Goal: Information Seeking & Learning: Learn about a topic

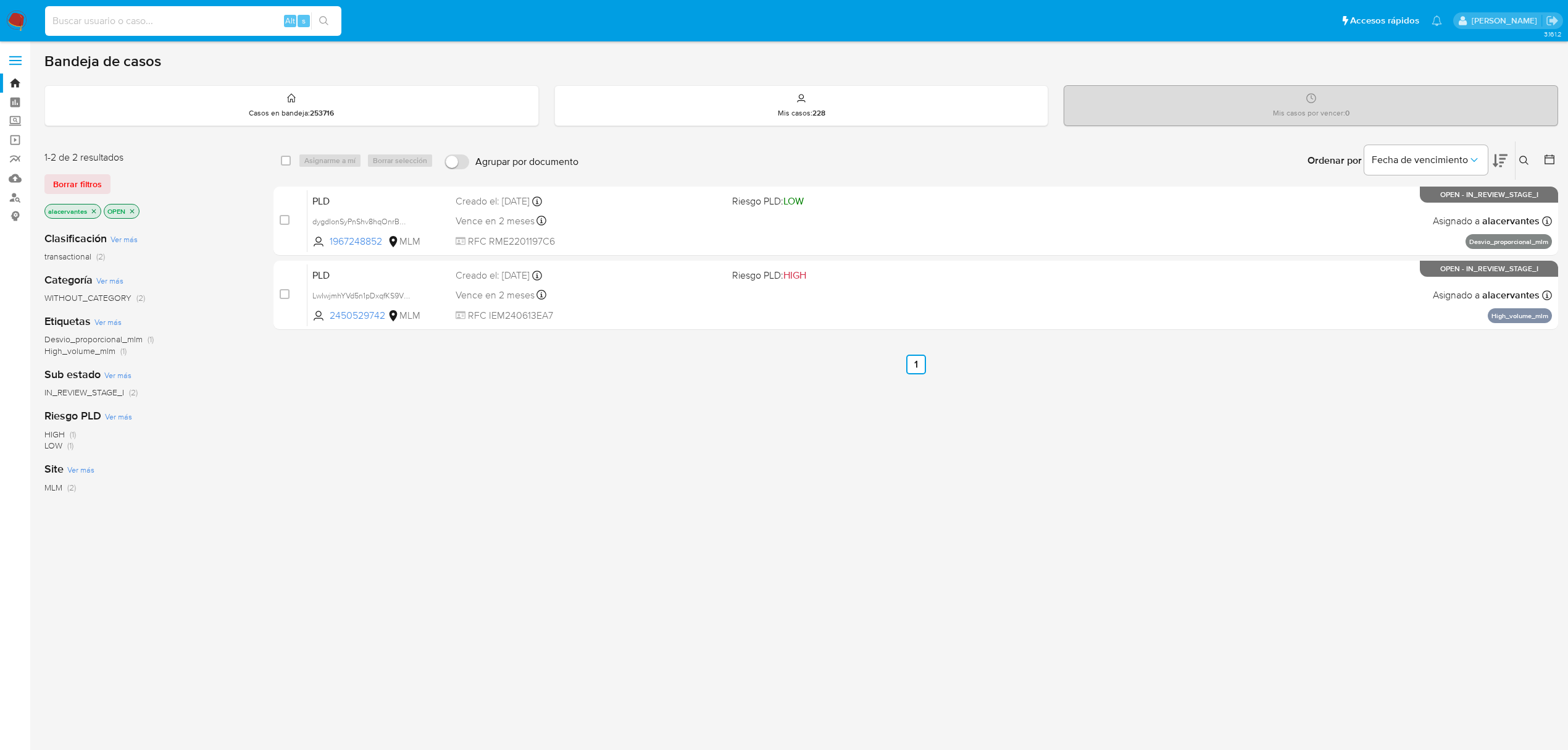
click at [188, 21] on input at bounding box center [193, 21] width 296 height 16
paste input "1800059973"
type input "1800059973"
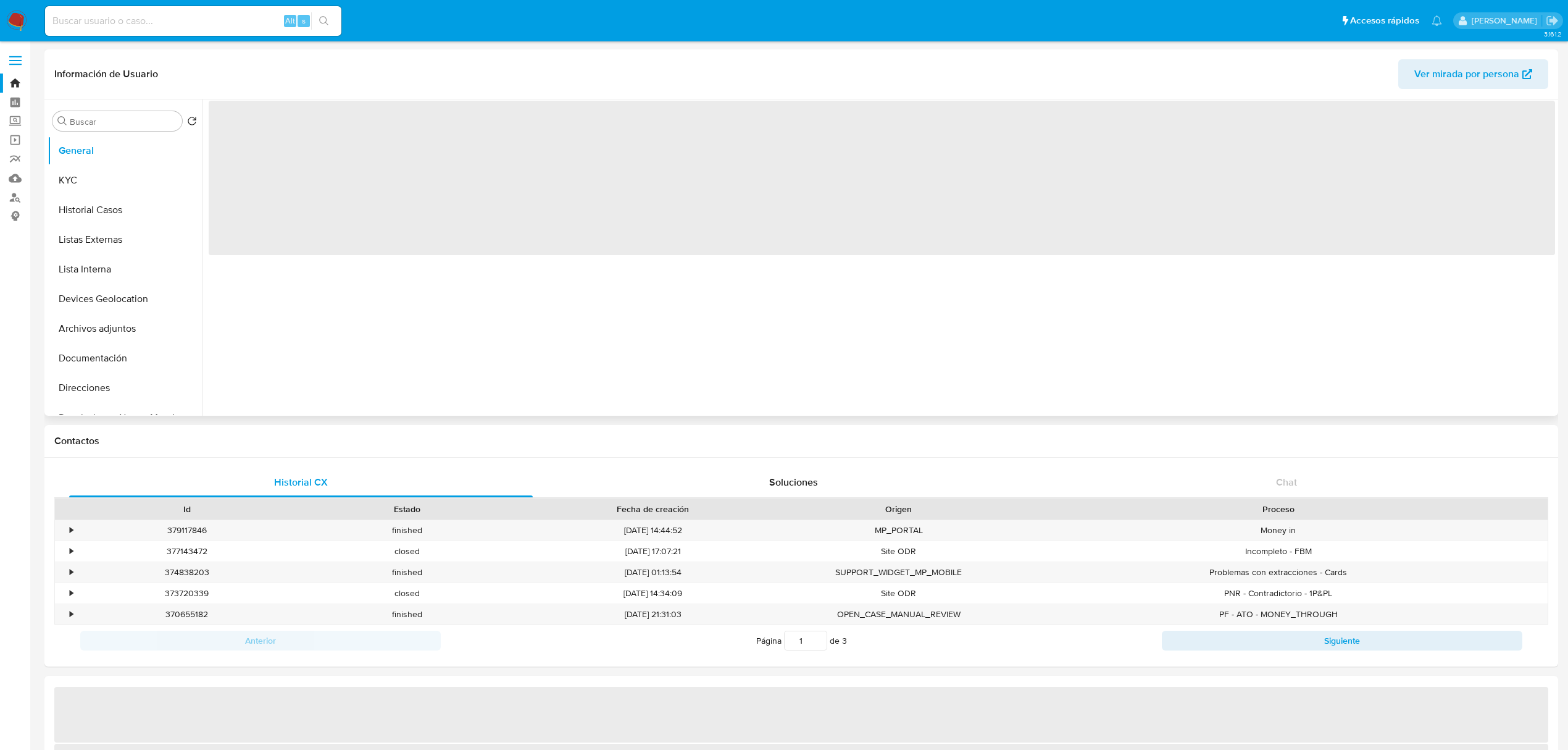
select select "10"
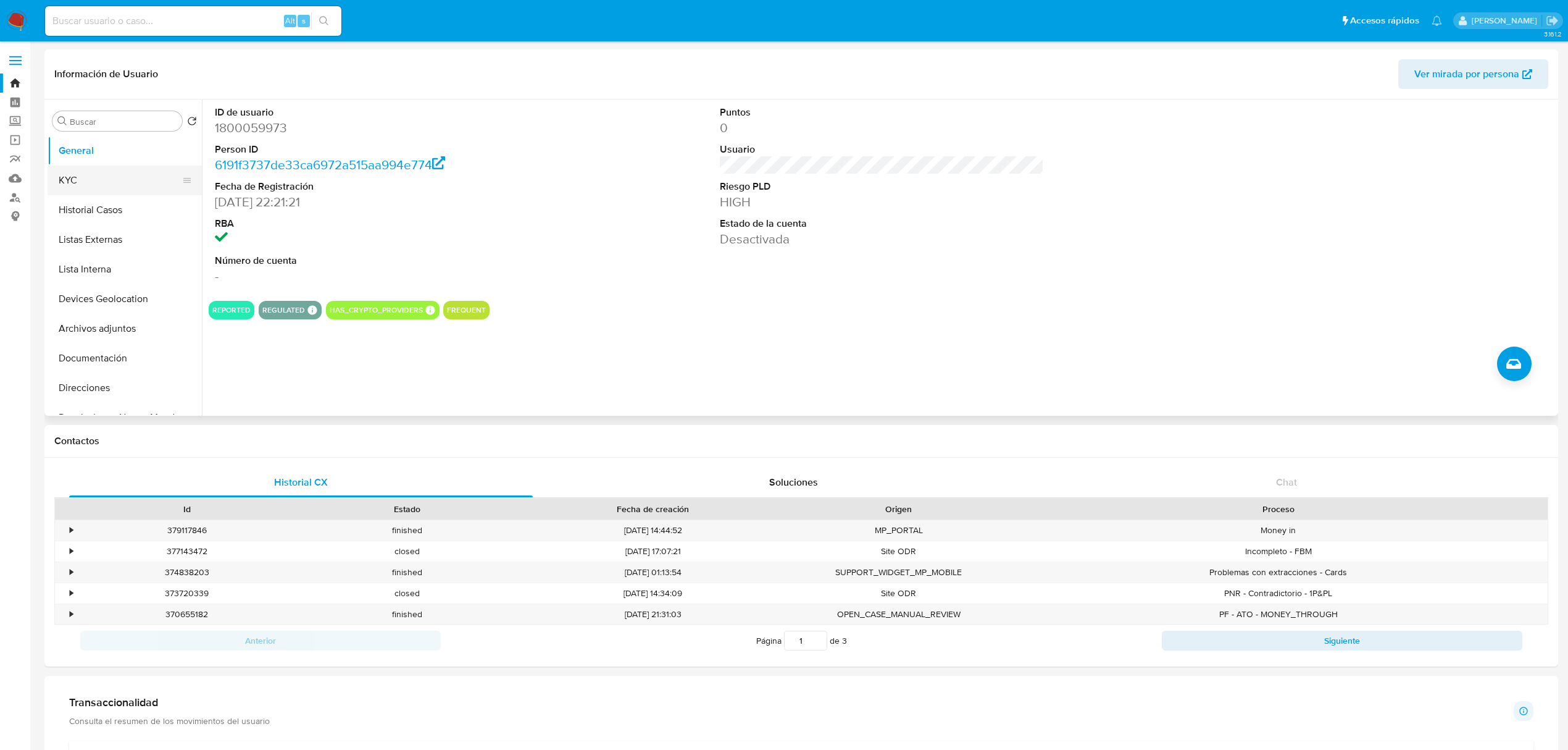
click at [98, 186] on button "KYC" at bounding box center [120, 181] width 144 height 29
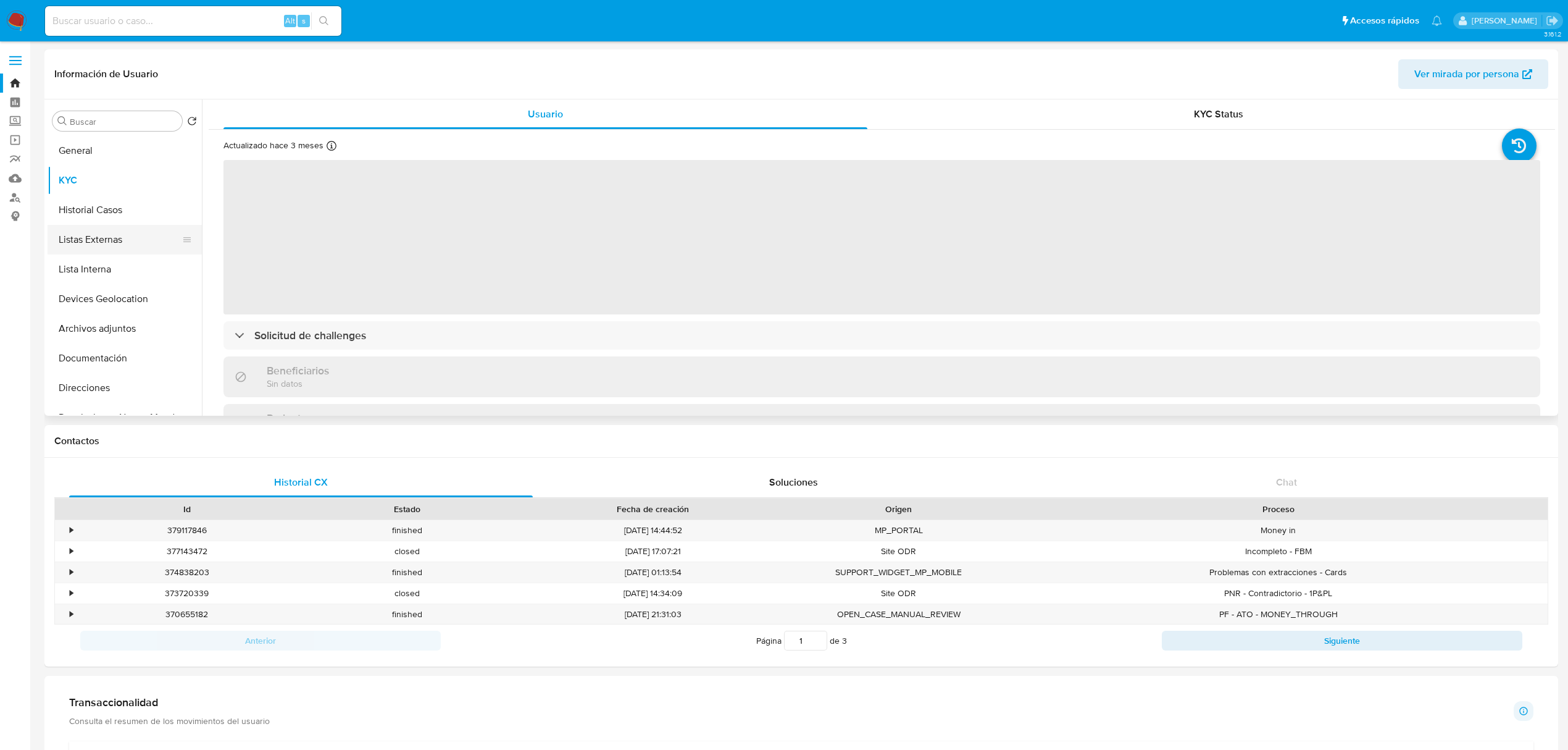
click at [107, 225] on button "Listas Externas" at bounding box center [120, 239] width 144 height 29
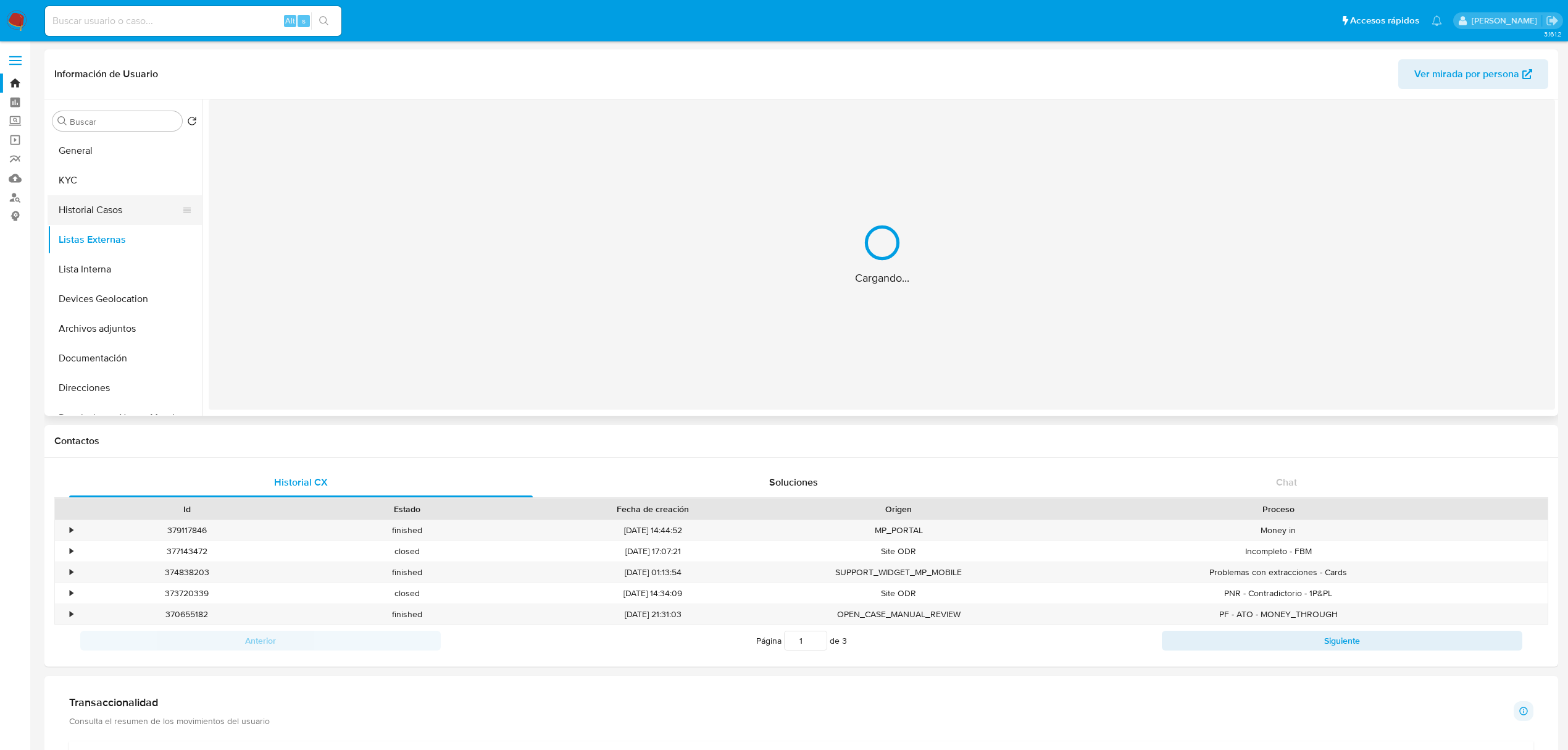
click at [107, 216] on button "Historial Casos" at bounding box center [120, 210] width 144 height 29
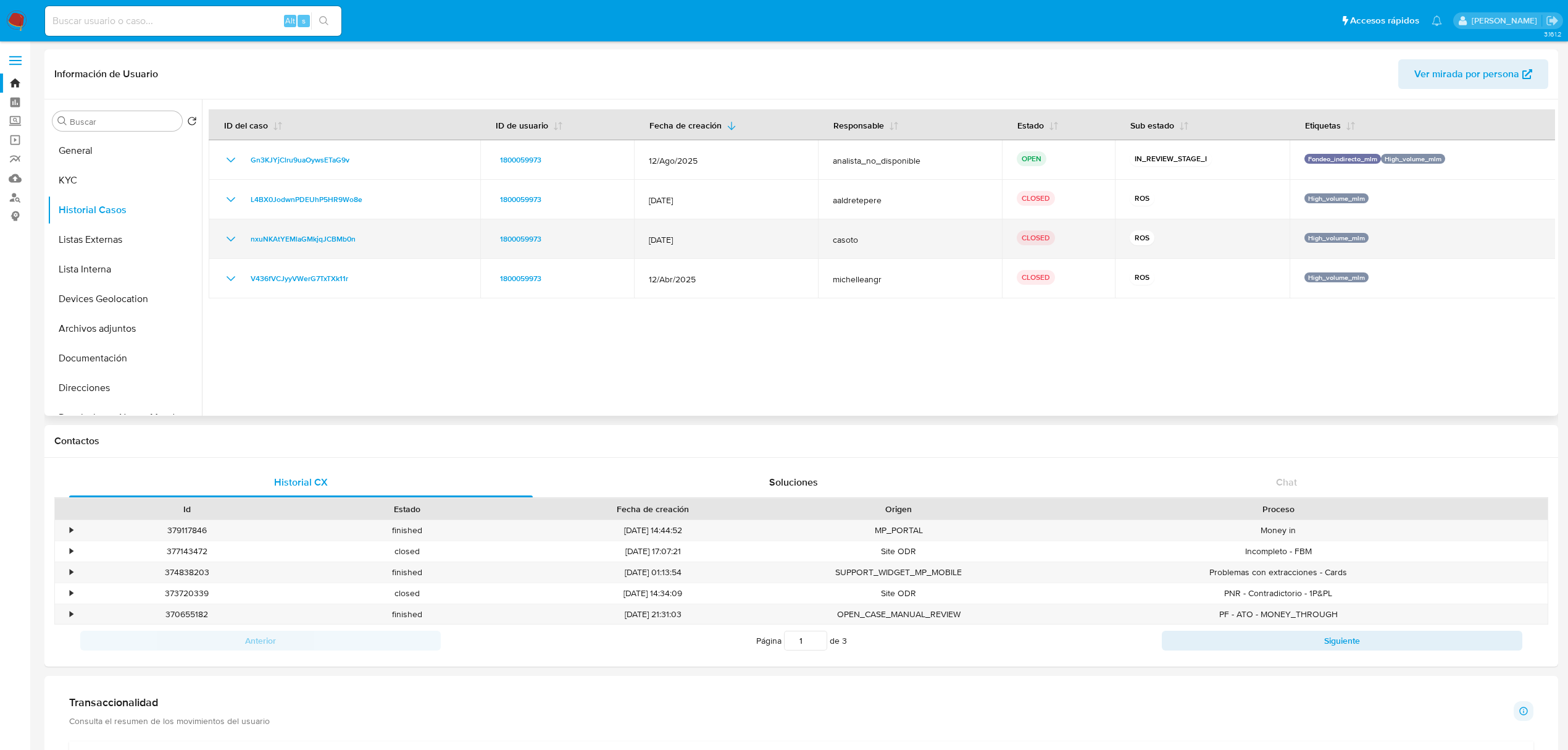
click at [225, 233] on icon "Mostrar/Ocultar" at bounding box center [231, 239] width 15 height 15
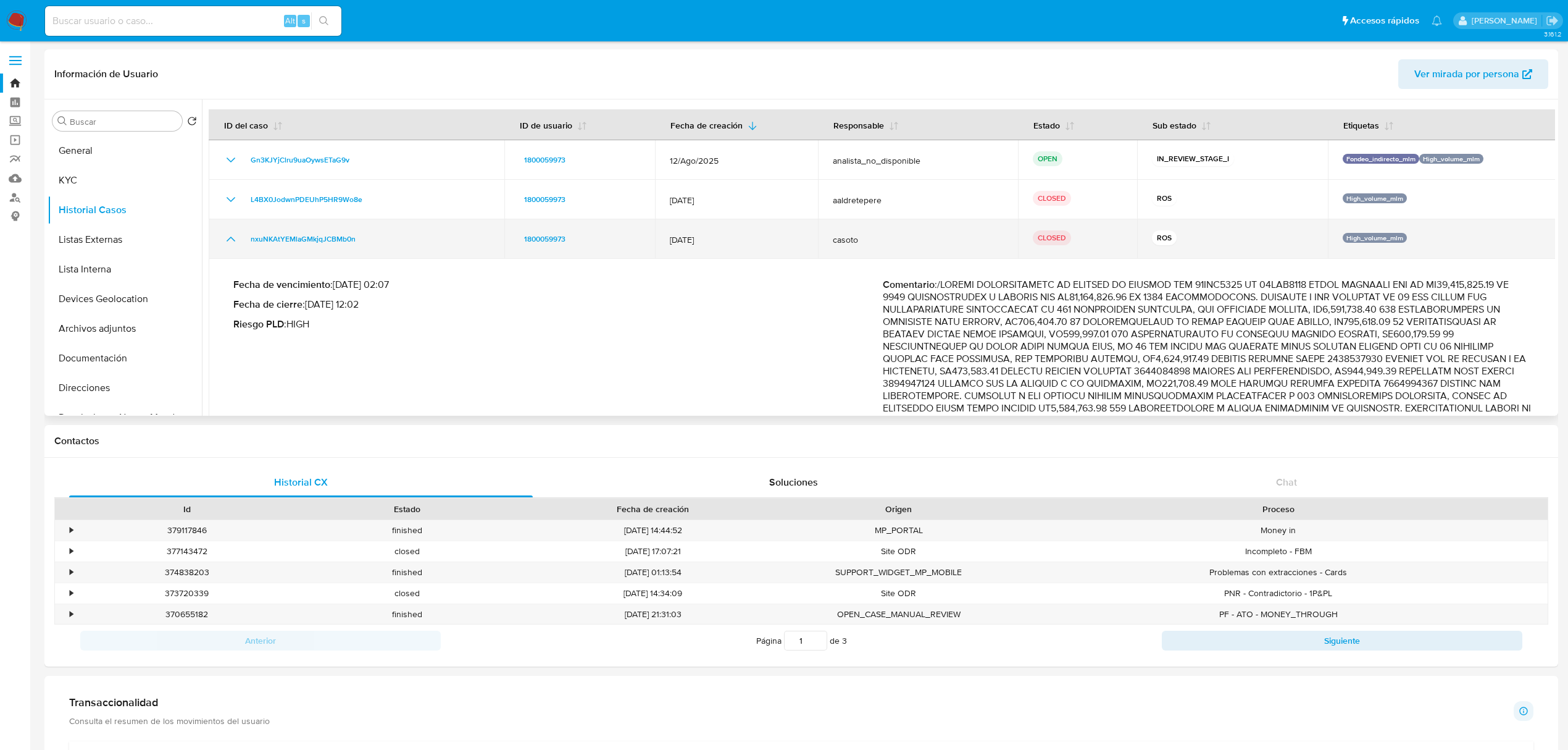
click at [221, 237] on td "nxuNKAtYEMlaGMkjqJCBMb0n" at bounding box center [356, 239] width 296 height 40
click at [230, 240] on icon "Mostrar/Ocultar" at bounding box center [231, 239] width 15 height 15
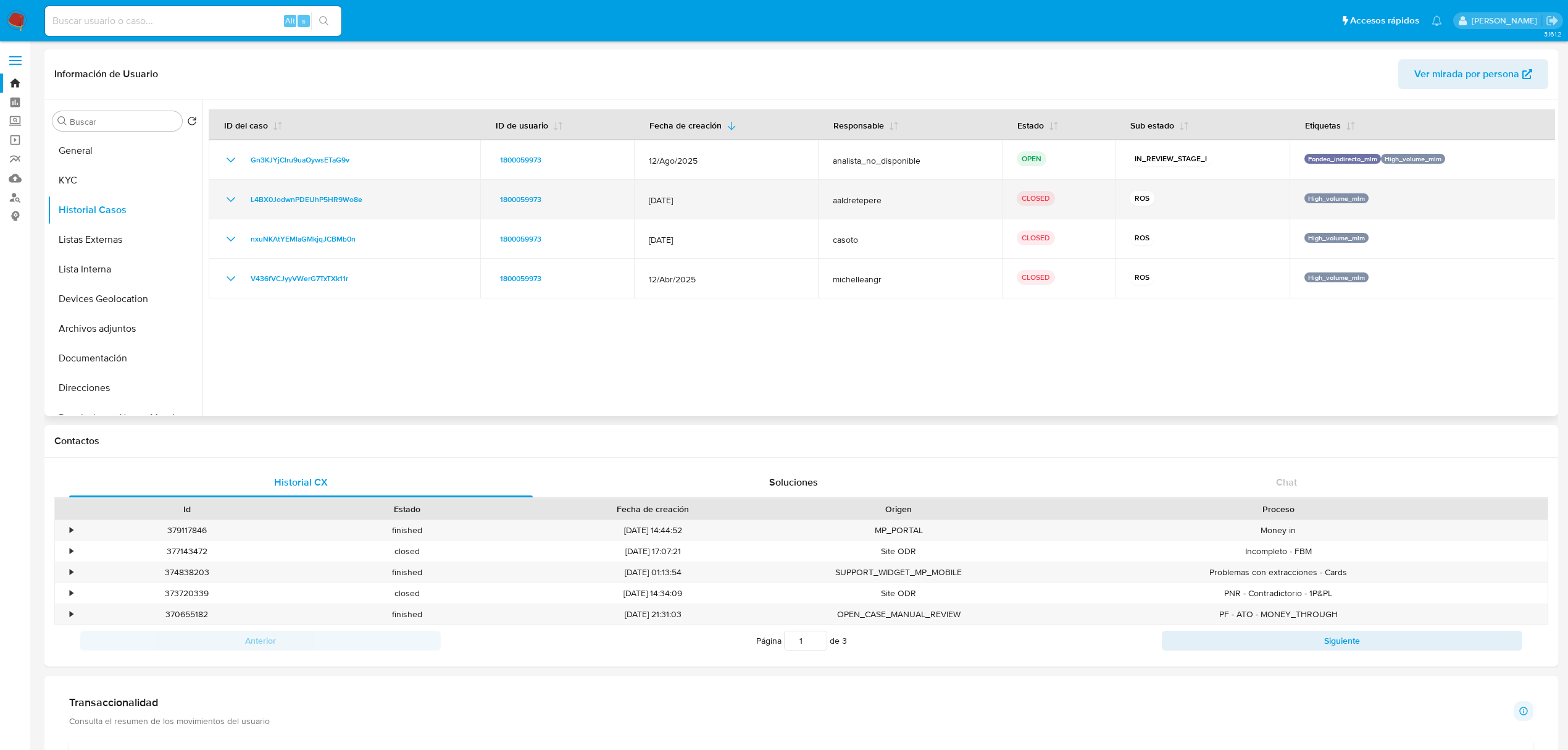
click at [233, 203] on icon "Mostrar/Ocultar" at bounding box center [231, 200] width 15 height 15
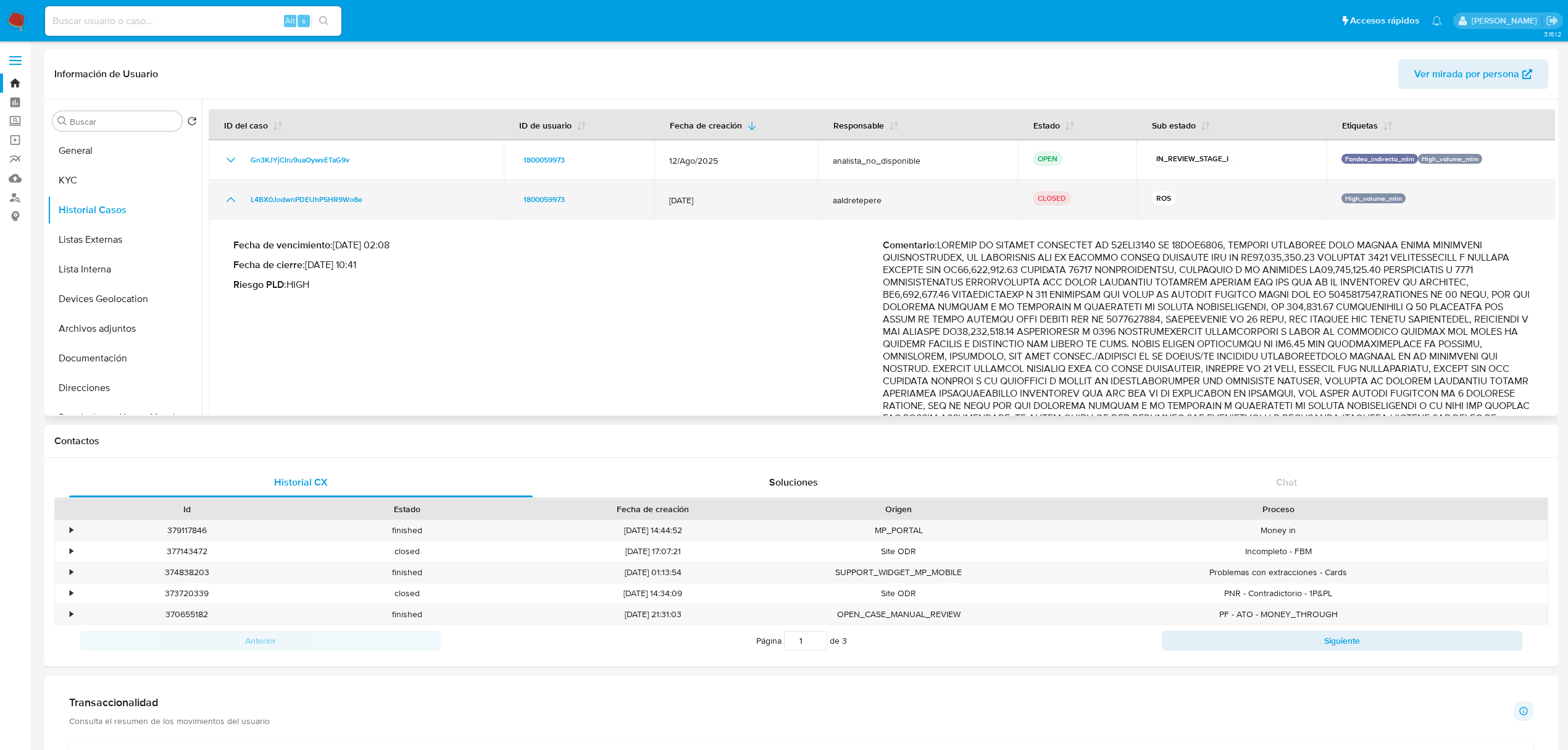
click at [232, 198] on icon "Mostrar/Ocultar" at bounding box center [231, 199] width 9 height 5
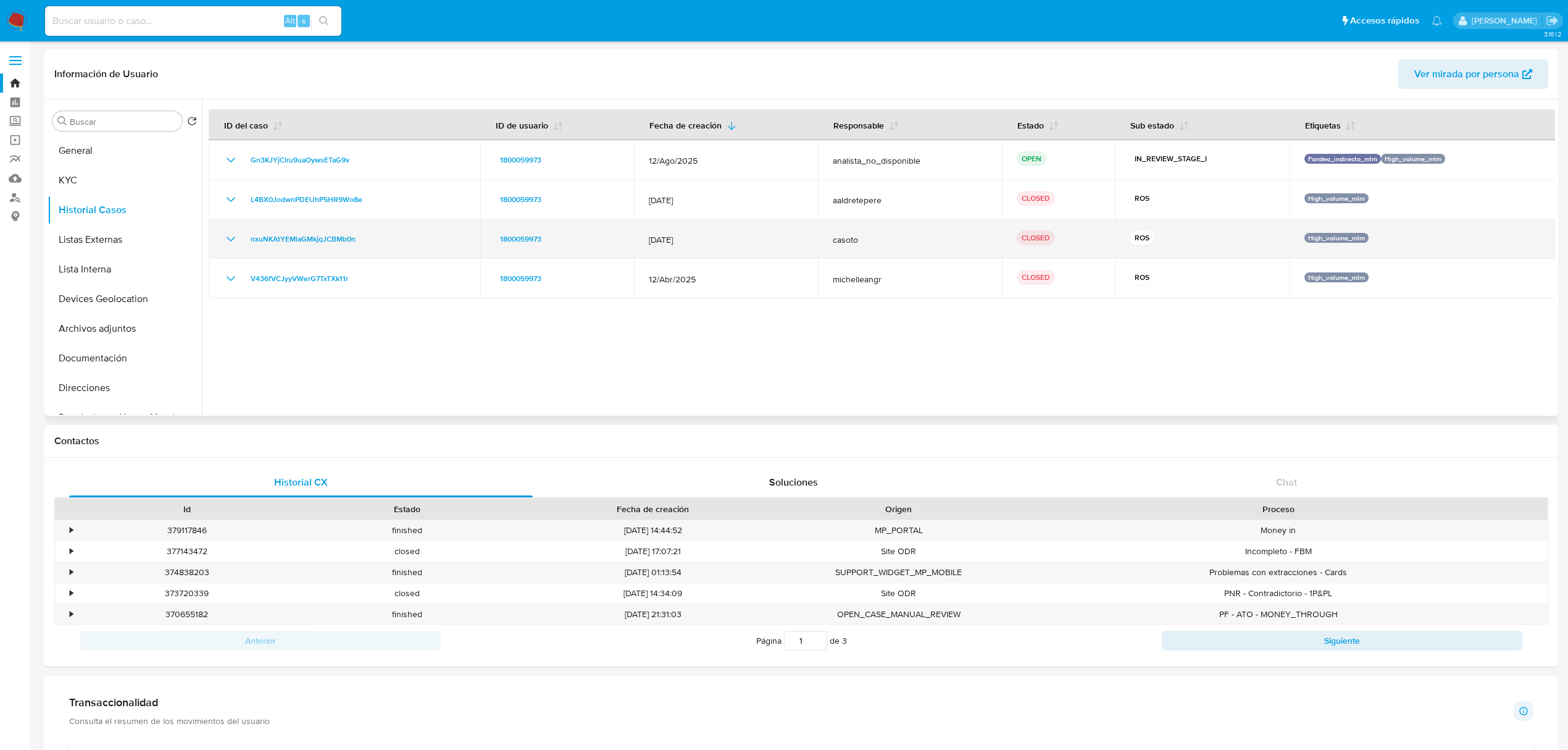
click at [230, 236] on icon "Mostrar/Ocultar" at bounding box center [231, 239] width 15 height 15
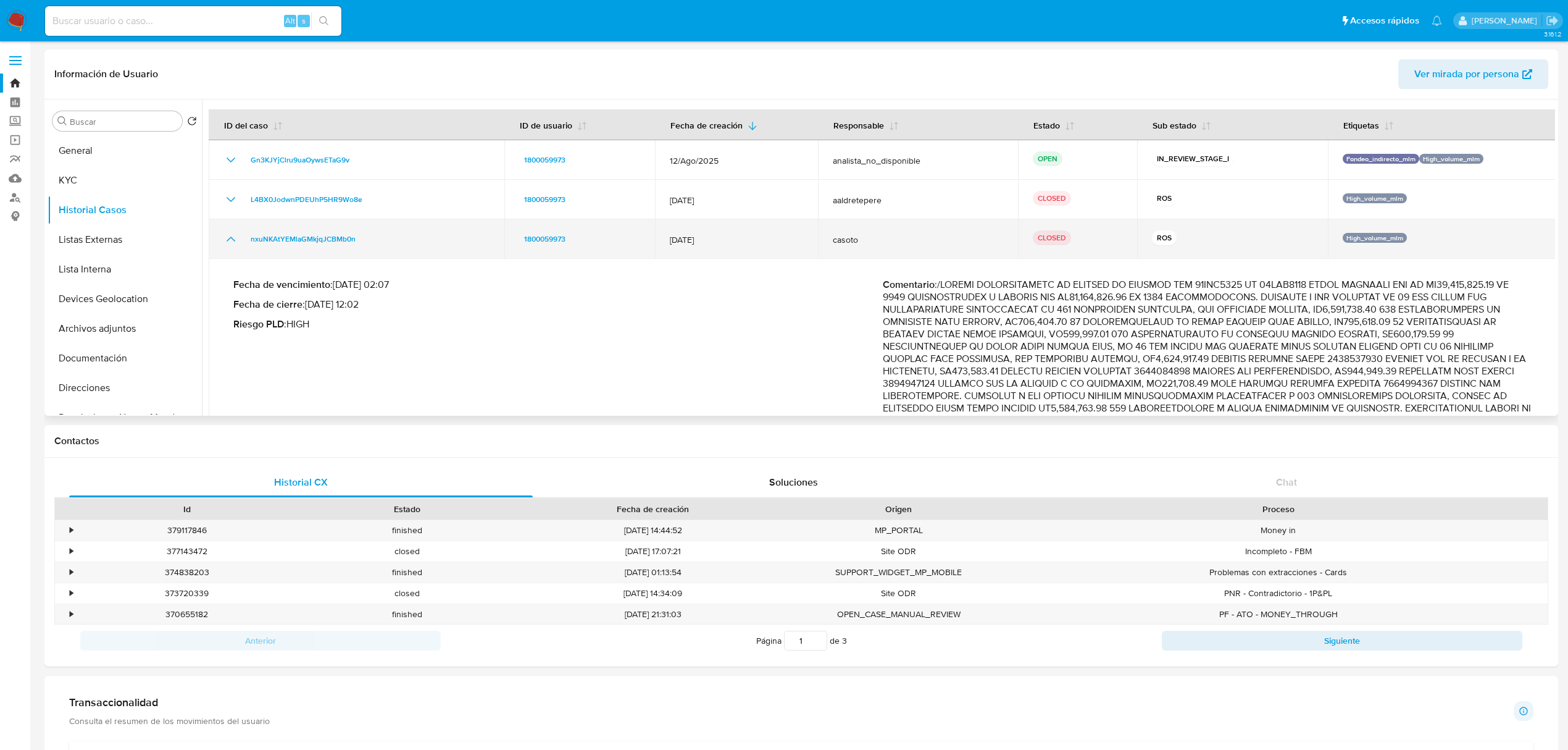
click at [230, 236] on icon "Mostrar/Ocultar" at bounding box center [231, 239] width 15 height 15
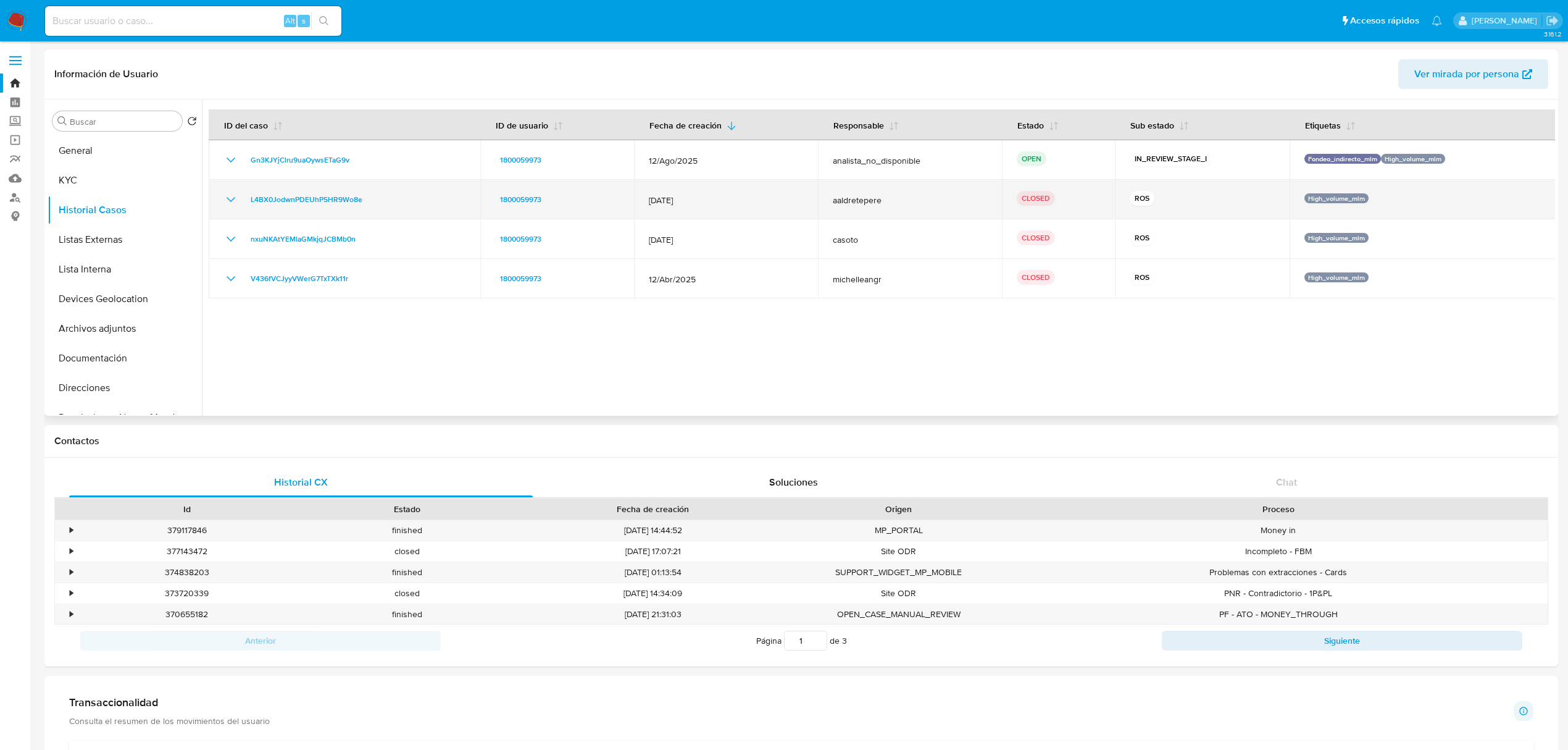
click at [225, 199] on icon "Mostrar/Ocultar" at bounding box center [231, 200] width 15 height 15
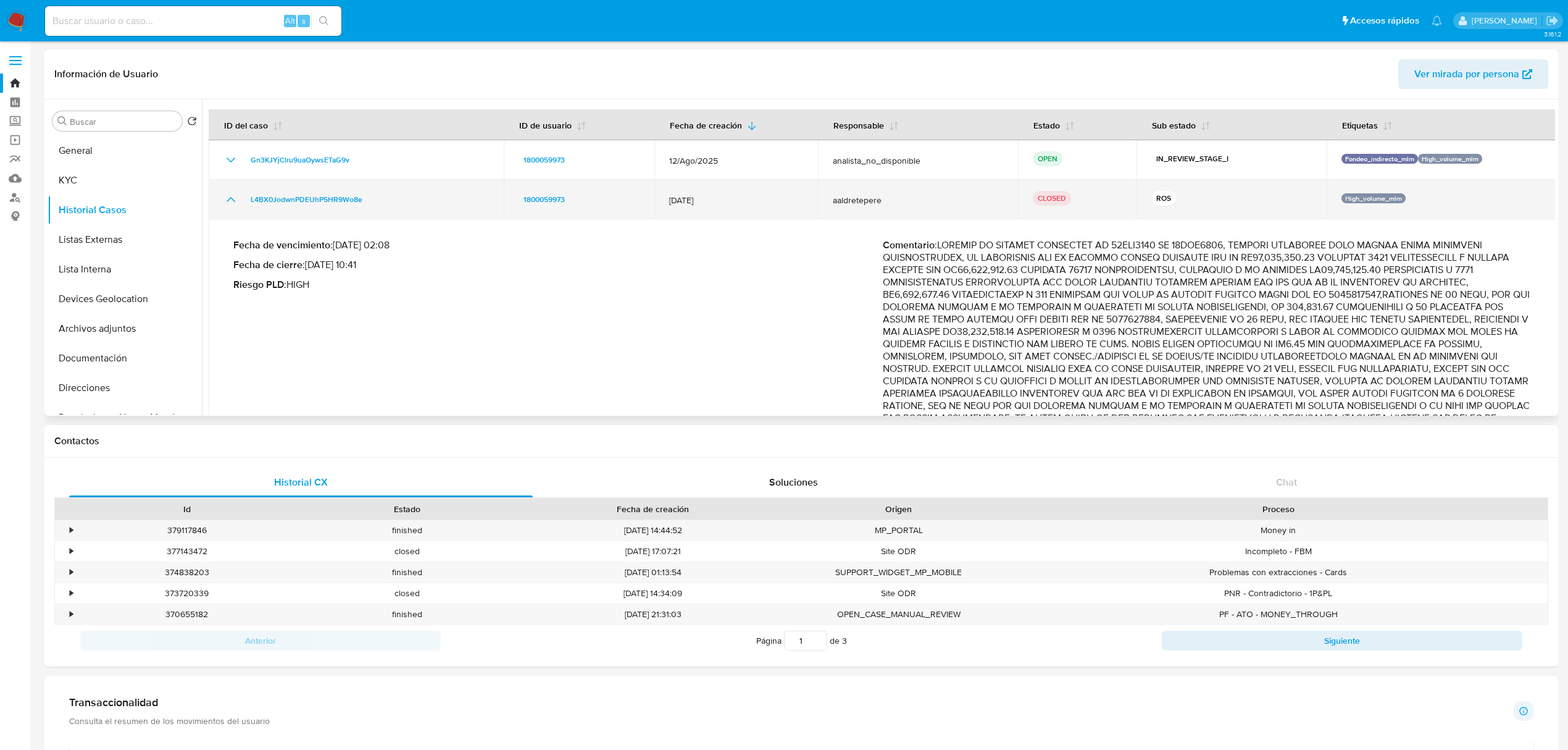
click at [230, 208] on td "L4BX0JodwnPDEUhP5HR9Wo8e" at bounding box center [356, 200] width 295 height 40
click at [231, 205] on icon "Mostrar/Ocultar" at bounding box center [231, 200] width 15 height 15
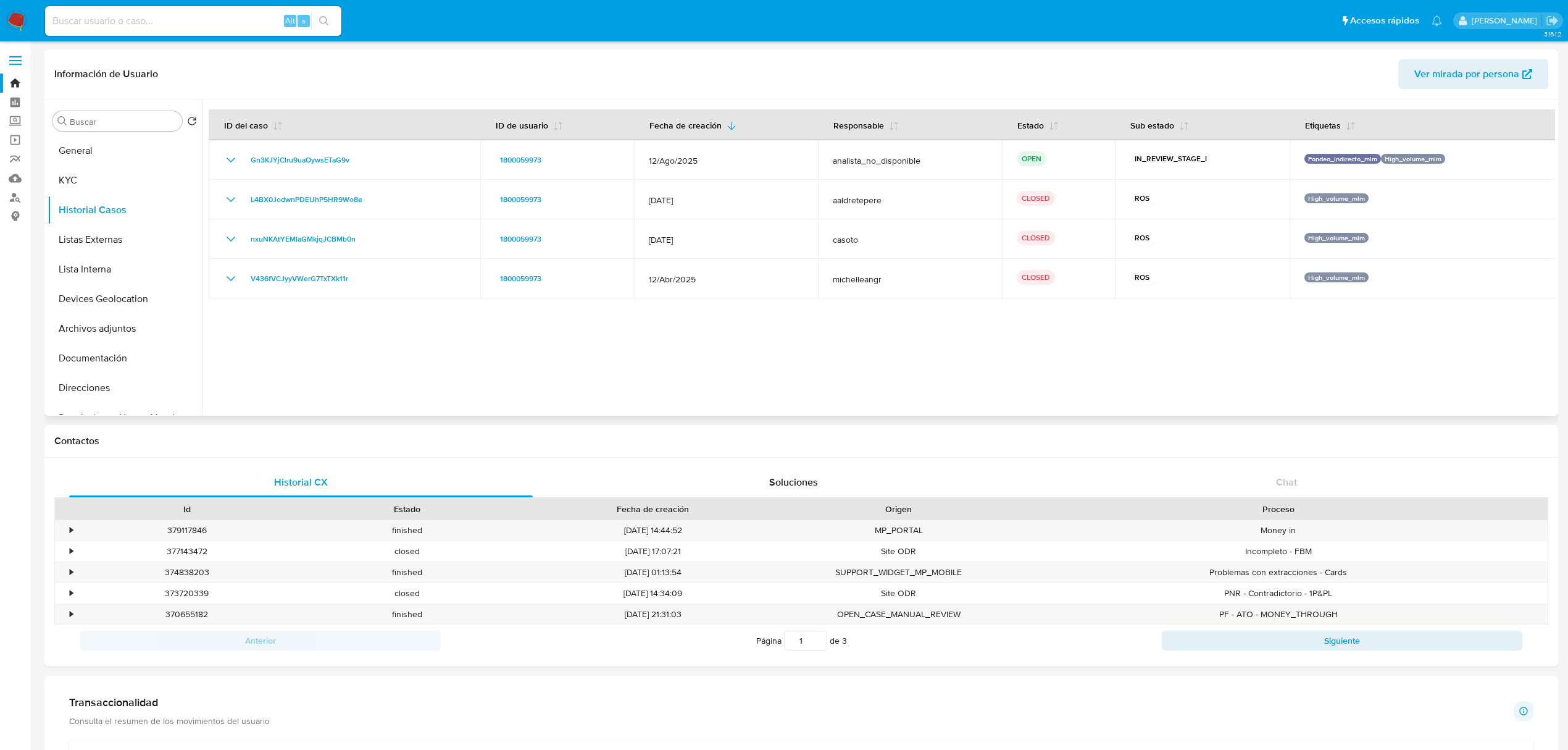
click at [565, 62] on header "Información de Usuario Ver mirada por persona" at bounding box center [801, 74] width 1494 height 29
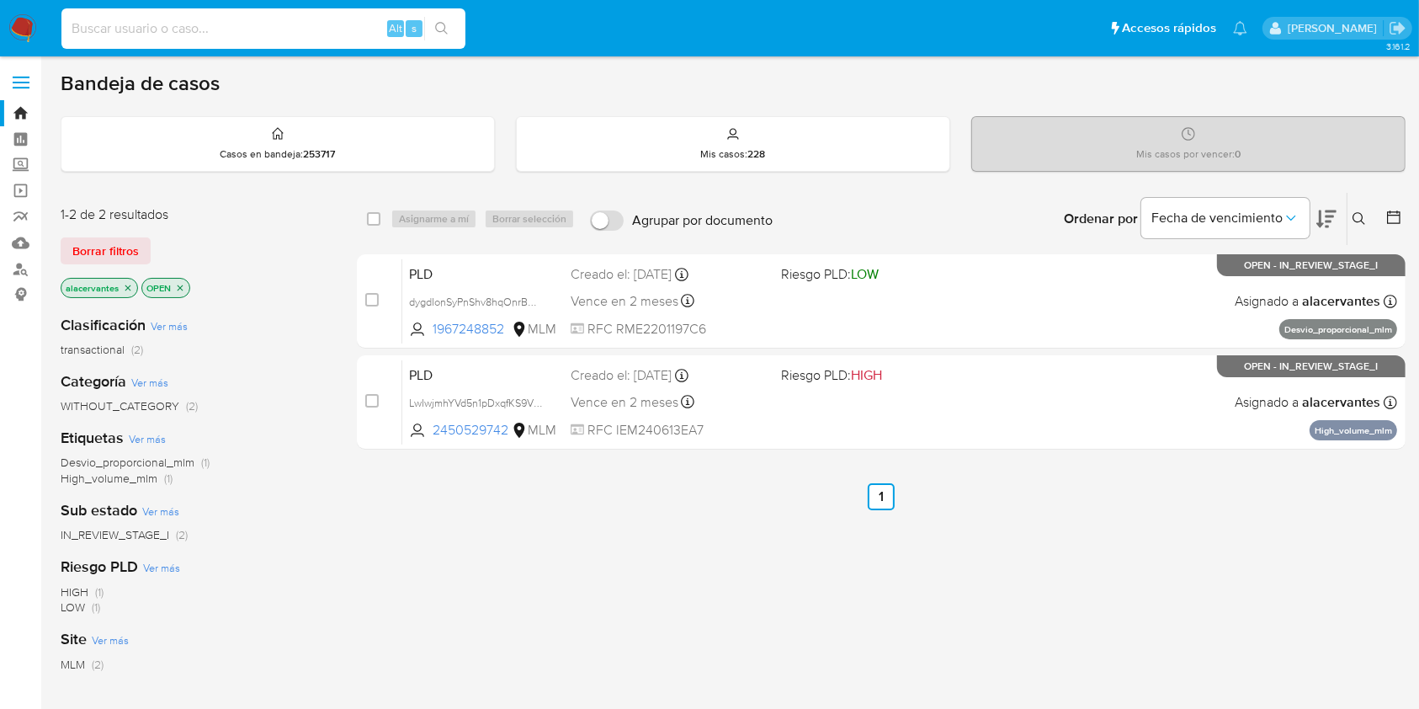
click at [309, 30] on input at bounding box center [263, 29] width 404 height 22
paste input "1967248852"
type input "1967248852"
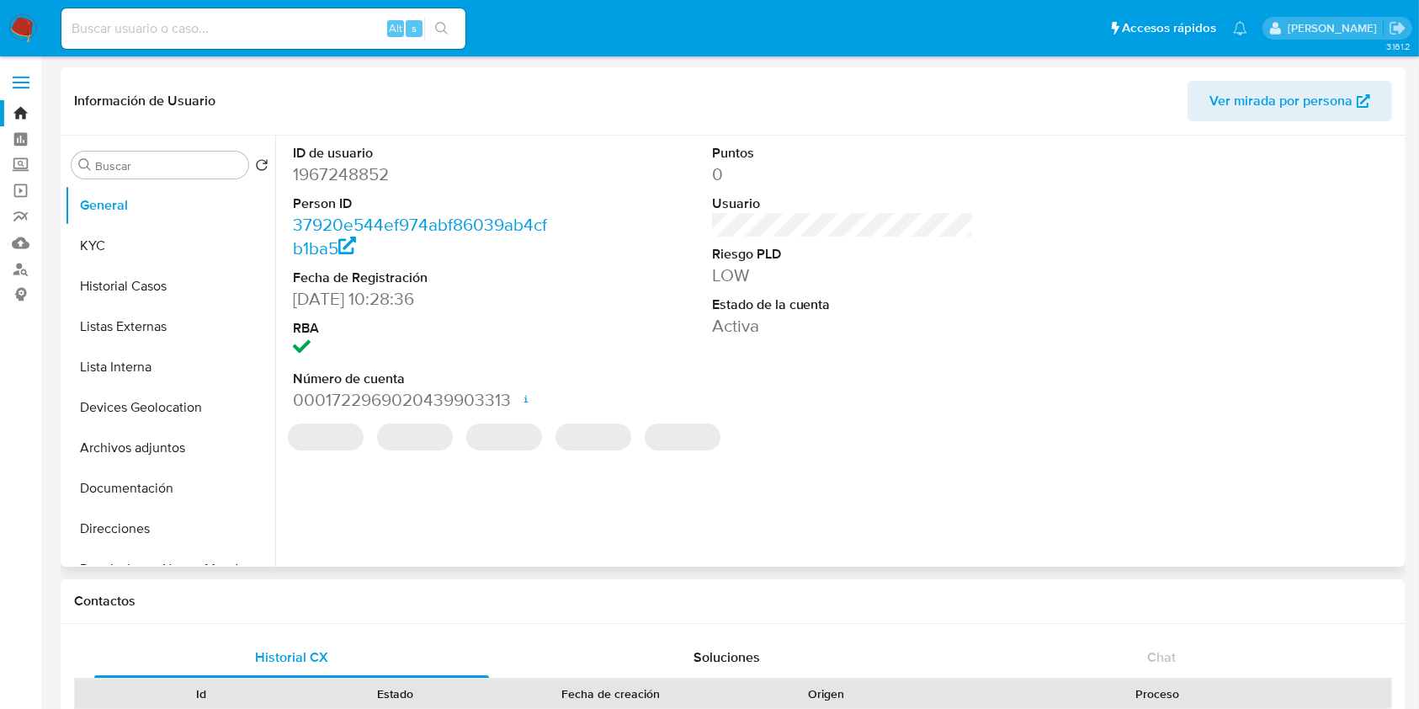
select select "10"
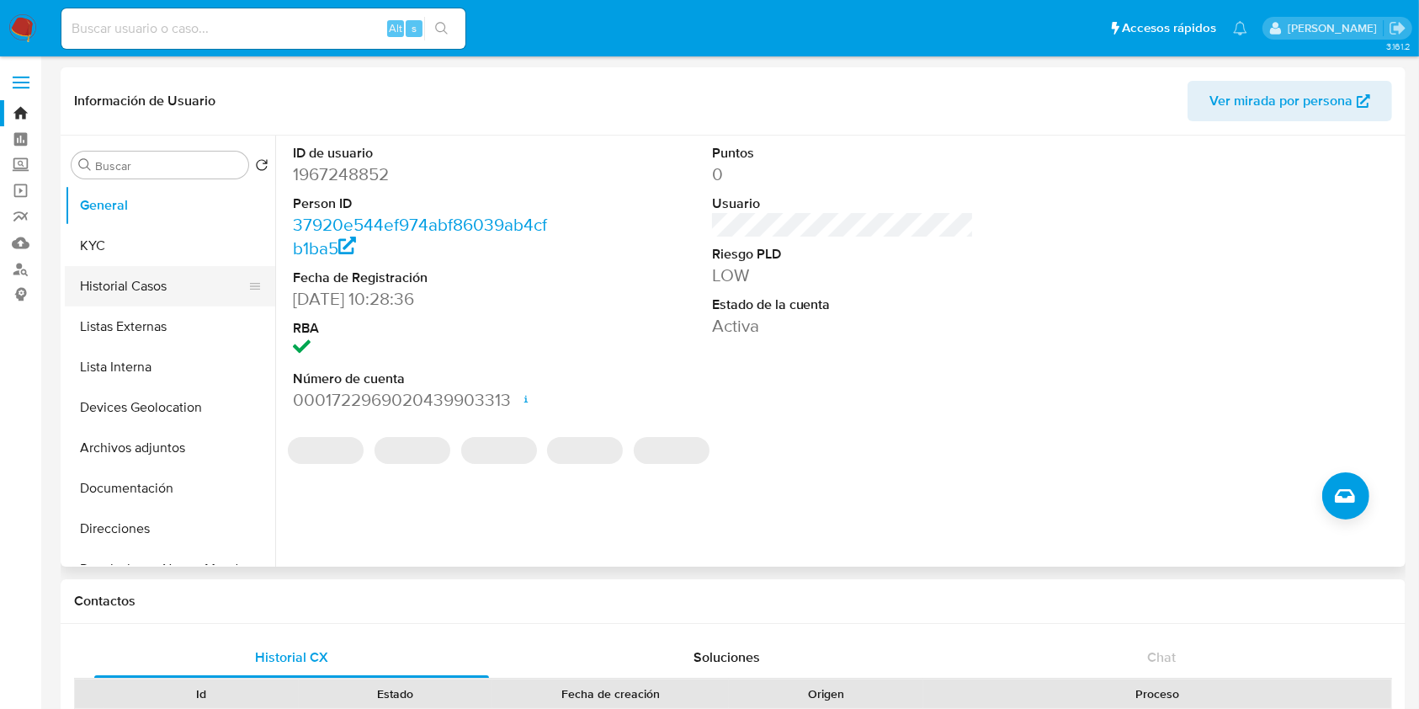
click at [155, 297] on button "Historial Casos" at bounding box center [163, 286] width 197 height 40
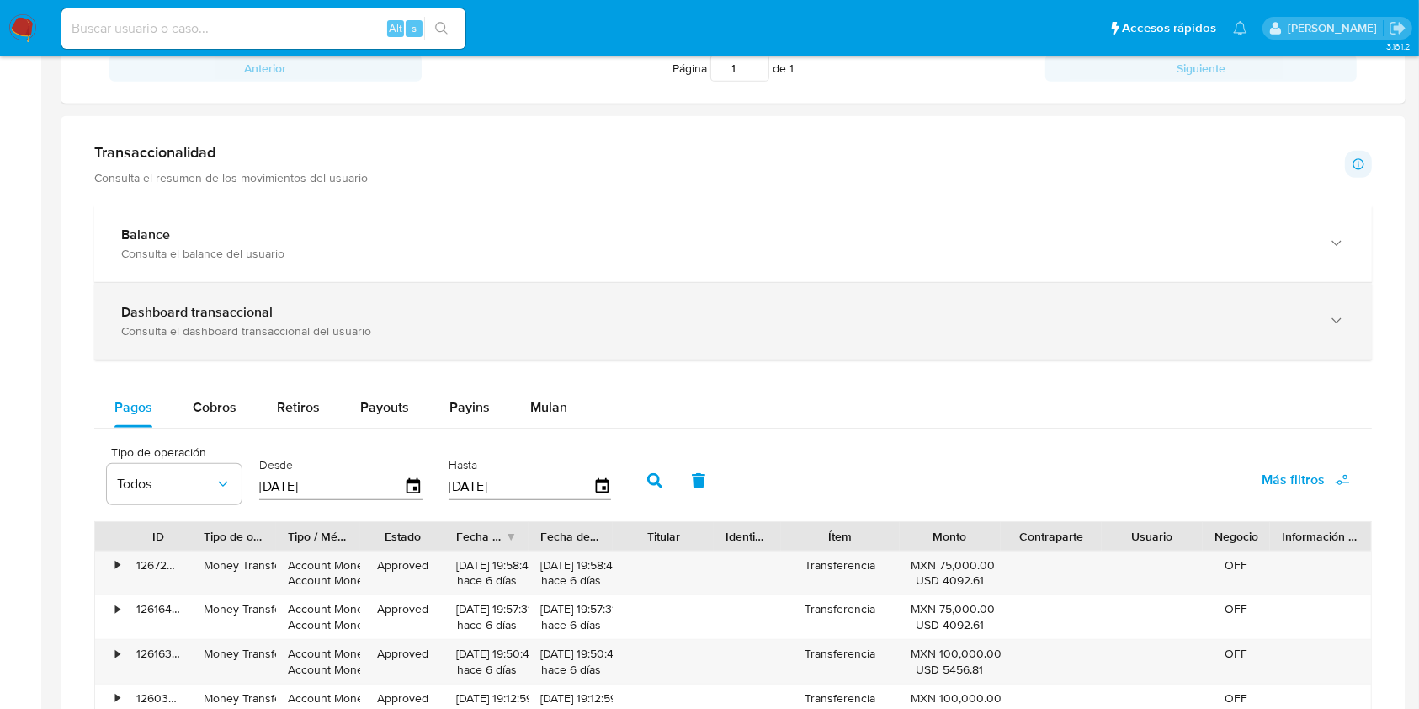
scroll to position [626, 0]
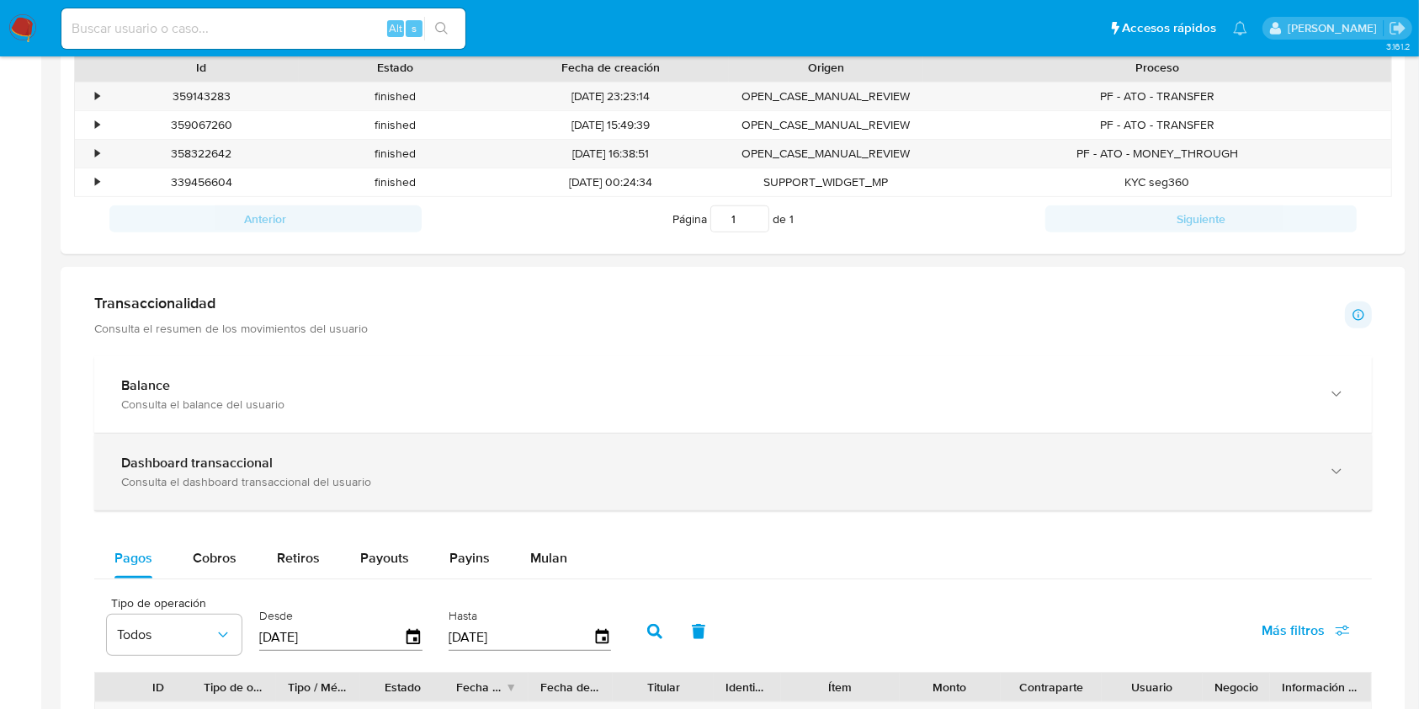
click at [311, 483] on div "Consulta el dashboard transaccional del usuario" at bounding box center [716, 481] width 1190 height 15
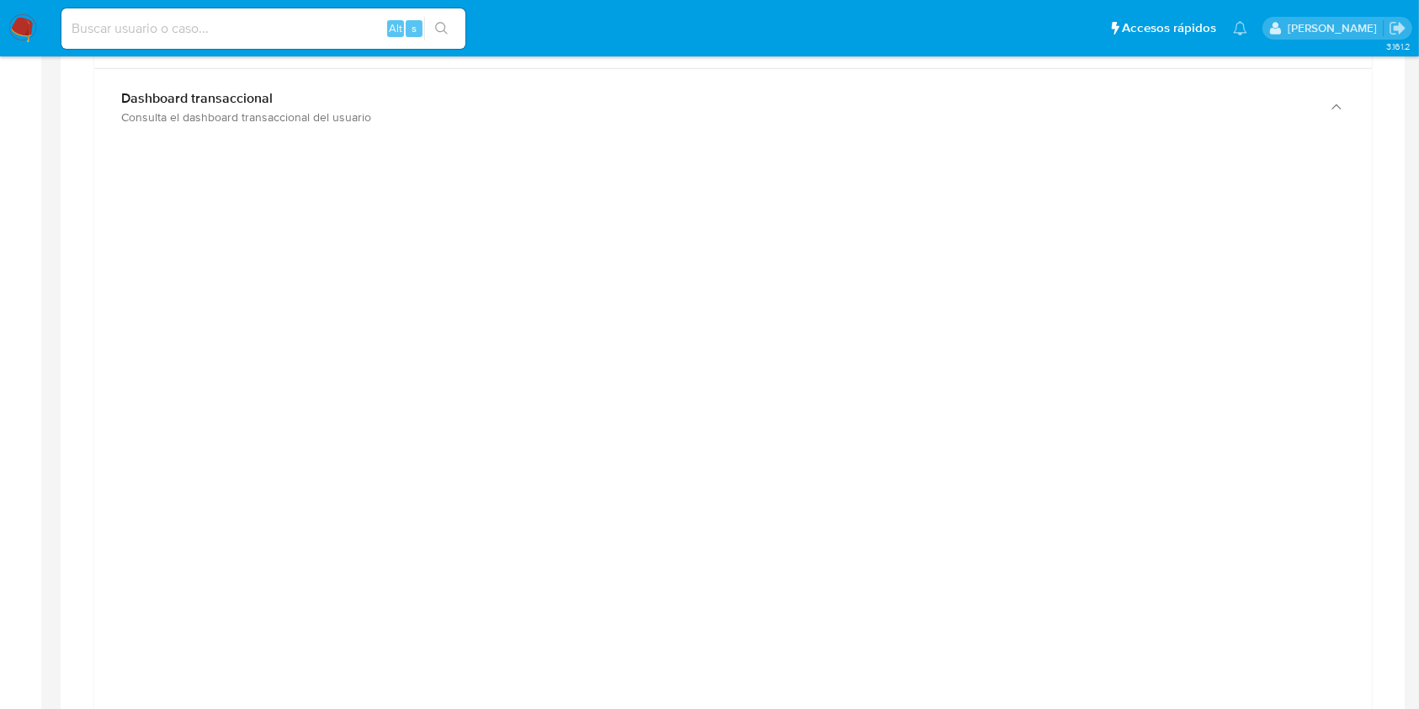
scroll to position [963, 0]
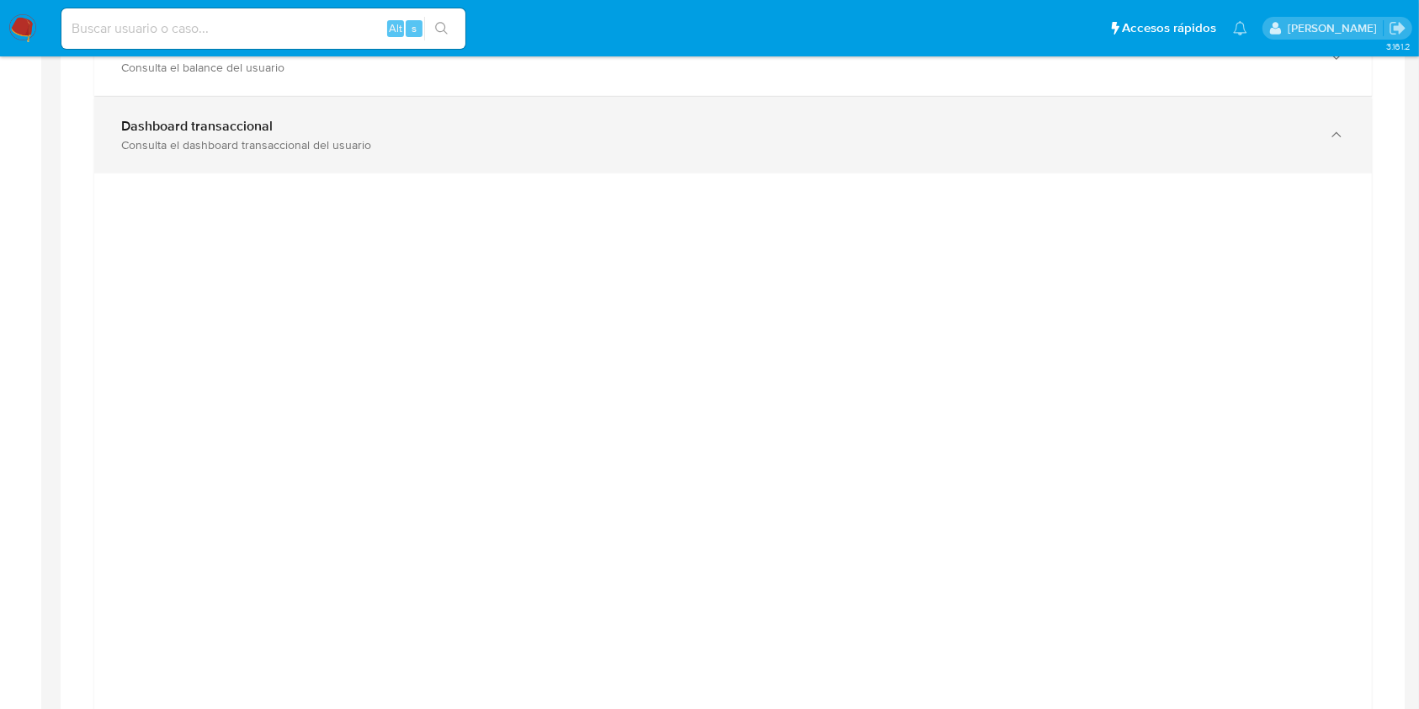
click at [609, 118] on div "Dashboard transaccional" at bounding box center [716, 126] width 1190 height 17
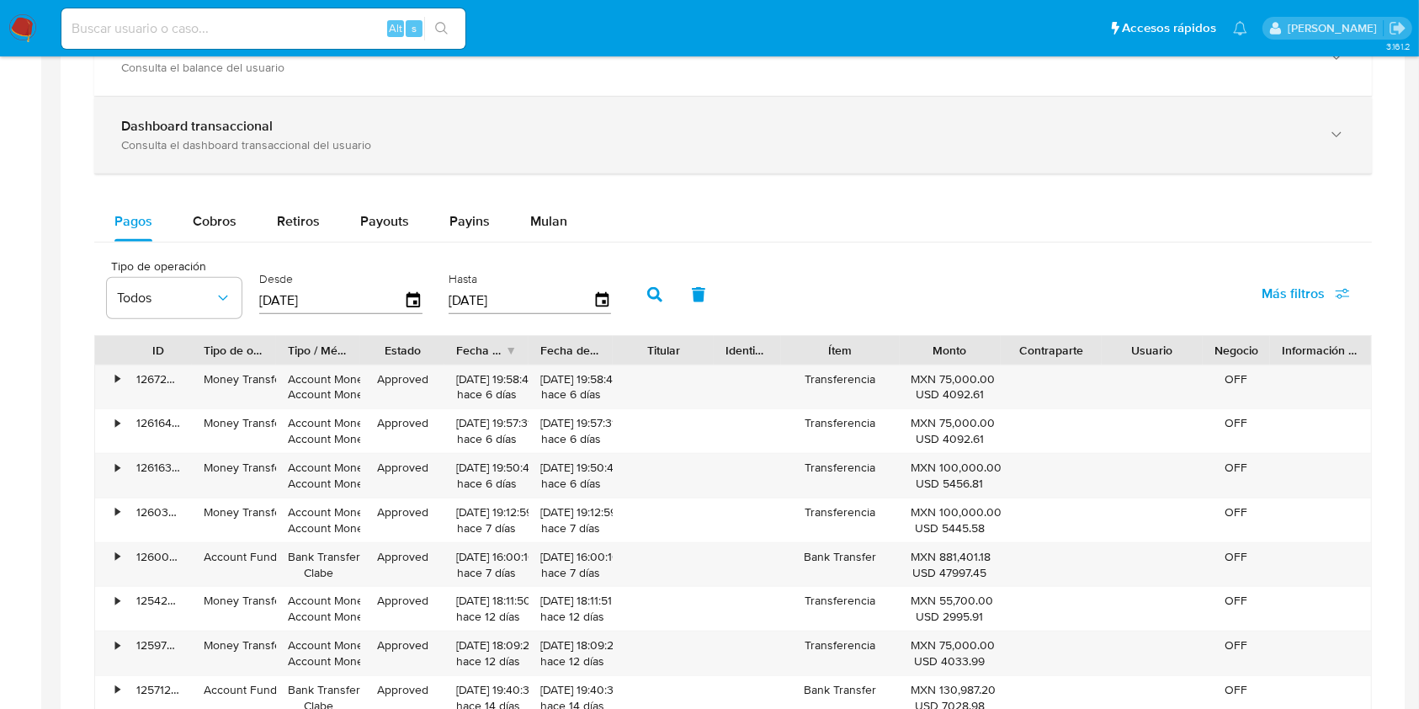
click at [534, 168] on div "Dashboard transaccional Consulta el dashboard transaccional del usuario" at bounding box center [733, 135] width 1278 height 77
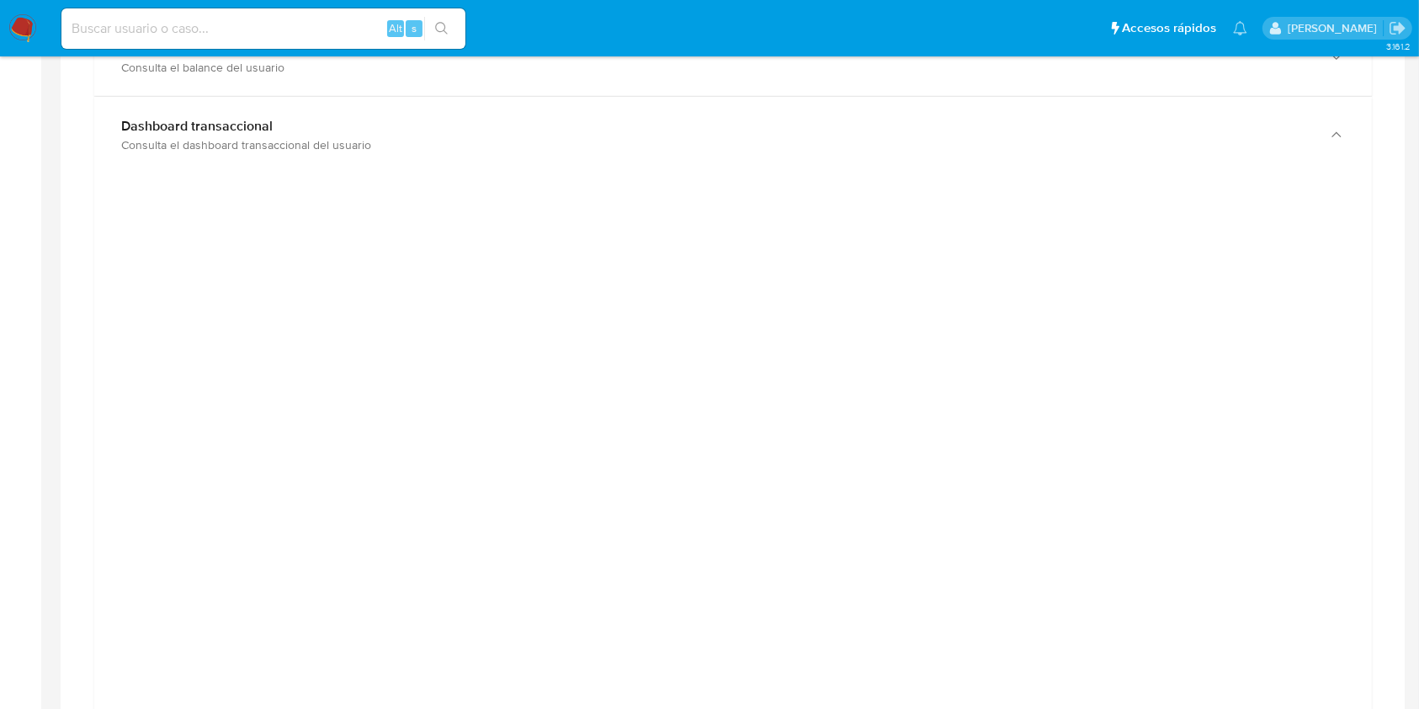
click at [536, 176] on div at bounding box center [733, 568] width 1278 height 791
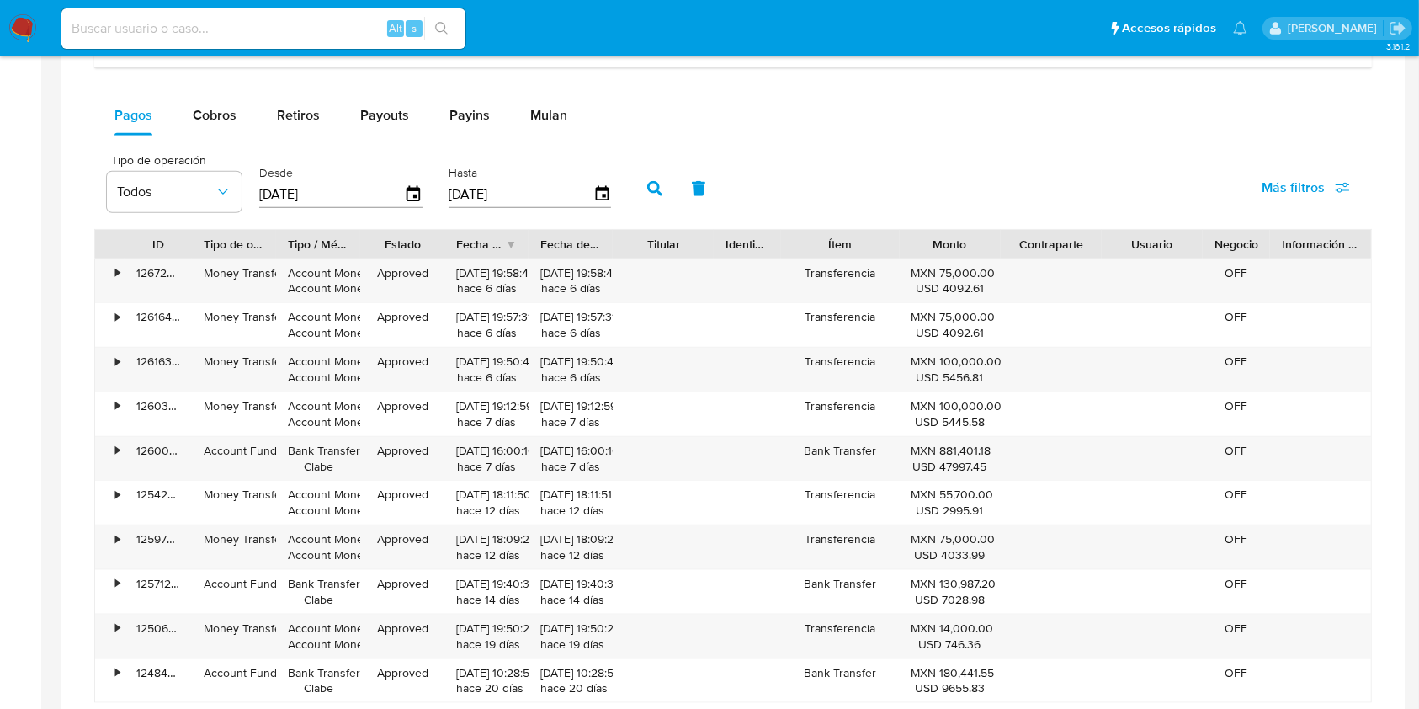
scroll to position [1749, 0]
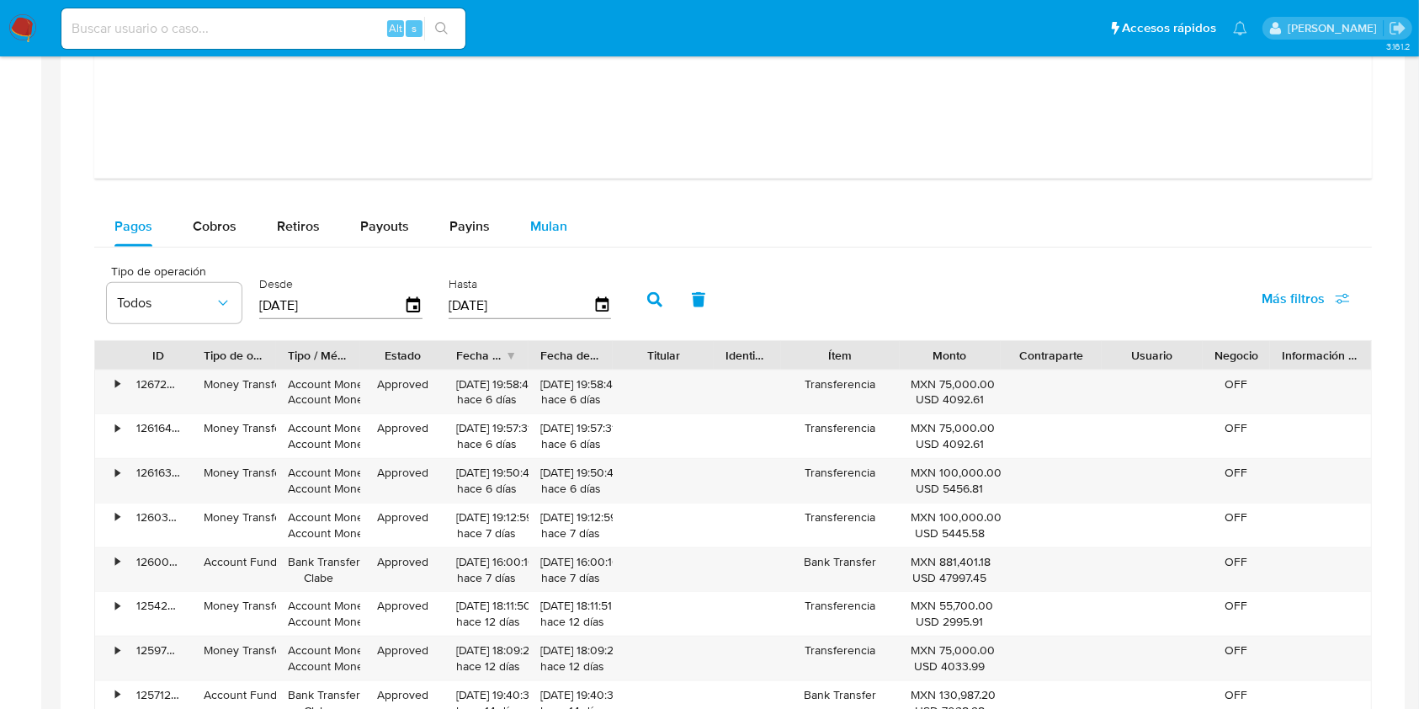
click at [559, 226] on span "Mulan" at bounding box center [548, 225] width 37 height 19
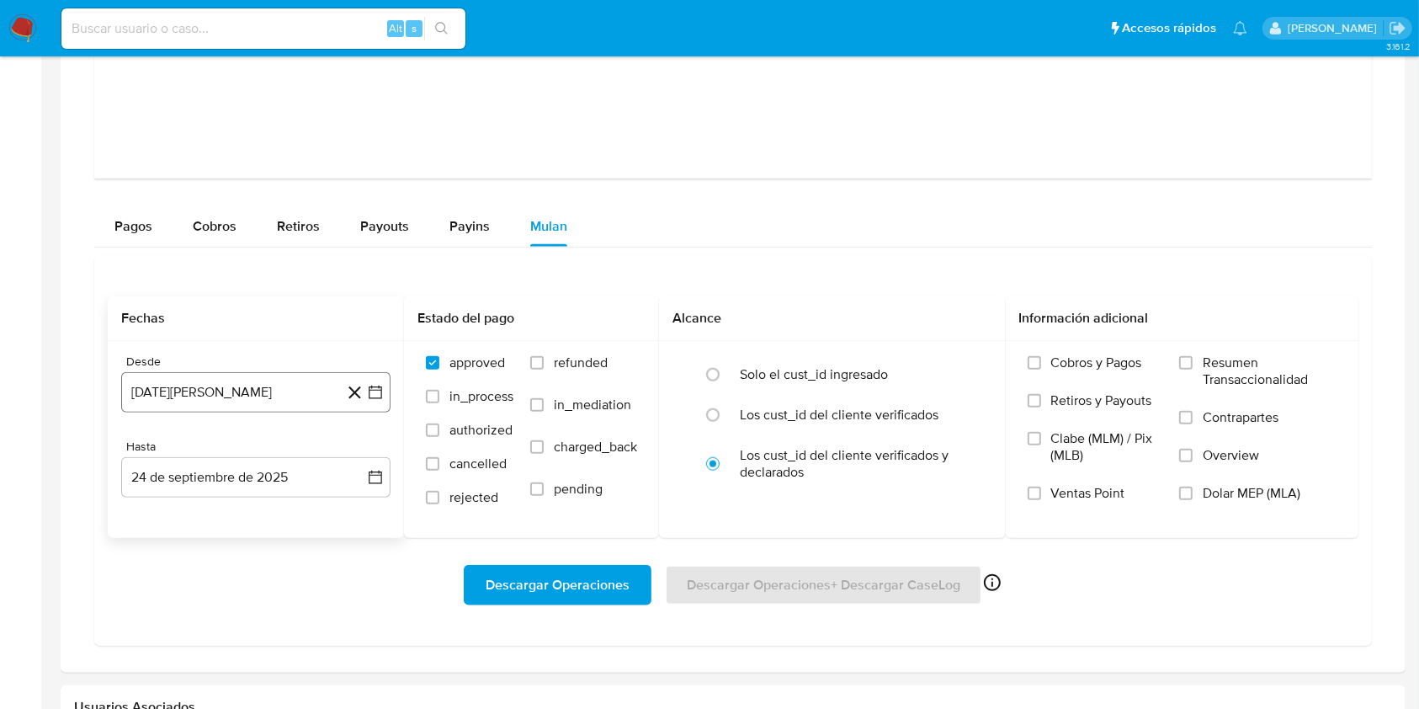
click at [377, 391] on icon "button" at bounding box center [375, 392] width 17 height 17
click at [370, 392] on icon "button" at bounding box center [375, 392] width 17 height 17
click at [372, 392] on icon "button" at bounding box center [375, 392] width 17 height 17
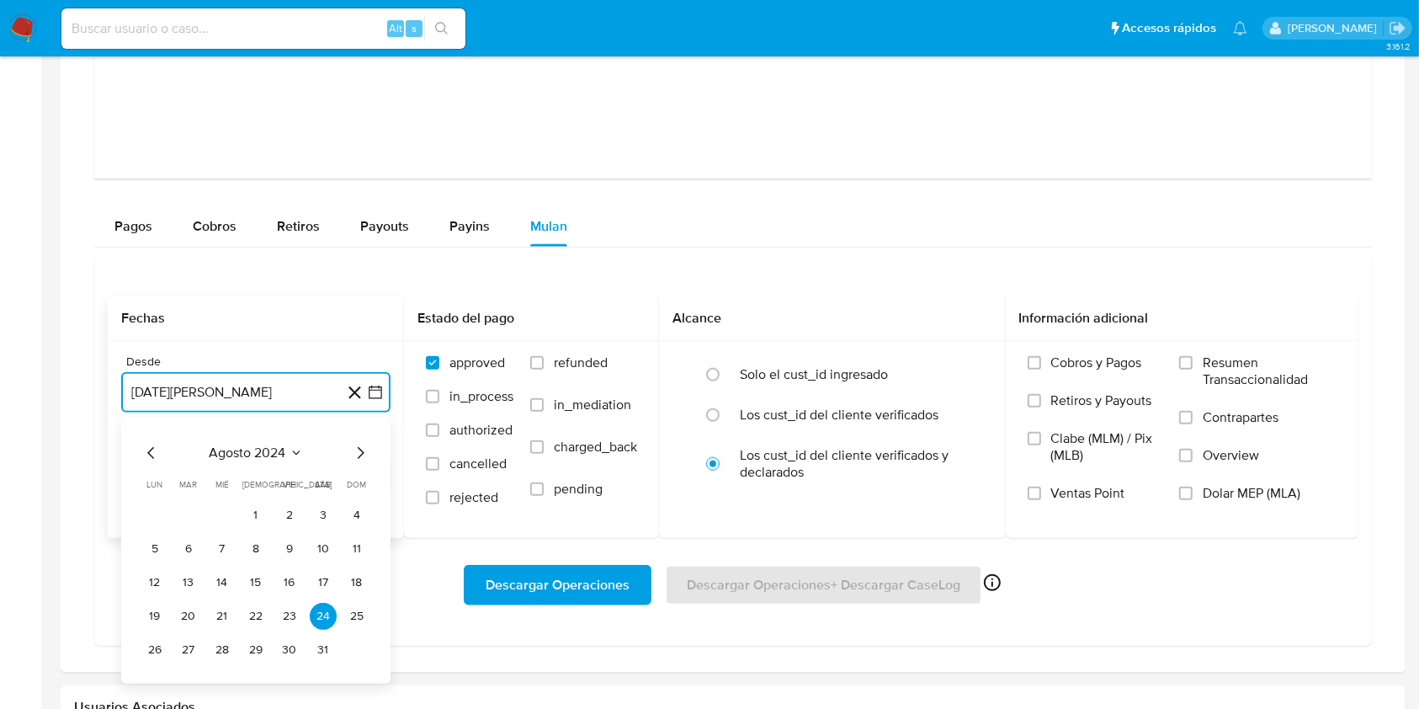
click at [353, 451] on icon "Mes siguiente" at bounding box center [360, 453] width 20 height 20
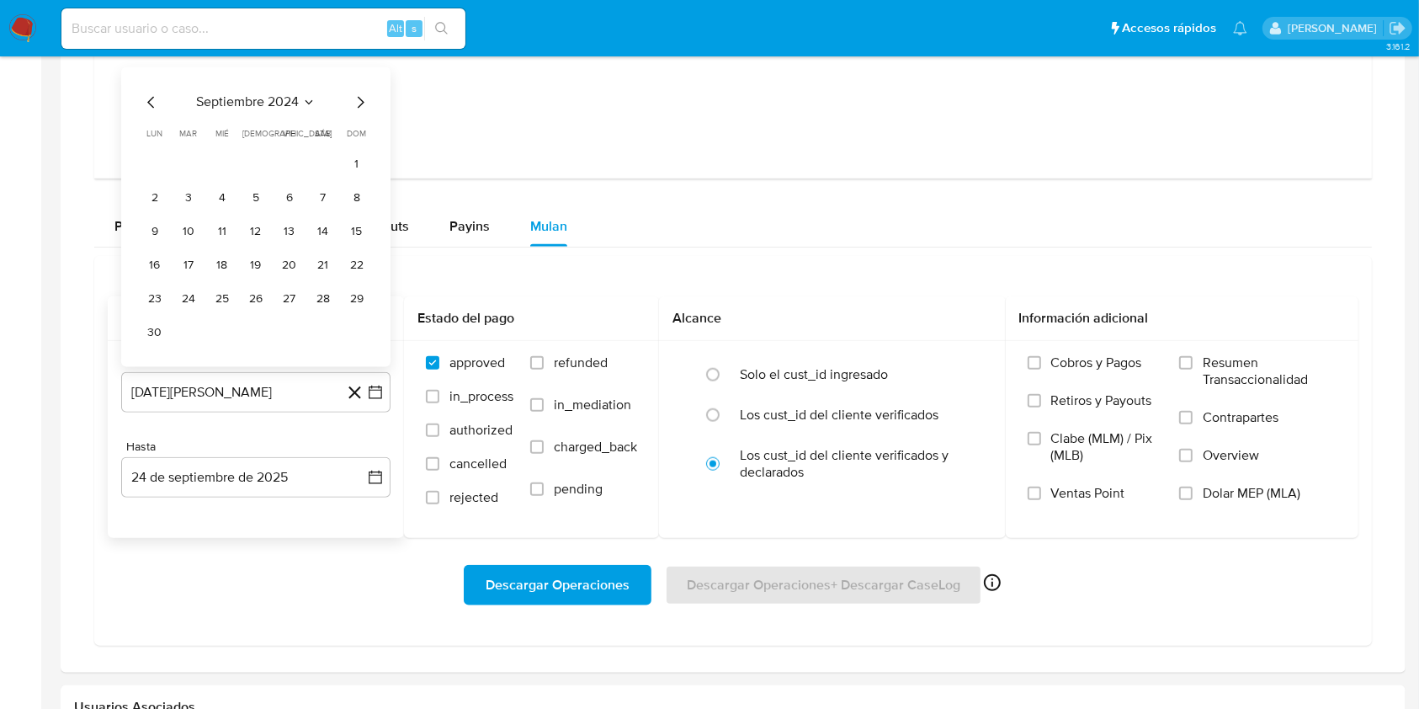
click at [357, 453] on div "Hasta 24 de septiembre de 2025 24-09-2025" at bounding box center [255, 468] width 269 height 58
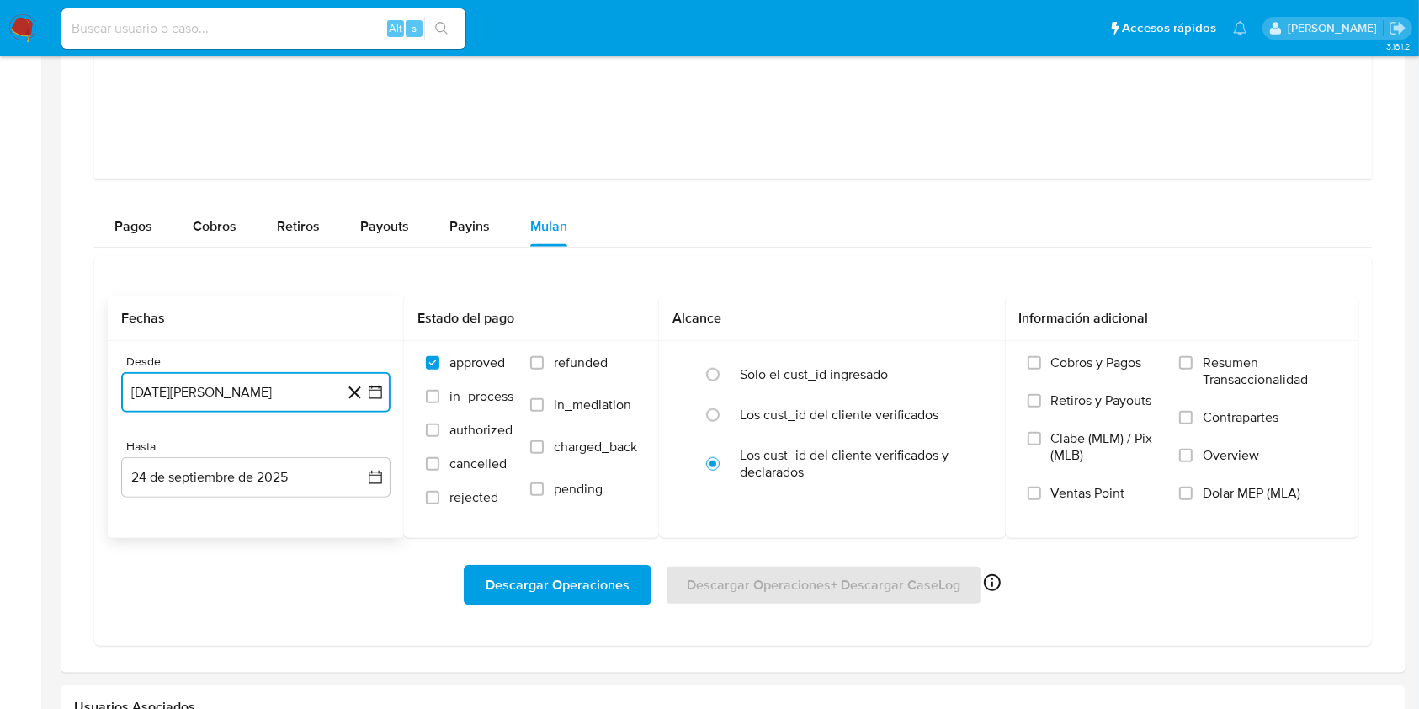
click at [365, 389] on button "24 [PERSON_NAME] de 2024" at bounding box center [255, 392] width 269 height 40
click at [363, 449] on icon "Mes siguiente" at bounding box center [360, 453] width 20 height 20
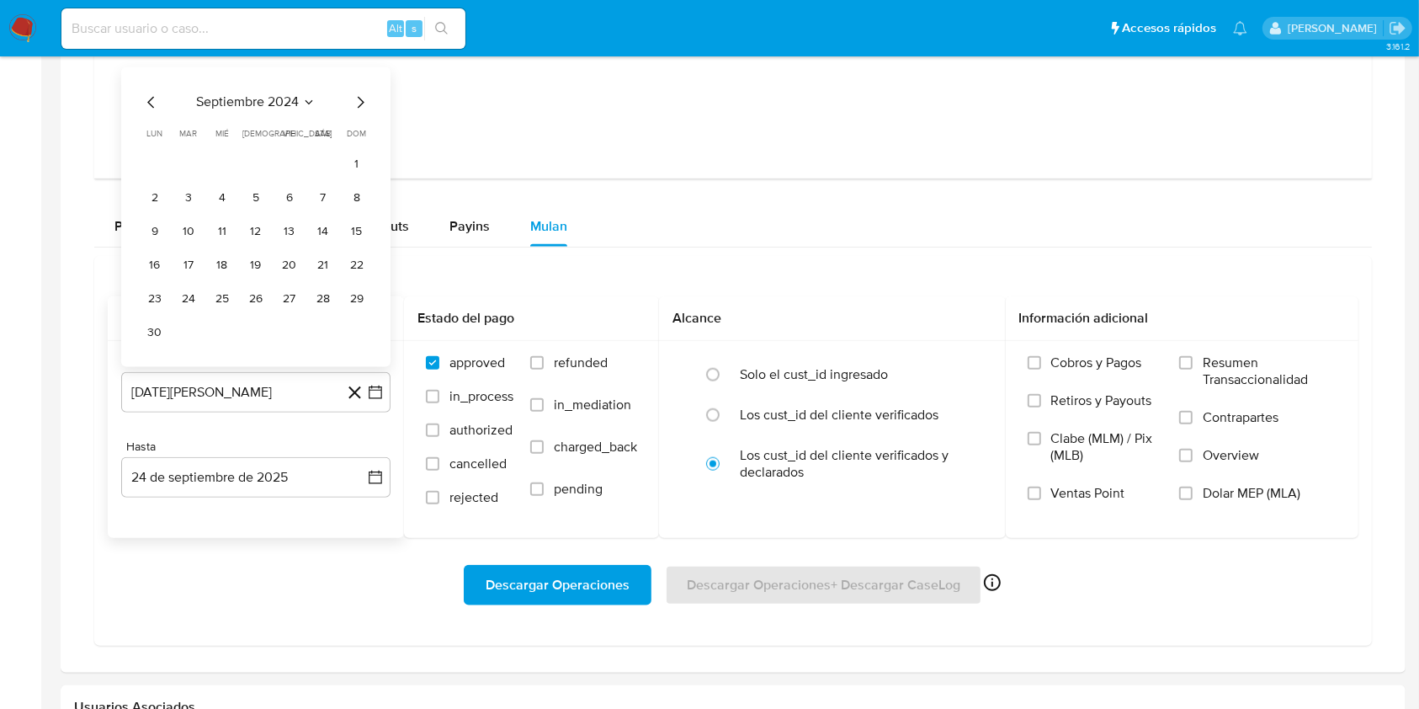
click at [363, 449] on div "Hasta" at bounding box center [255, 446] width 269 height 15
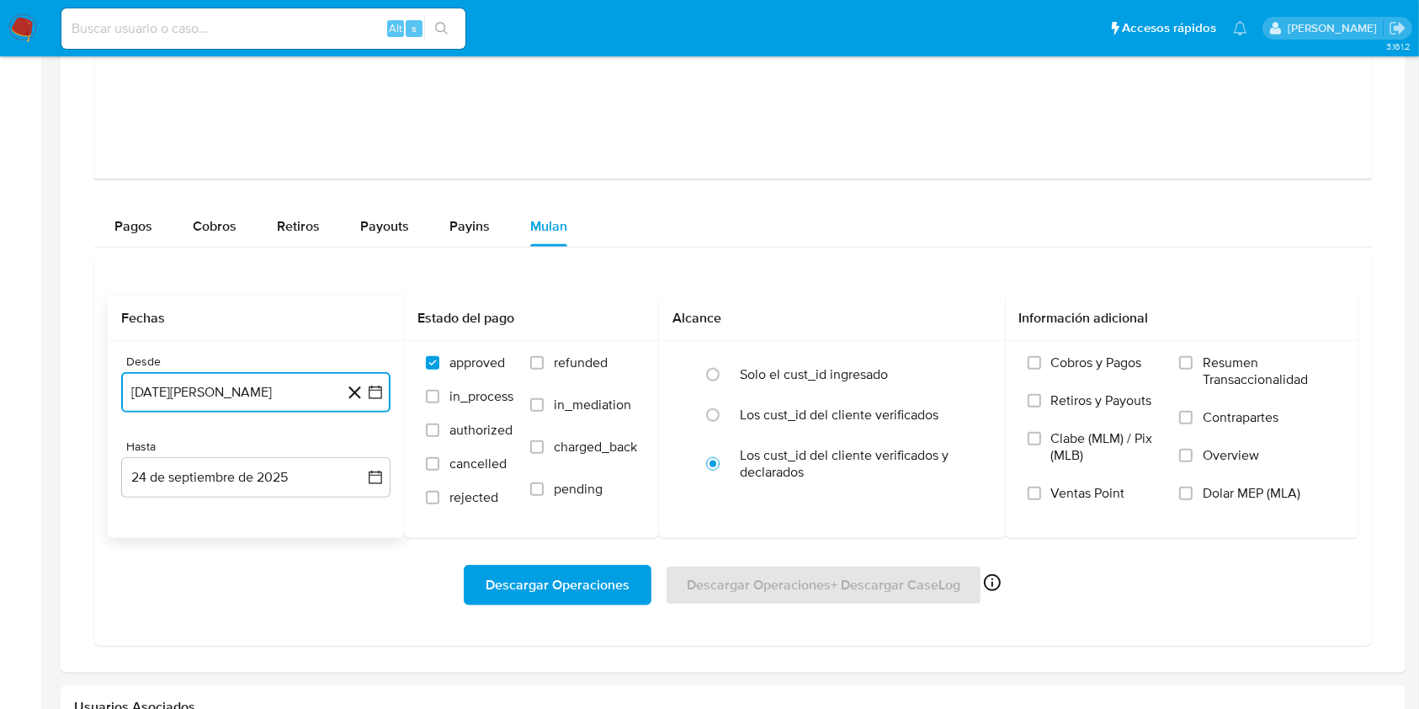
click at [374, 401] on button "24 [PERSON_NAME] de 2024" at bounding box center [255, 392] width 269 height 40
click at [355, 458] on icon "Mes siguiente" at bounding box center [360, 453] width 20 height 20
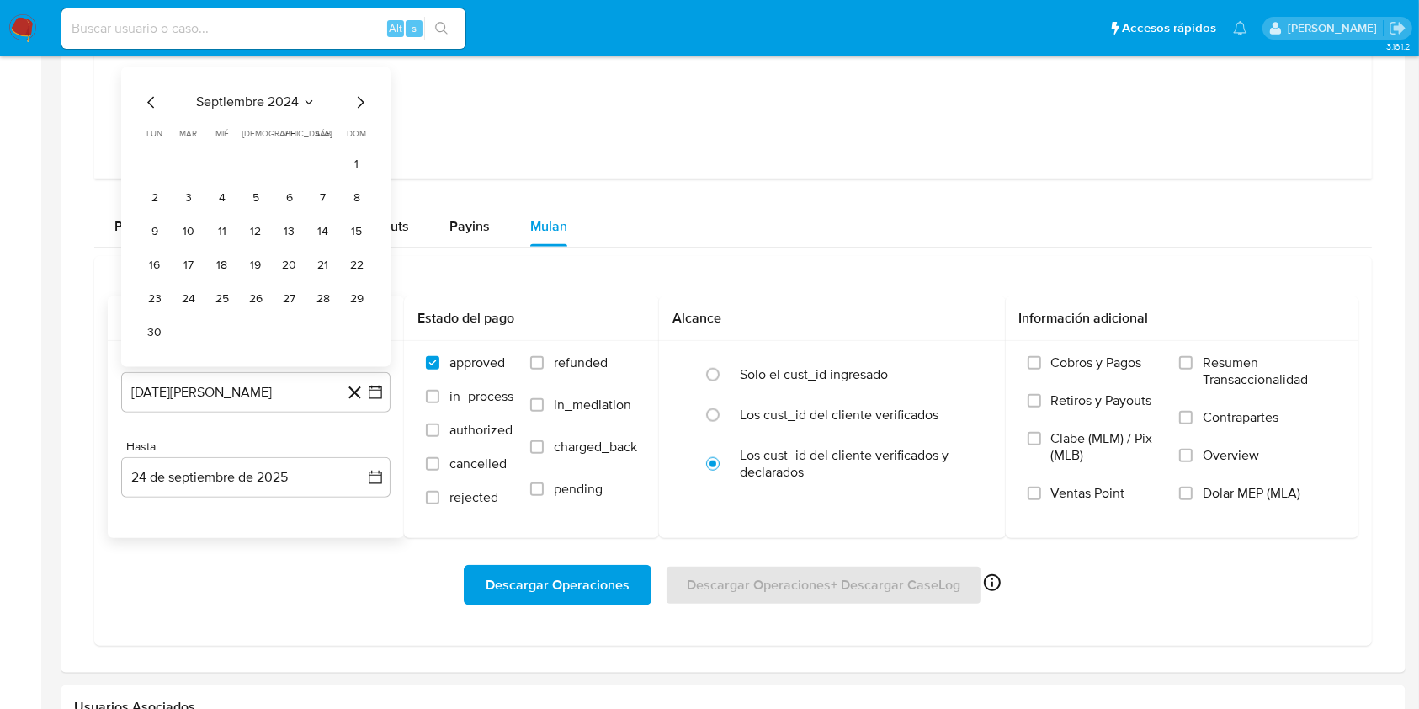
drag, startPoint x: 315, startPoint y: 434, endPoint x: 327, endPoint y: 421, distance: 18.5
click at [315, 433] on div "Desde 24 de agosto de 2024 septiembre 2024 septiembre 2024 lun lunes mar martes…" at bounding box center [256, 439] width 296 height 197
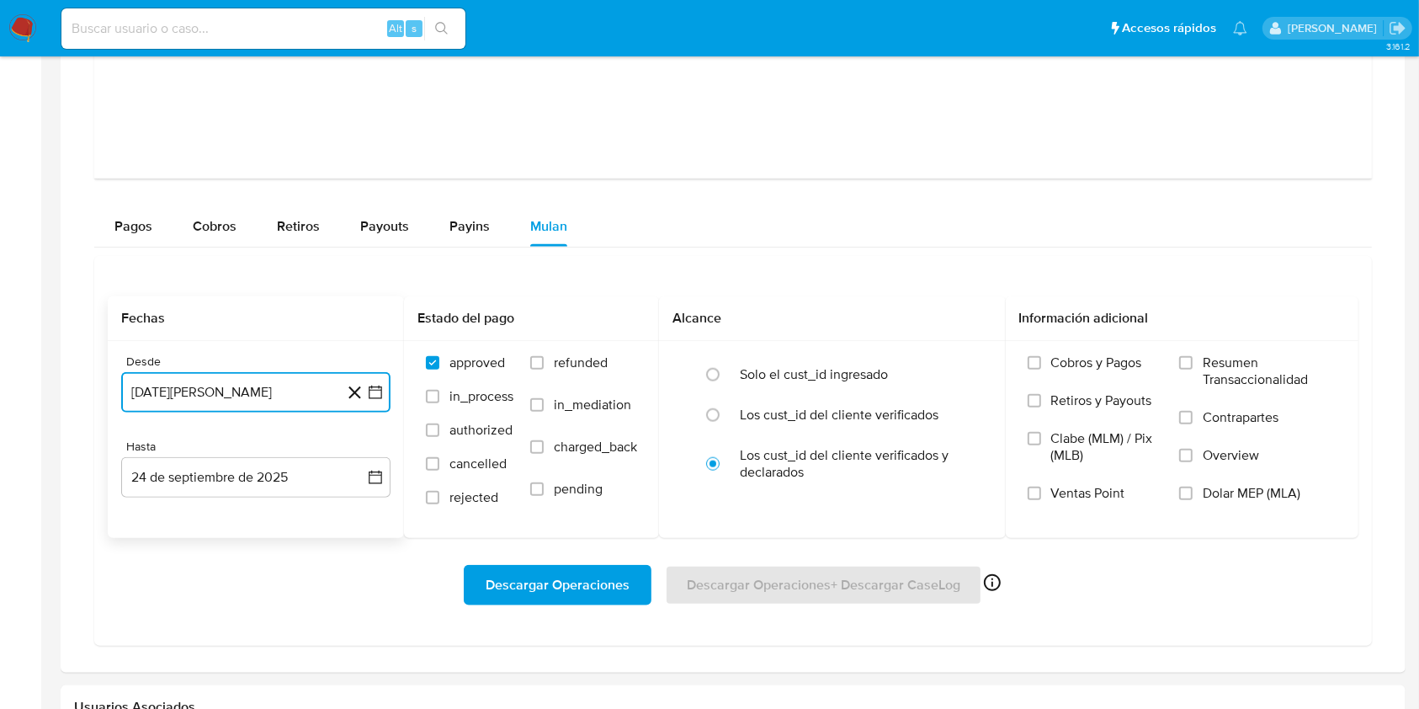
click at [376, 388] on icon "button" at bounding box center [375, 391] width 13 height 13
click at [360, 451] on icon "Mes siguiente" at bounding box center [360, 453] width 20 height 20
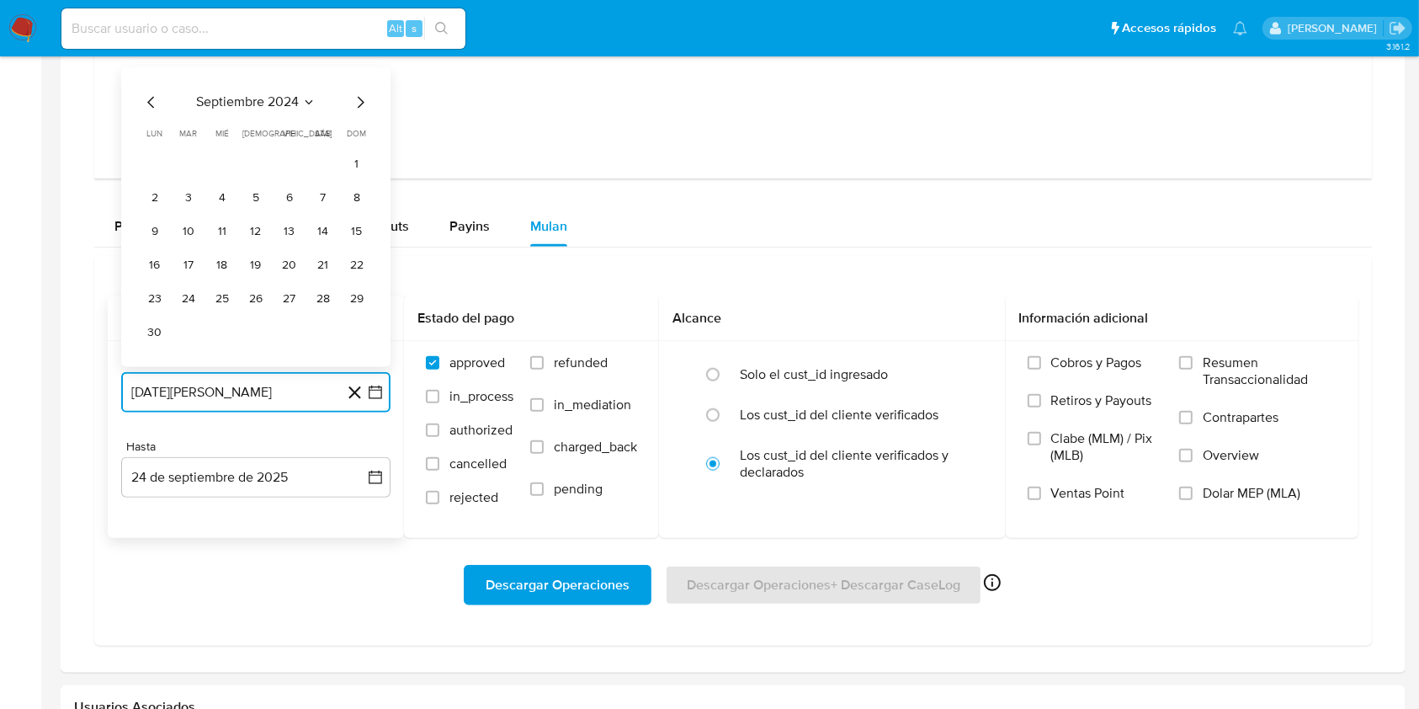
click at [363, 101] on icon "Mes siguiente" at bounding box center [360, 102] width 20 height 20
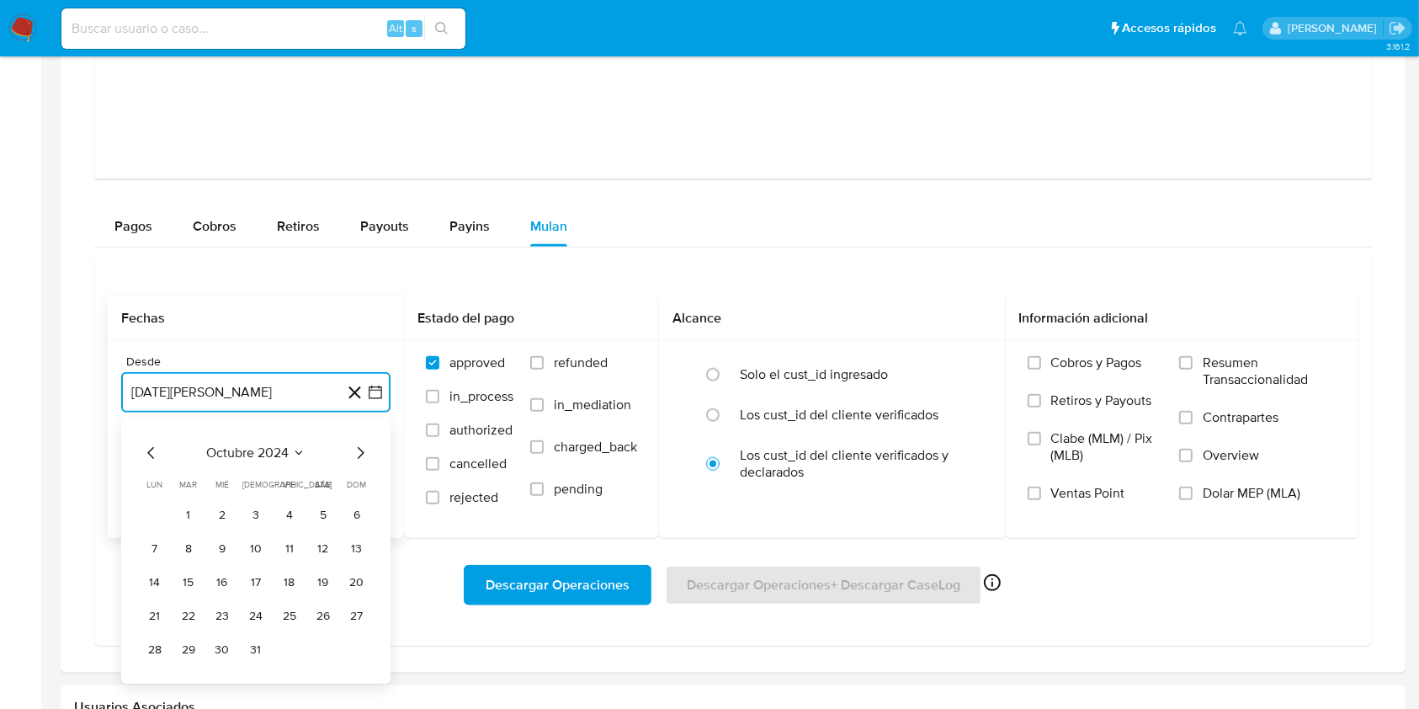
scroll to position [1636, 0]
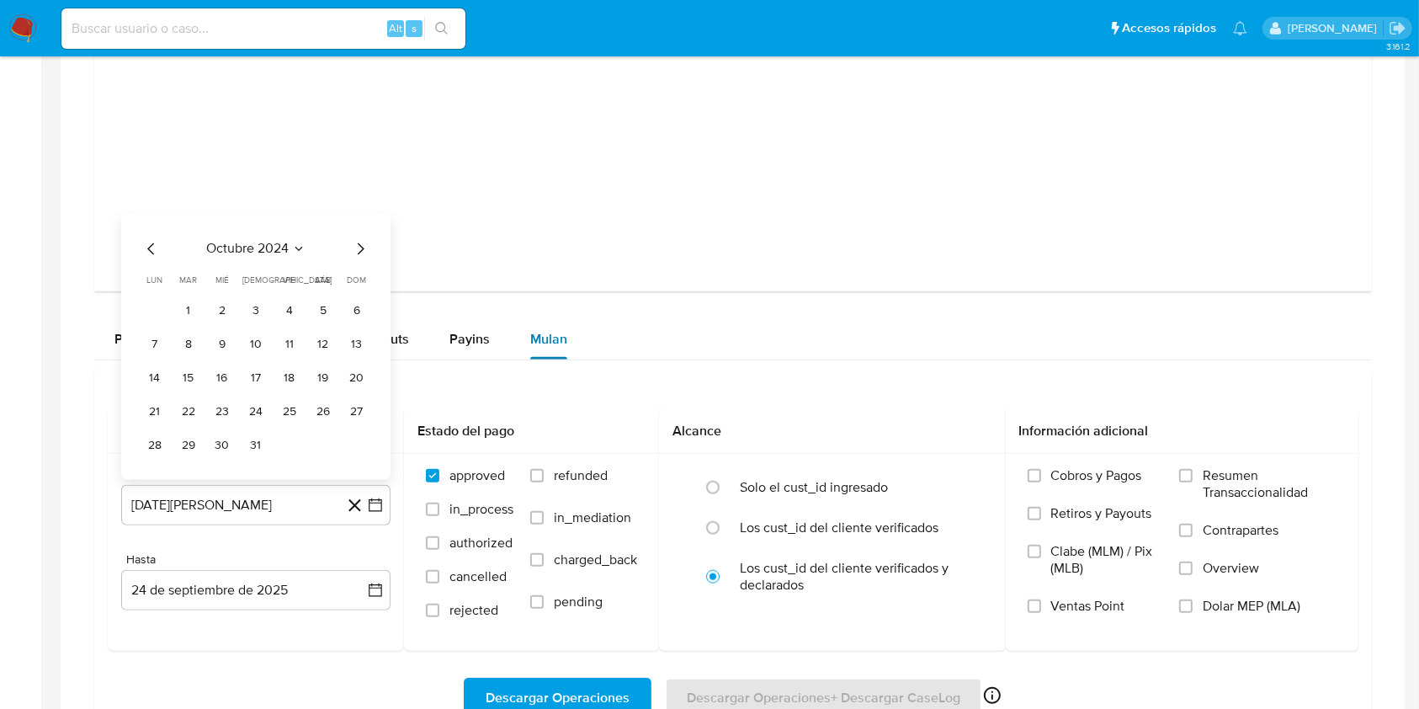
drag, startPoint x: 615, startPoint y: 374, endPoint x: 538, endPoint y: 350, distance: 80.9
click at [617, 375] on div "Fechas Desde 24 de agosto de 2024 octubre 2024 octubre 2024 lun lunes mar marte…" at bounding box center [733, 564] width 1278 height 390
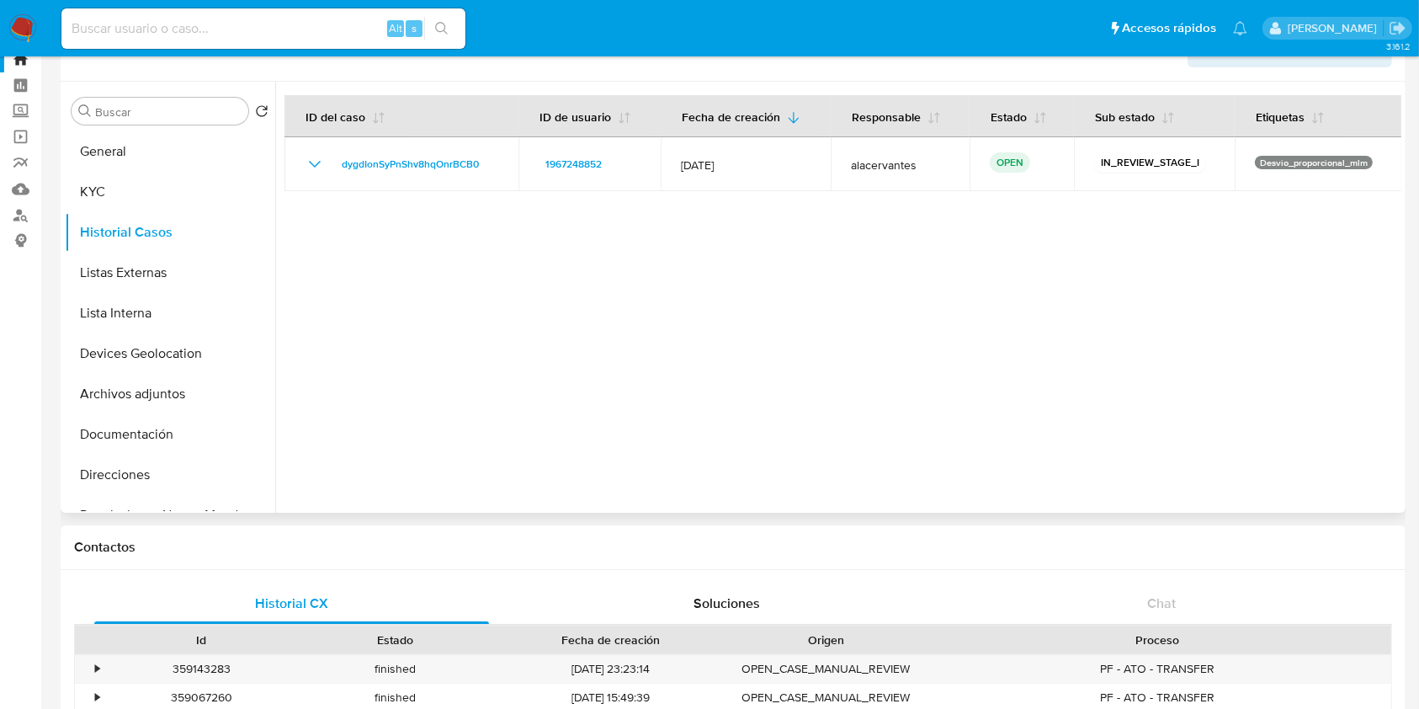
scroll to position [0, 0]
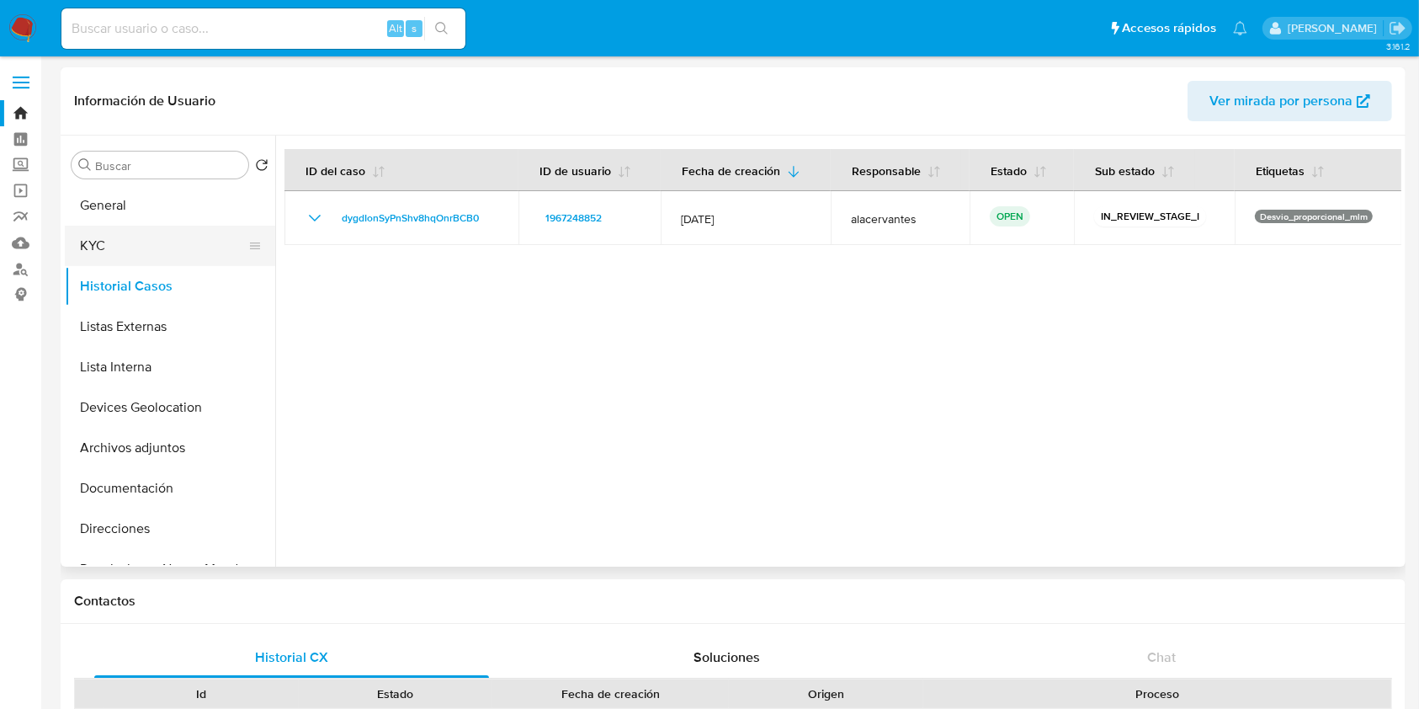
click at [142, 218] on button "General" at bounding box center [170, 205] width 210 height 40
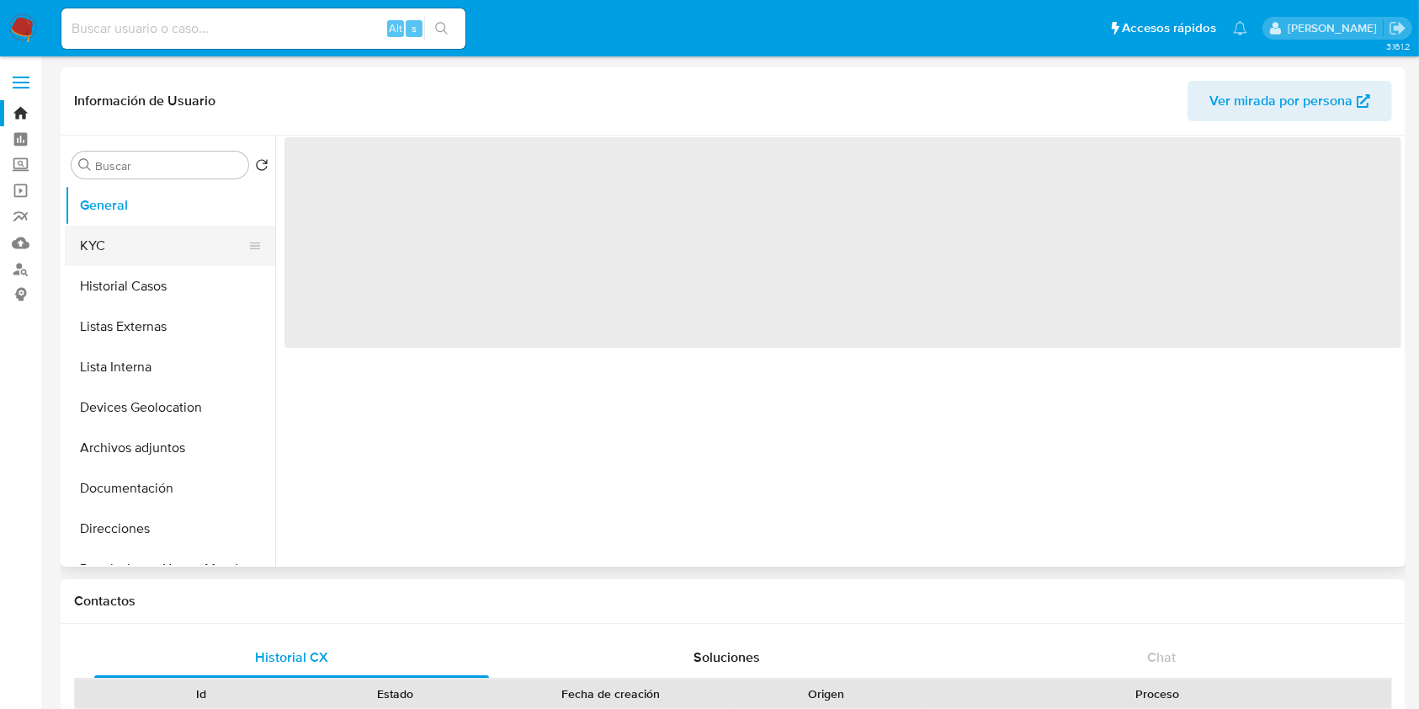
click at [141, 242] on button "KYC" at bounding box center [163, 246] width 197 height 40
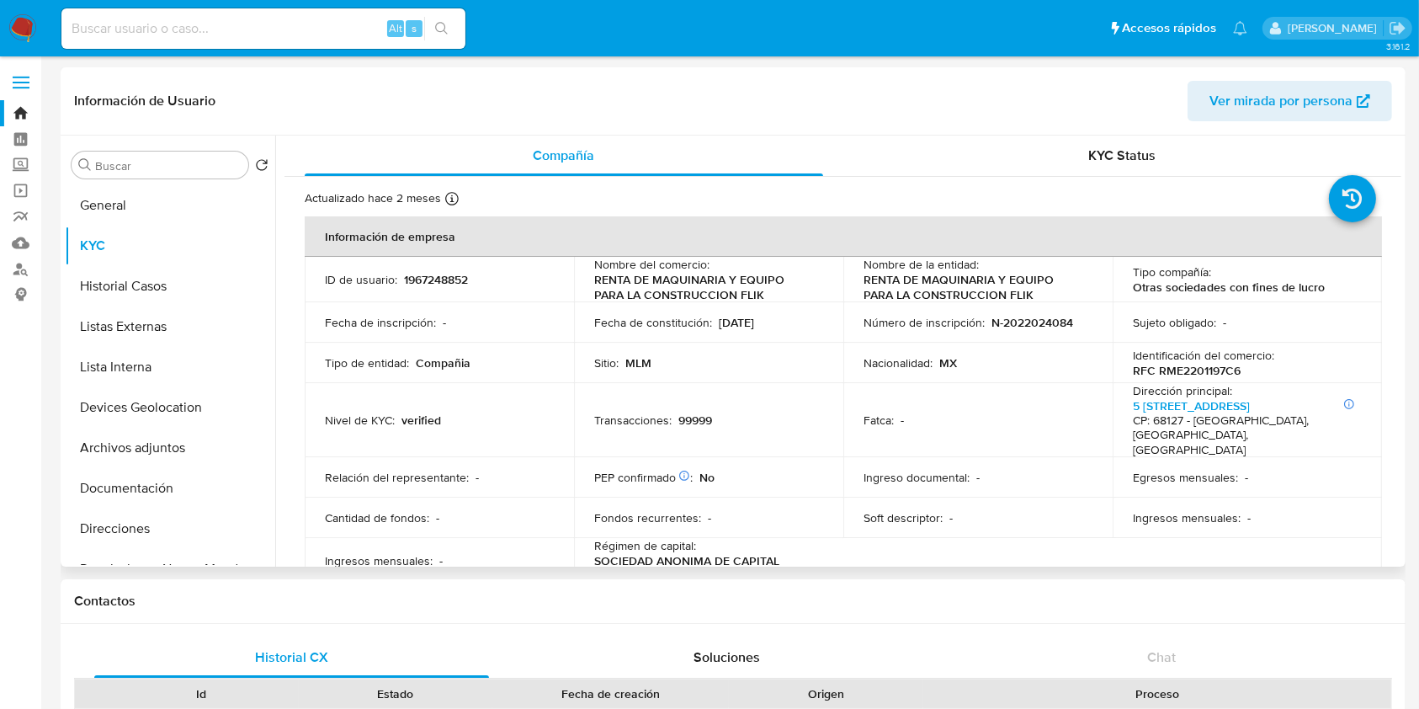
click at [422, 284] on p "1967248852" at bounding box center [436, 279] width 64 height 15
copy p "1967248852"
click at [24, 243] on link "Mulan" at bounding box center [100, 243] width 200 height 26
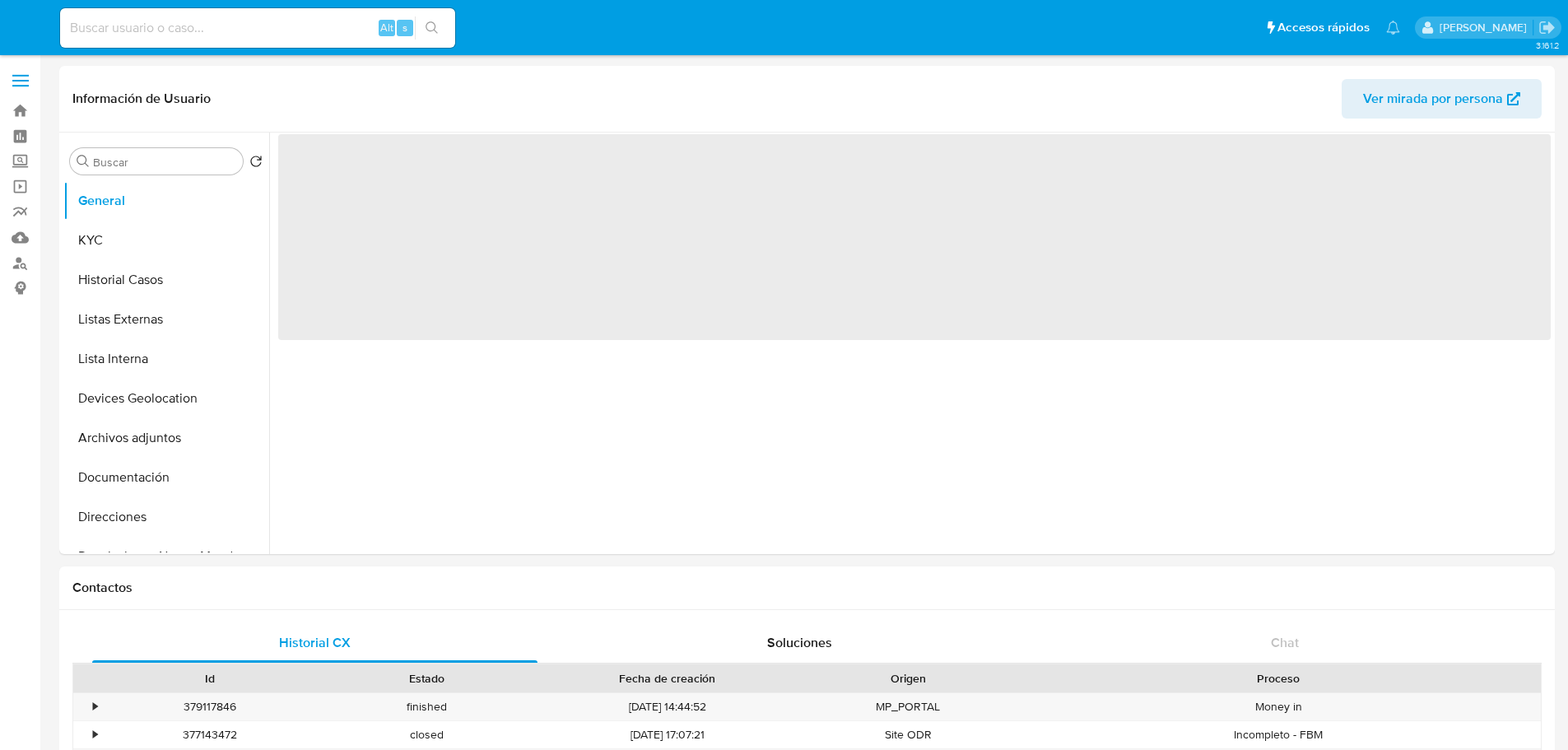
select select "10"
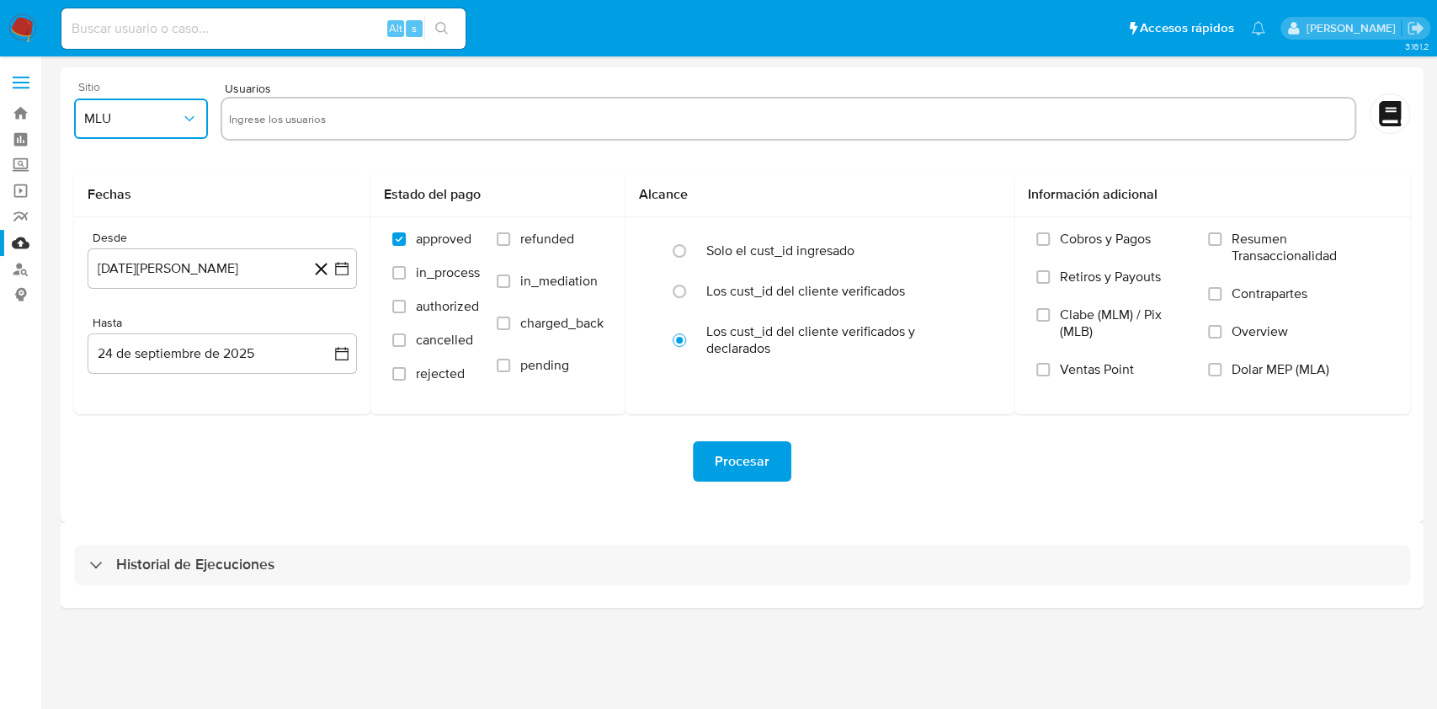
click at [192, 103] on button "MLU" at bounding box center [141, 118] width 134 height 40
click at [128, 369] on div "MLM" at bounding box center [136, 366] width 104 height 40
click at [357, 120] on input "text" at bounding box center [788, 118] width 1118 height 27
type input "1967248852"
click at [343, 265] on icon "button" at bounding box center [341, 268] width 17 height 17
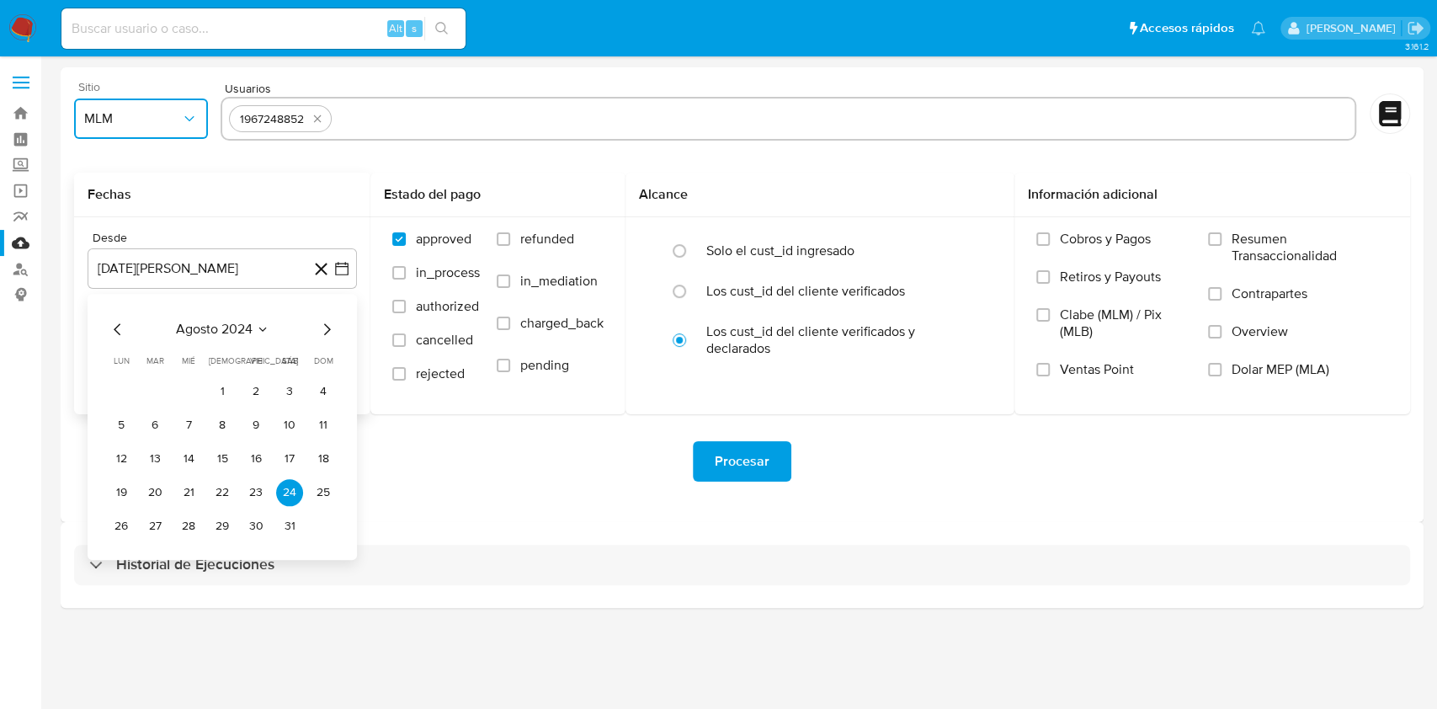
click at [121, 333] on icon "Mes anterior" at bounding box center [118, 329] width 20 height 20
click at [121, 332] on icon "Mes anterior" at bounding box center [118, 329] width 20 height 20
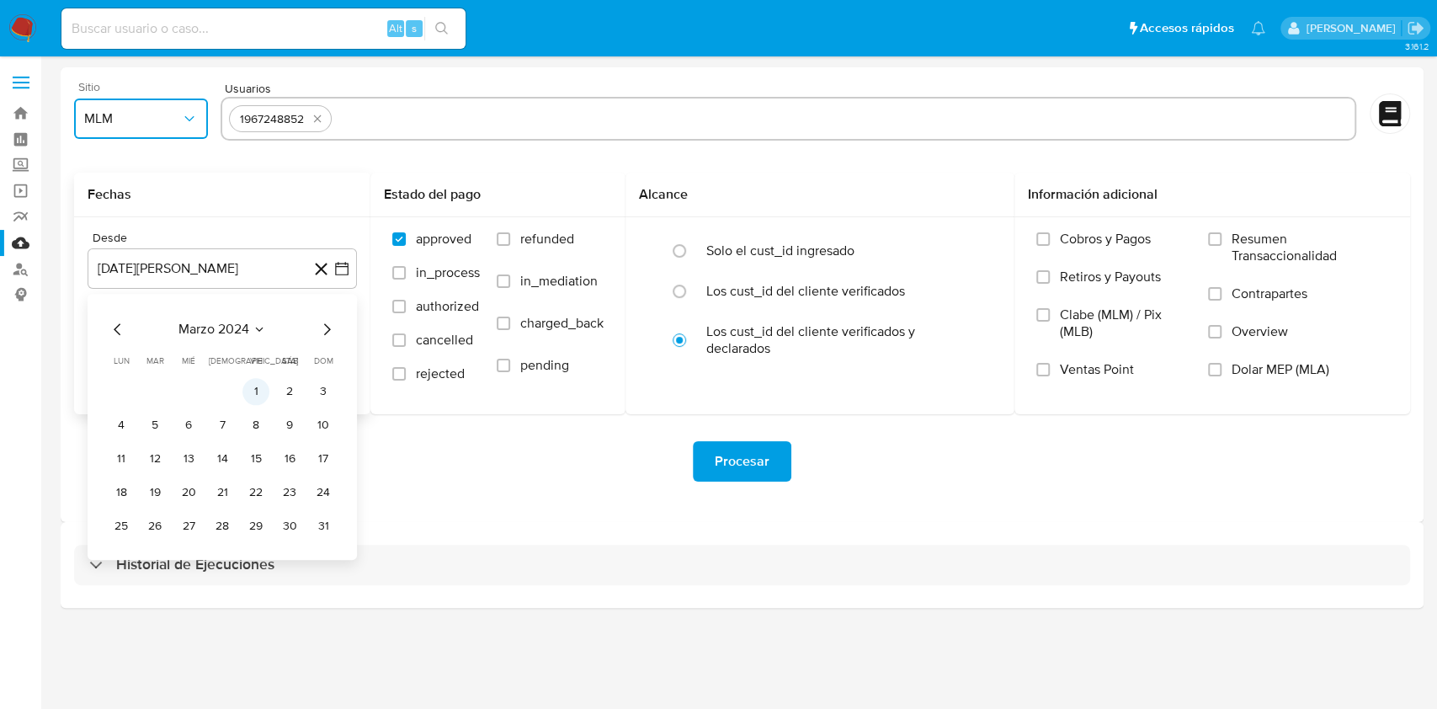
click at [257, 387] on button "1" at bounding box center [255, 391] width 27 height 27
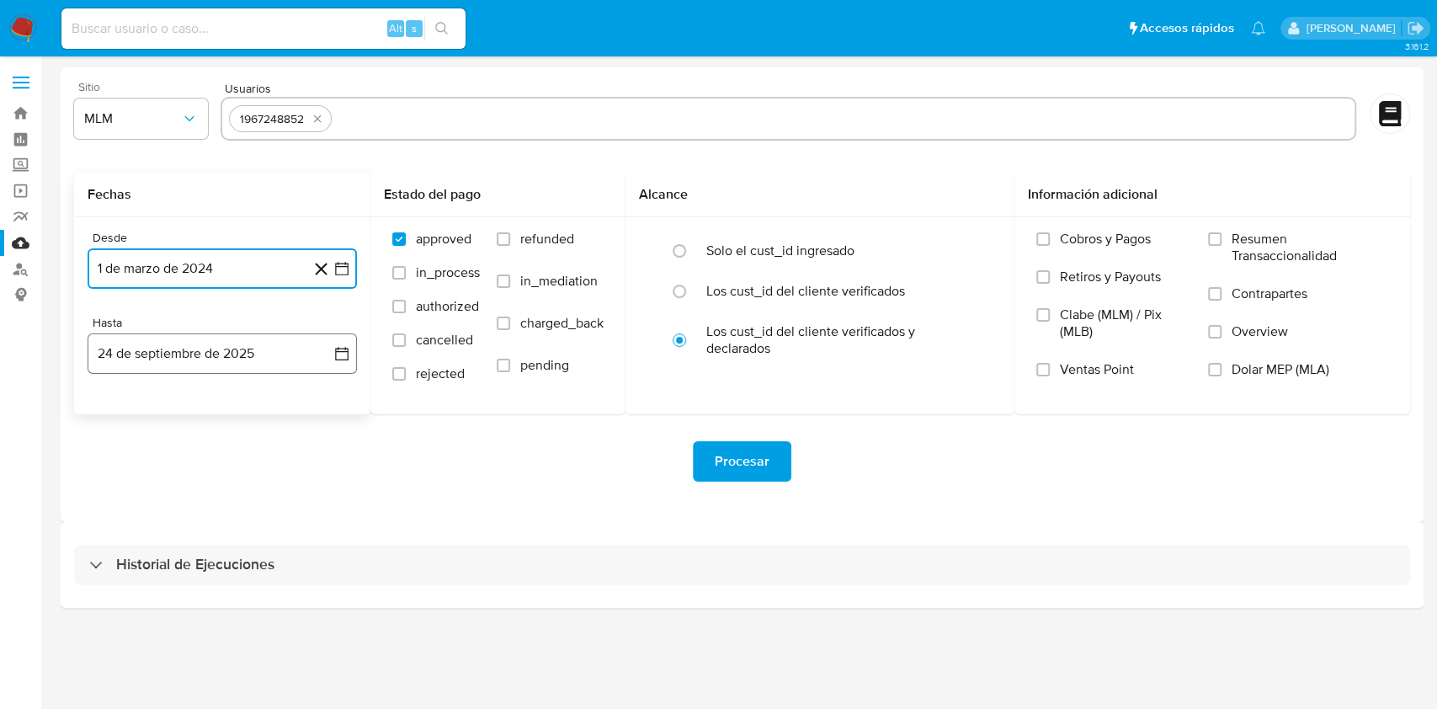
click at [330, 352] on button "24 de septiembre de 2025" at bounding box center [222, 353] width 269 height 40
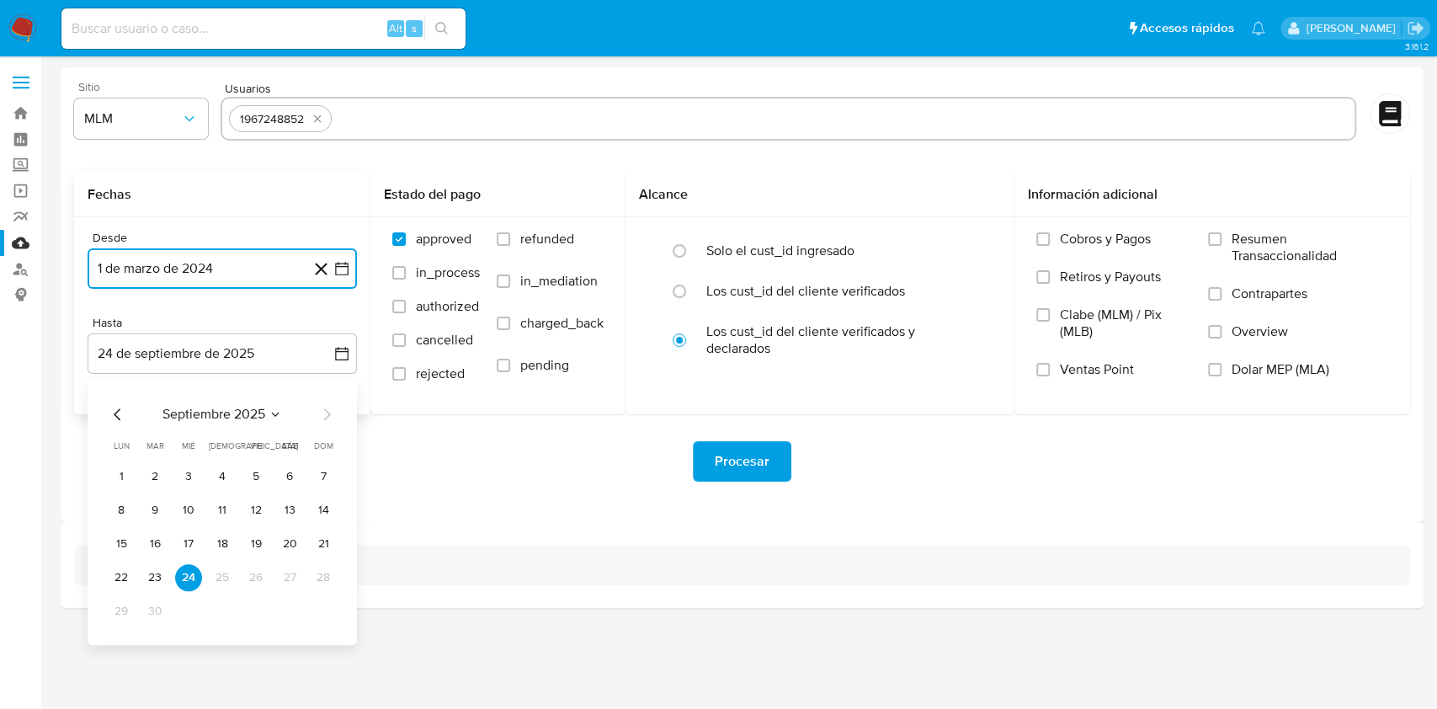
click at [115, 414] on icon "Mes anterior" at bounding box center [118, 414] width 20 height 20
click at [316, 607] on button "31" at bounding box center [323, 611] width 27 height 27
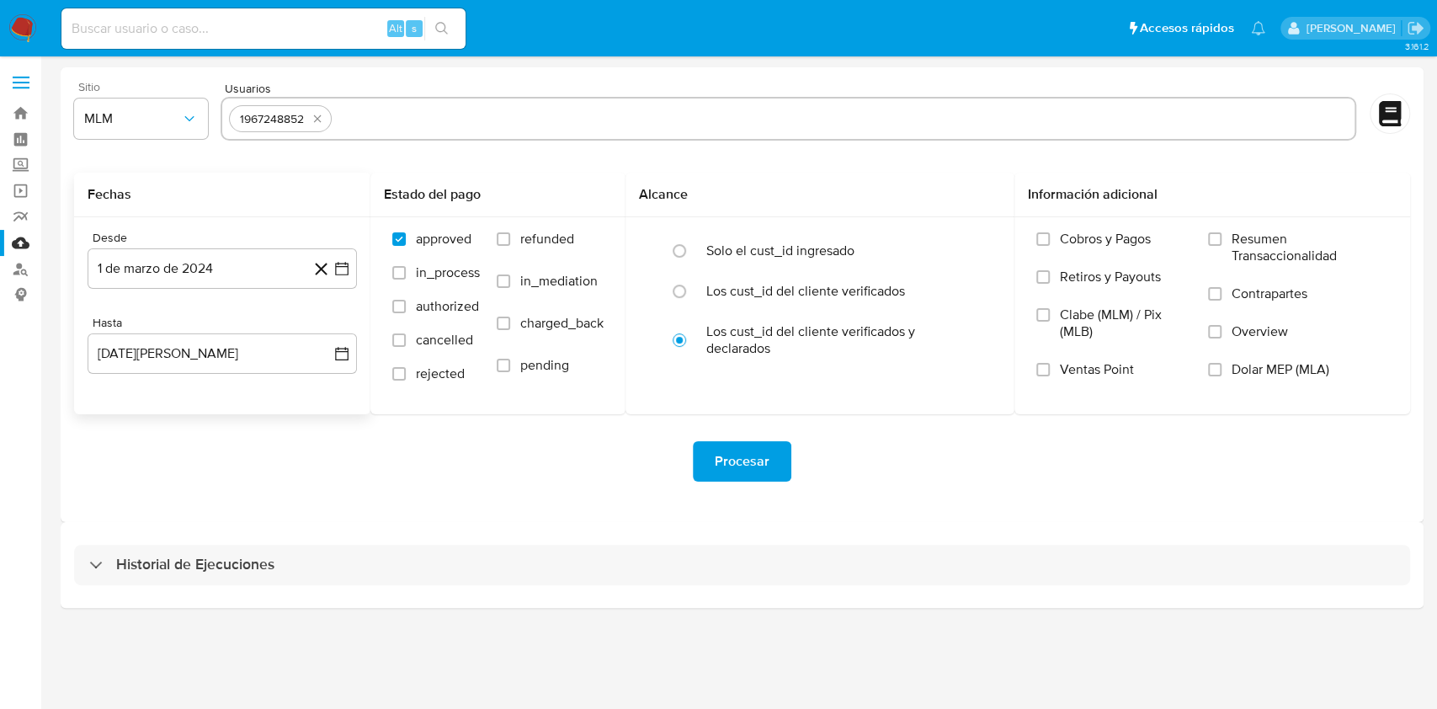
click at [398, 448] on div "Procesar" at bounding box center [742, 461] width 1336 height 40
click at [1220, 337] on input "Overview" at bounding box center [1214, 331] width 13 height 13
click at [348, 274] on icon "button" at bounding box center [341, 268] width 13 height 13
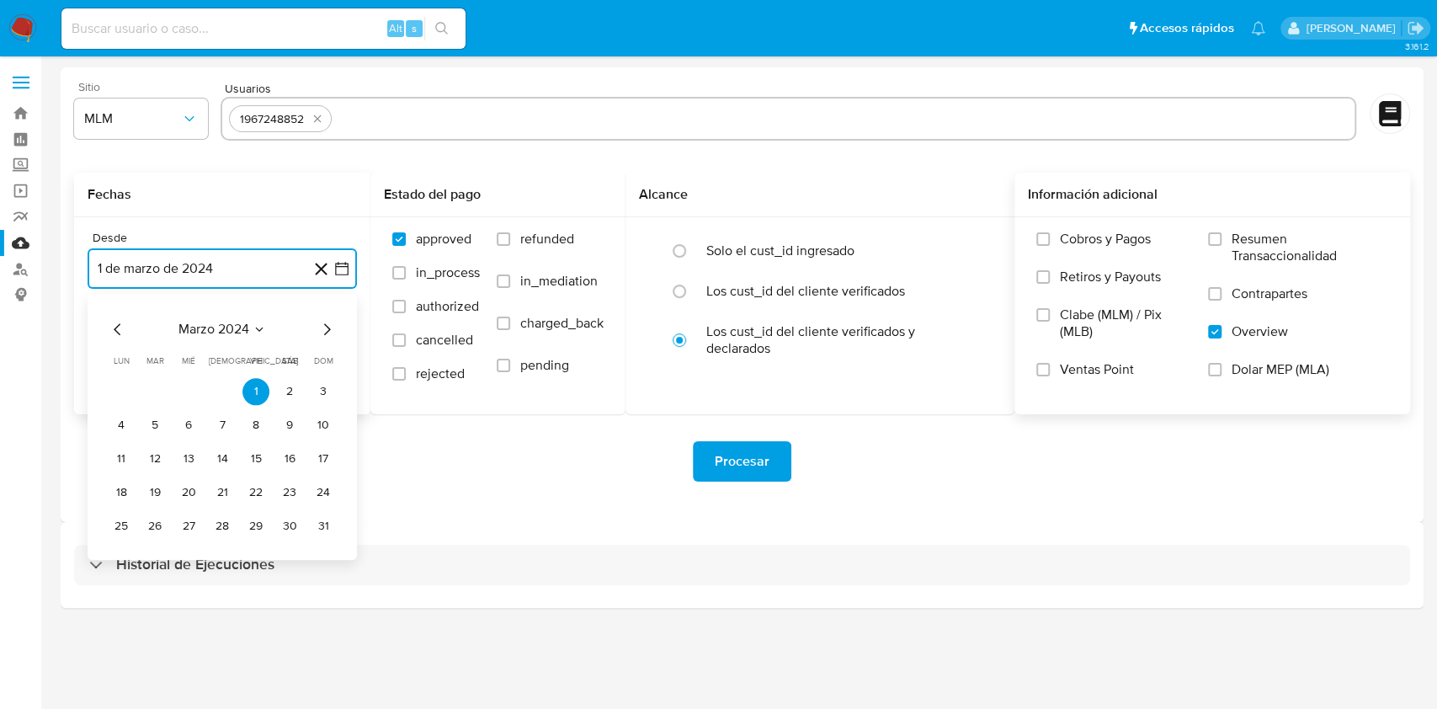
click at [258, 330] on icon "Seleccionar mes y año" at bounding box center [258, 328] width 13 height 13
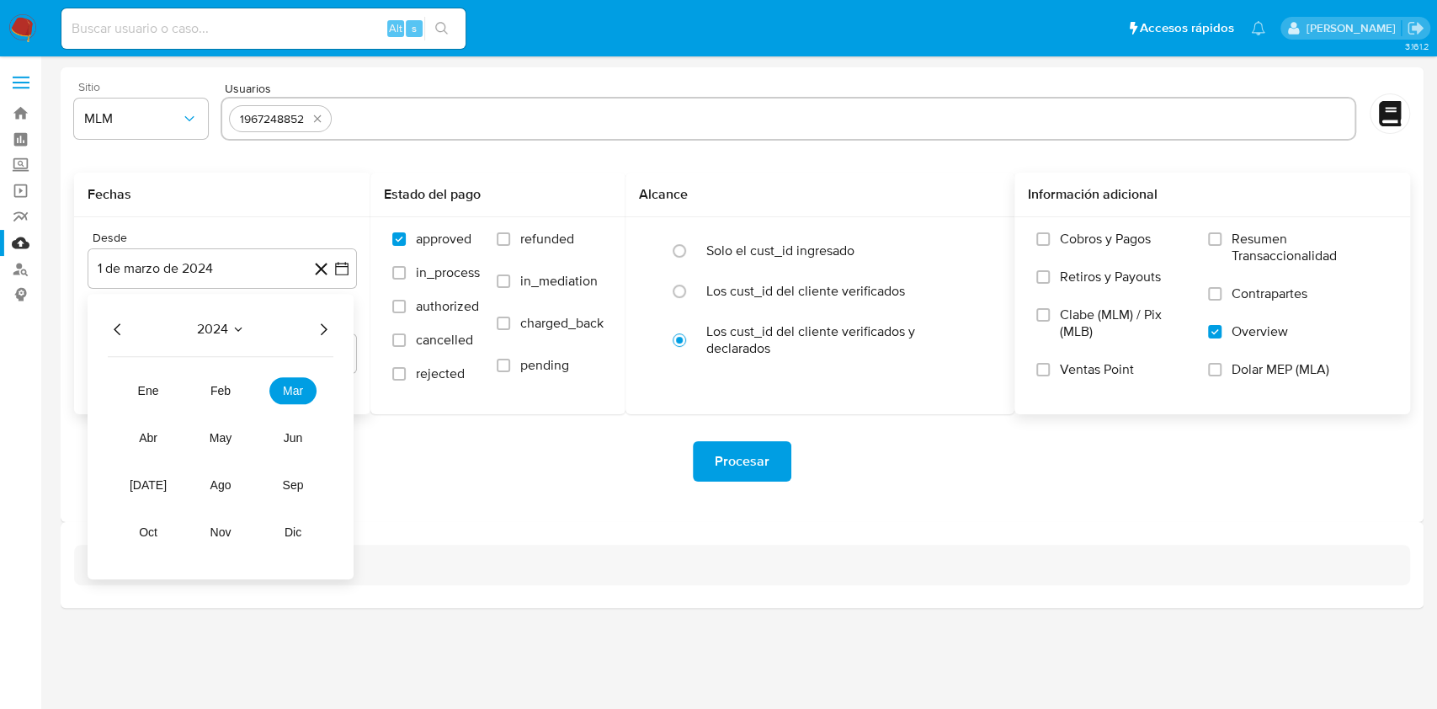
click at [221, 327] on span "2024" at bounding box center [212, 329] width 31 height 17
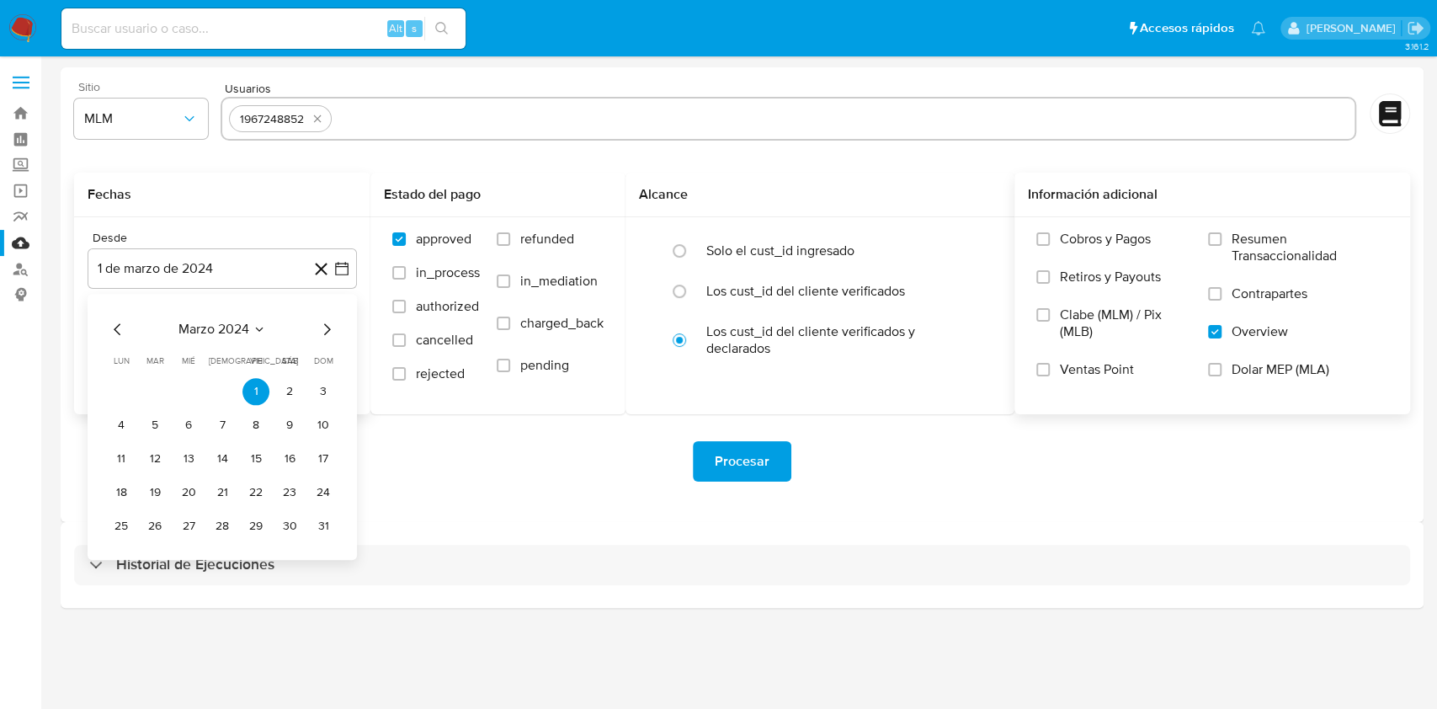
drag, startPoint x: 234, startPoint y: 316, endPoint x: 235, endPoint y: 328, distance: 11.8
click at [234, 315] on div "marzo 2024 marzo 2024 lun lunes mar martes mié miércoles jue jueves vie viernes…" at bounding box center [222, 427] width 269 height 266
click at [240, 334] on span "marzo 2024" at bounding box center [213, 329] width 71 height 17
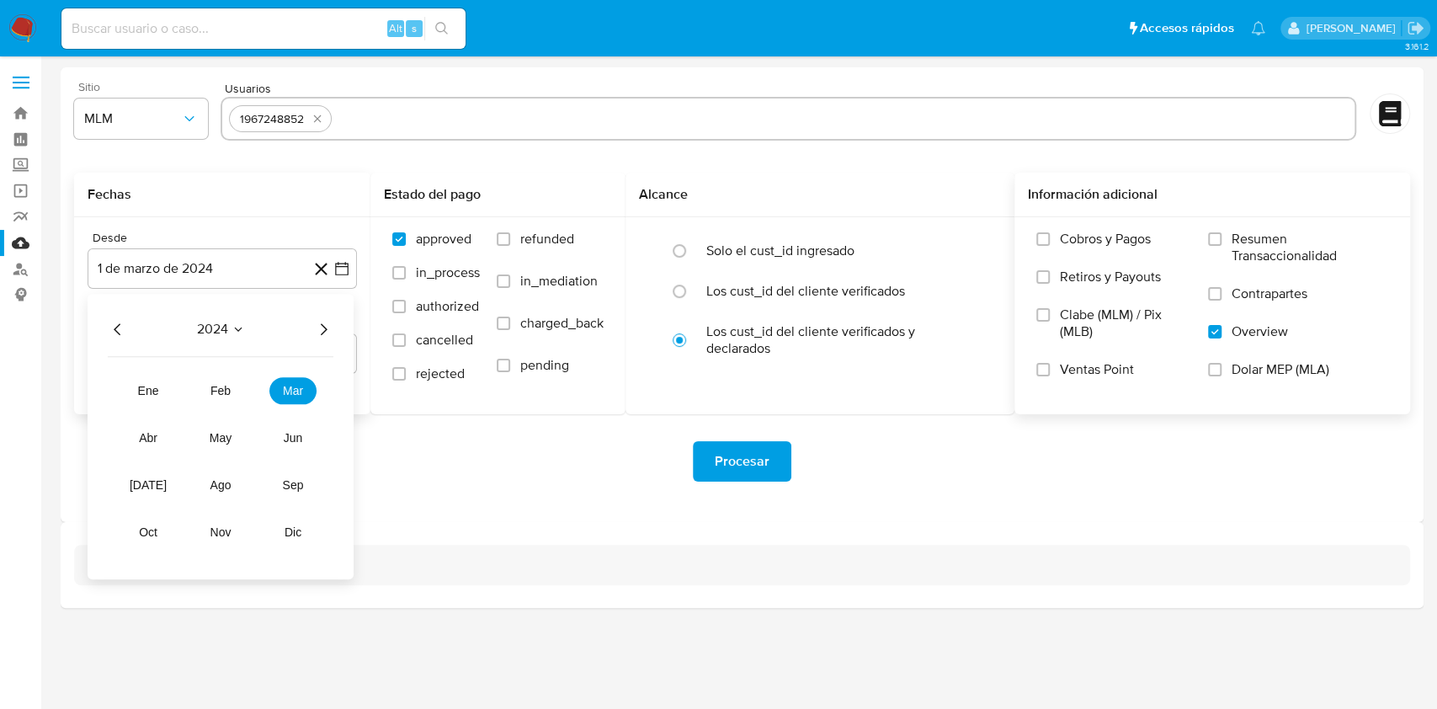
click at [320, 337] on icon "Año siguiente" at bounding box center [323, 329] width 20 height 20
click at [283, 394] on span "mar" at bounding box center [293, 390] width 20 height 13
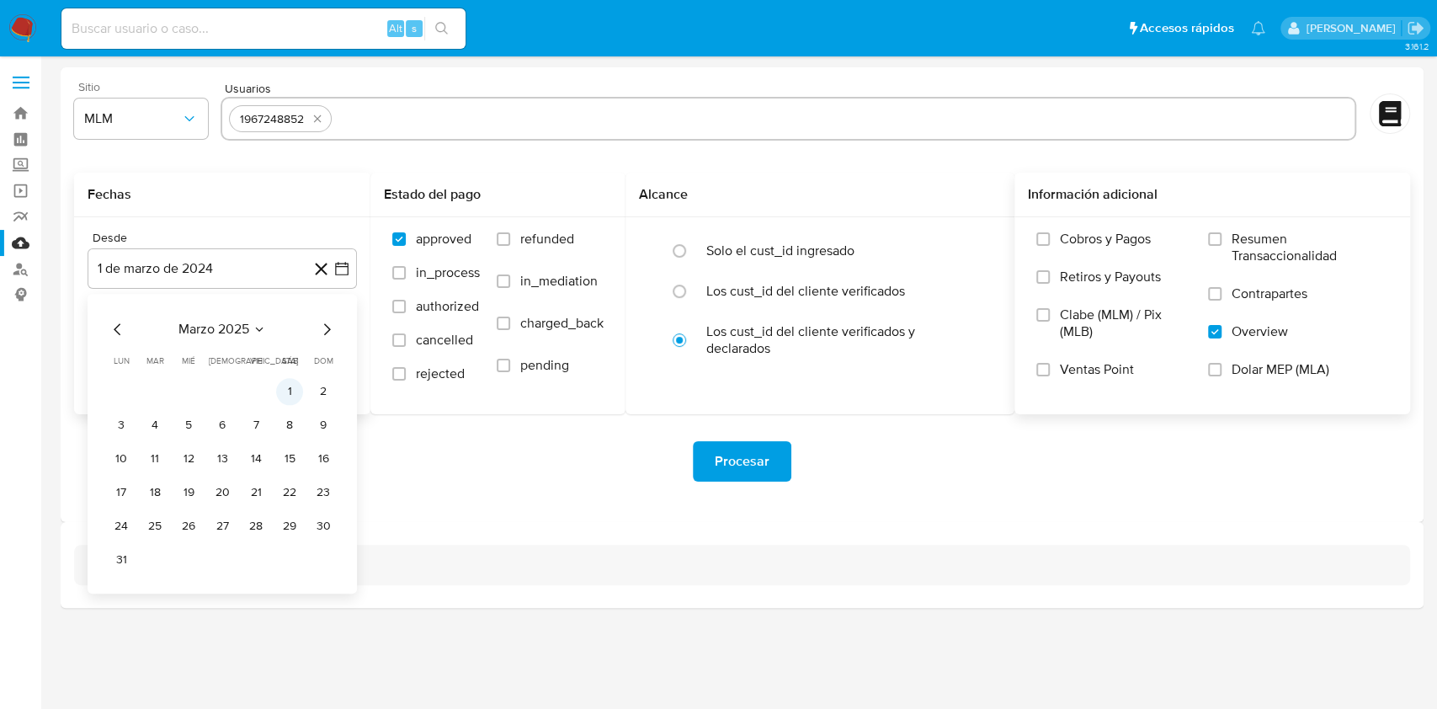
click at [286, 387] on button "1" at bounding box center [289, 391] width 27 height 27
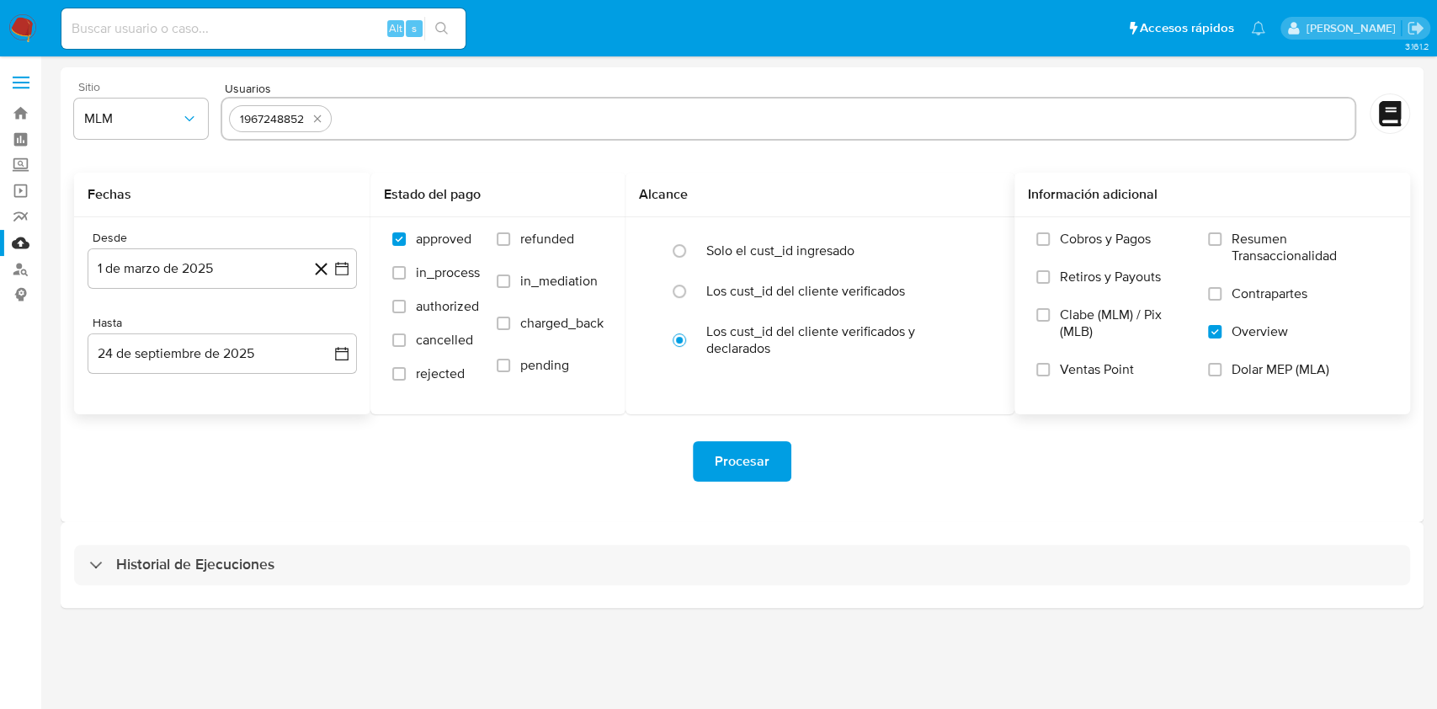
click at [310, 429] on div "Procesar" at bounding box center [742, 461] width 1336 height 94
click at [346, 355] on icon "button" at bounding box center [341, 353] width 17 height 17
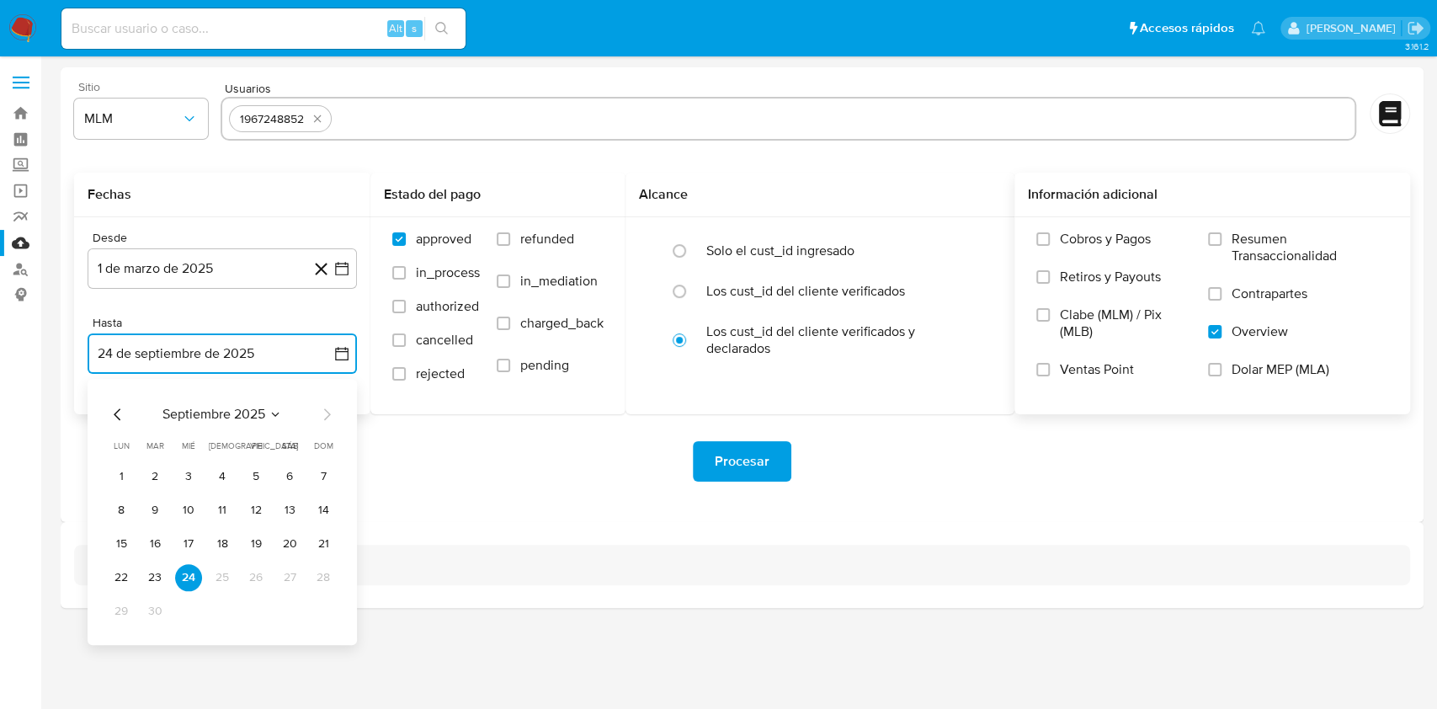
click at [118, 407] on icon "Mes anterior" at bounding box center [118, 414] width 20 height 20
click at [327, 610] on button "31" at bounding box center [323, 611] width 27 height 27
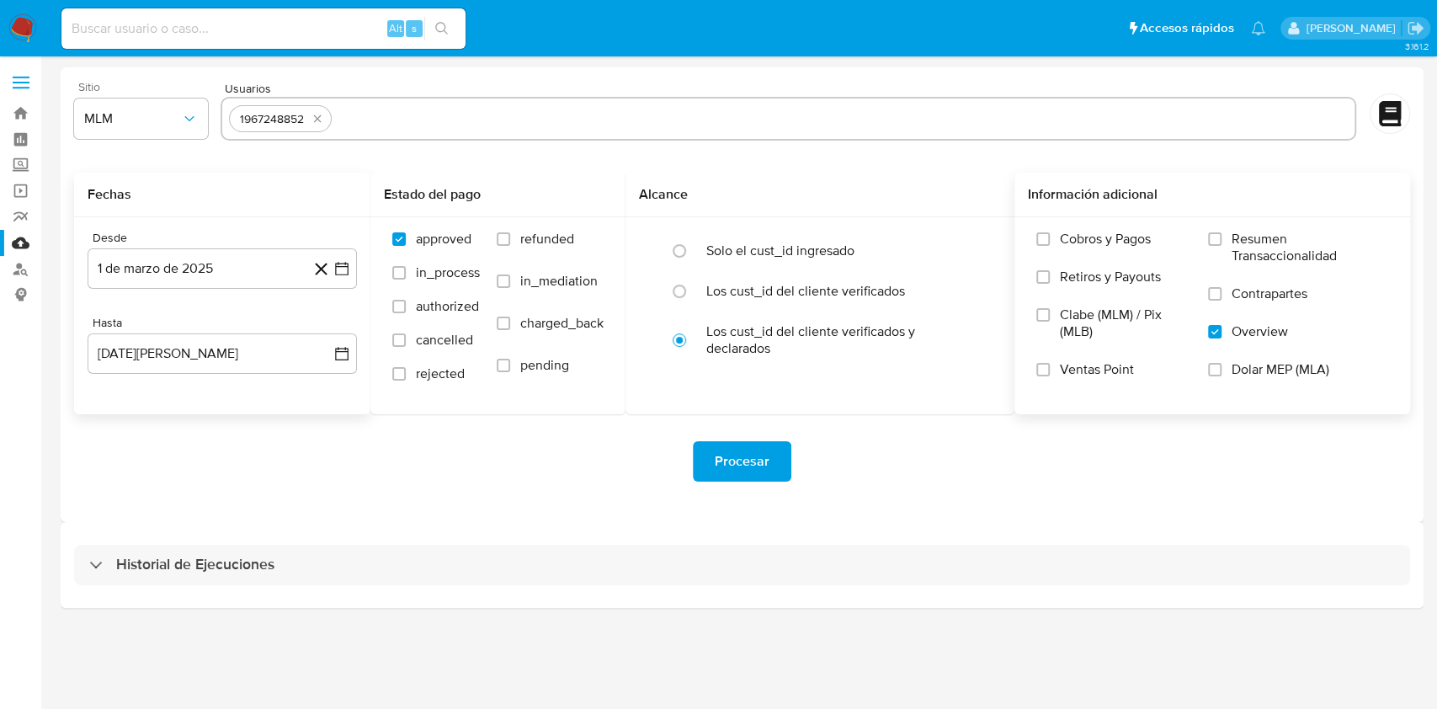
click at [391, 501] on div "Procesar" at bounding box center [742, 461] width 1336 height 94
click at [731, 452] on span "Procesar" at bounding box center [742, 461] width 55 height 37
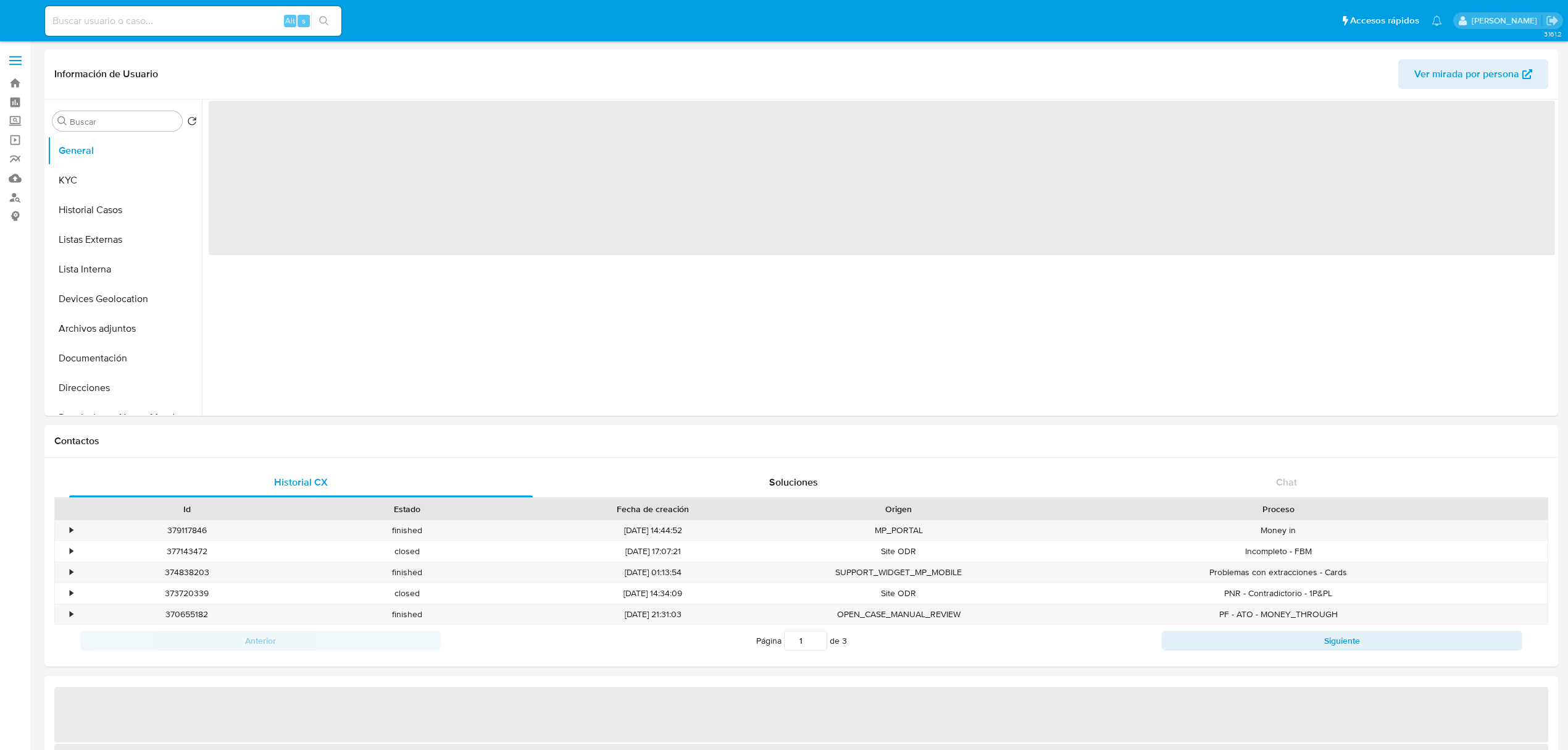
select select "10"
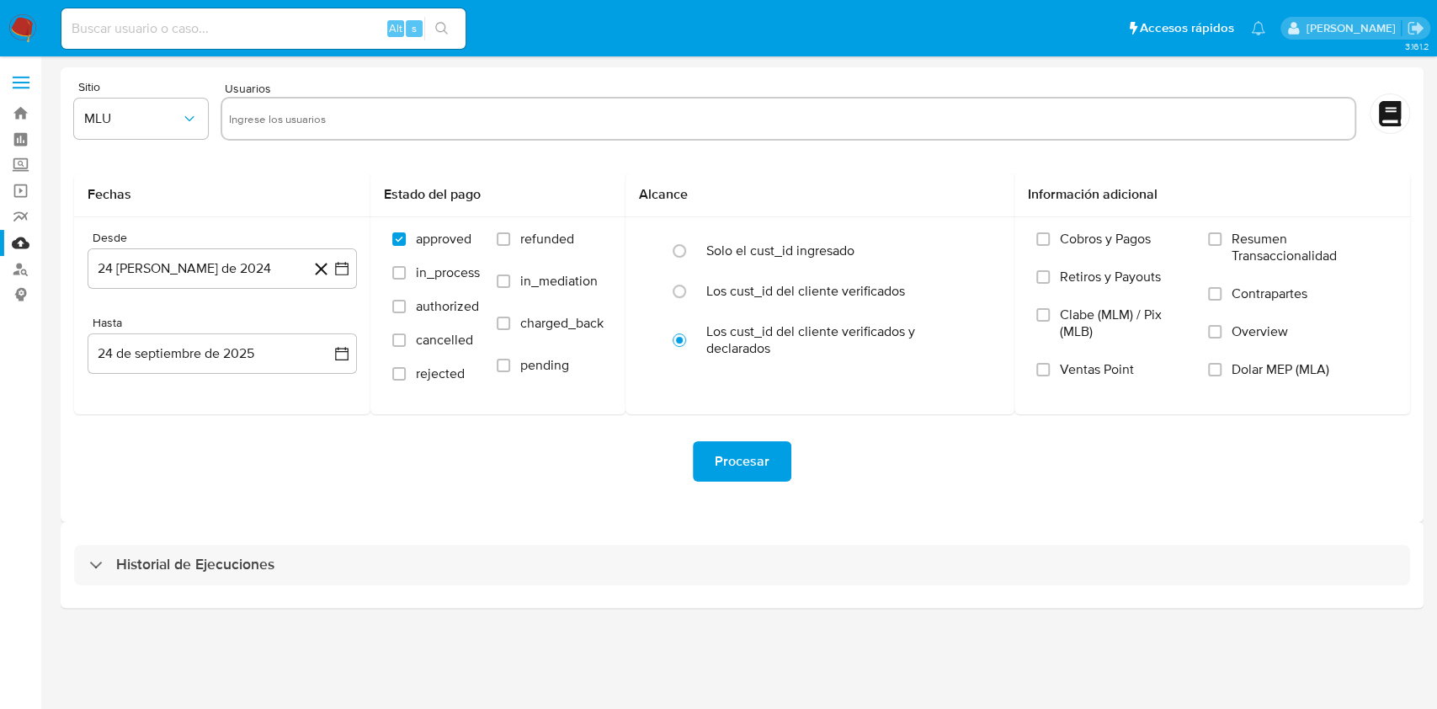
click at [281, 27] on input at bounding box center [263, 29] width 404 height 22
paste input "1340185097"
type input "1340185097"
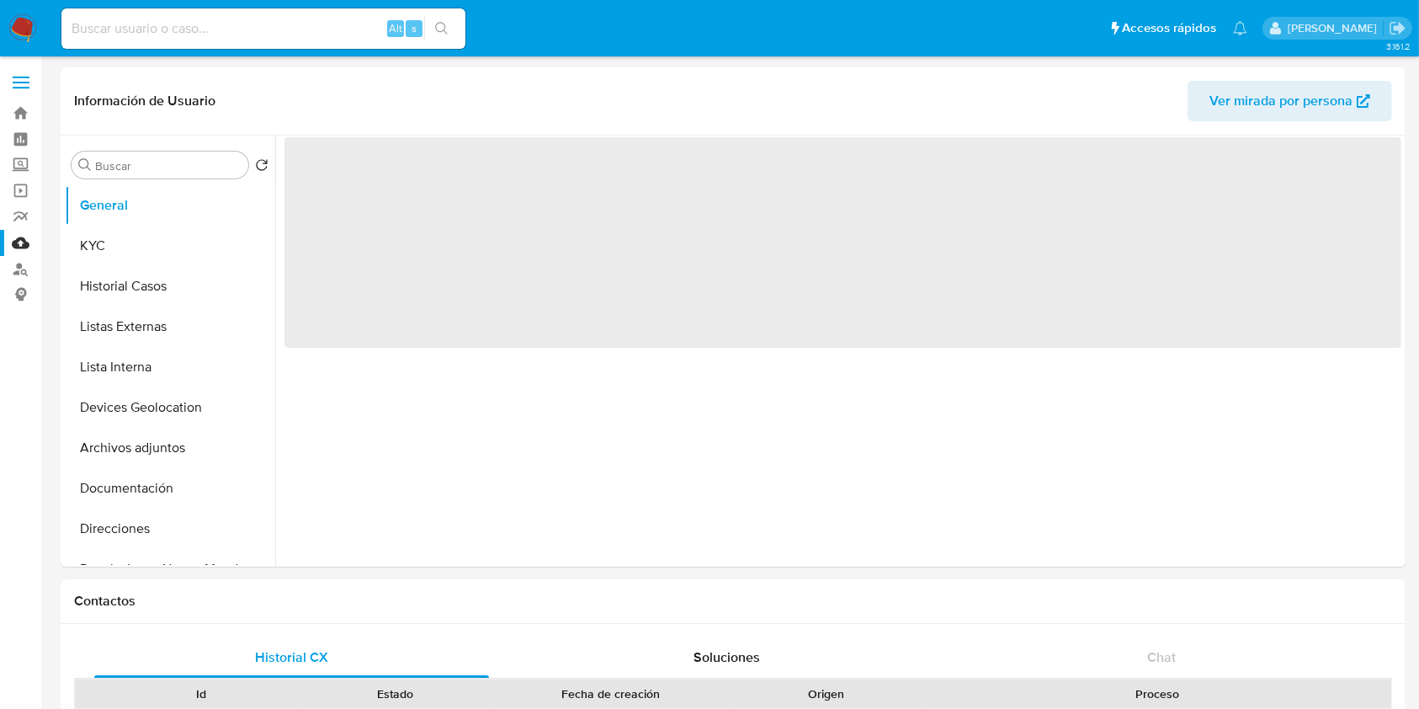
select select "10"
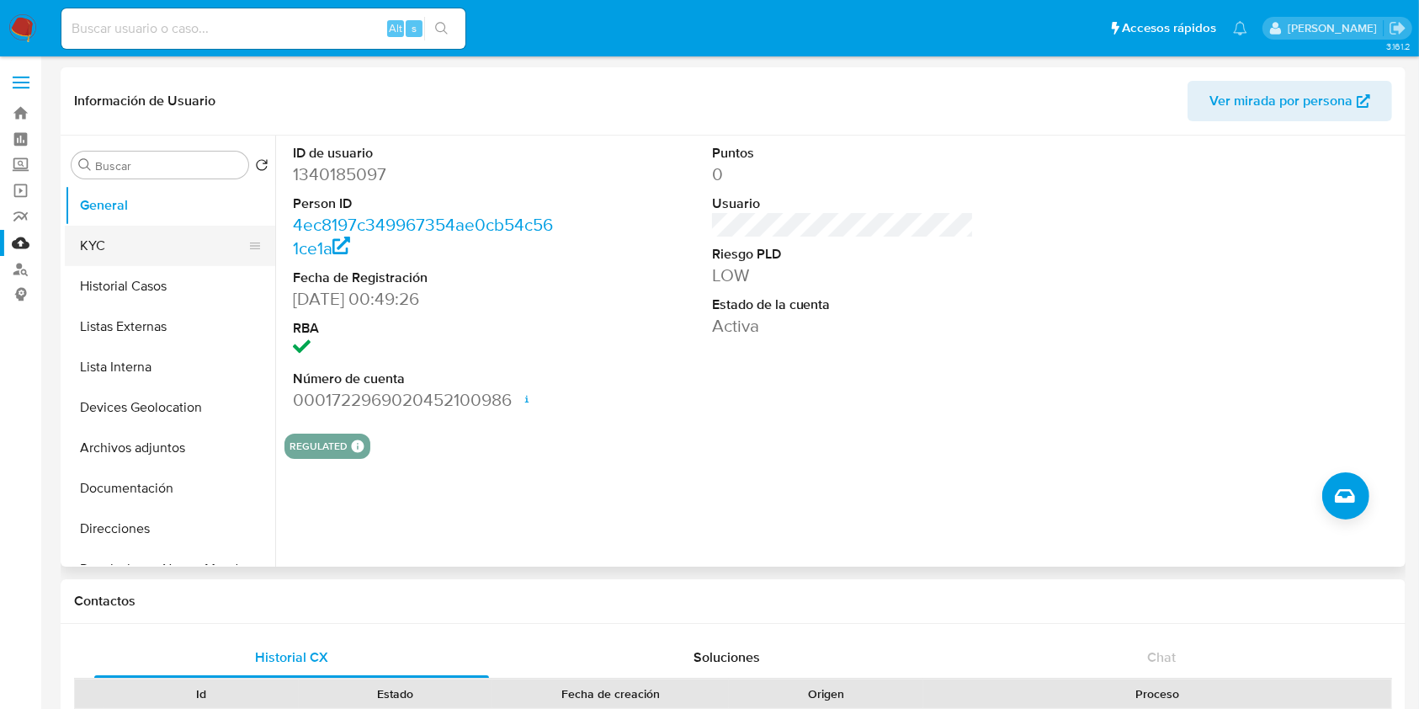
click at [157, 248] on button "KYC" at bounding box center [163, 246] width 197 height 40
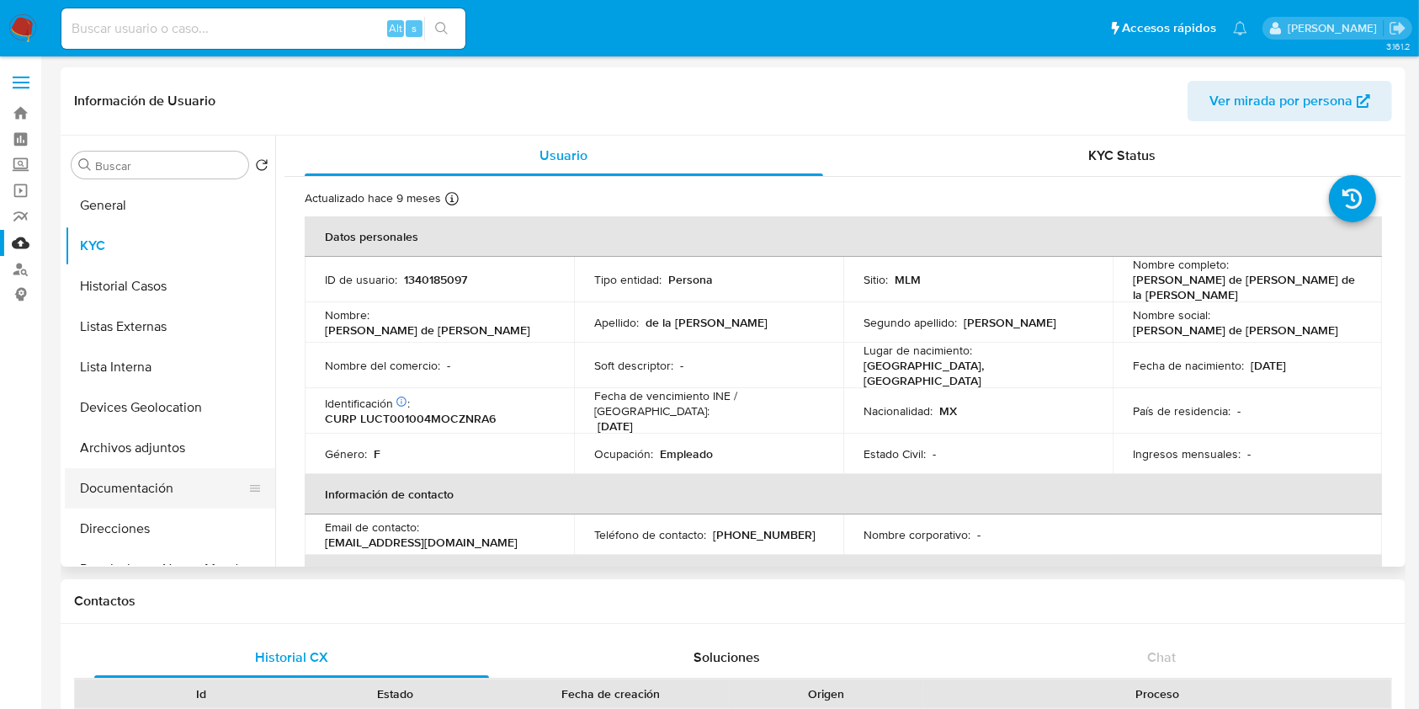
click at [164, 479] on button "Documentación" at bounding box center [163, 488] width 197 height 40
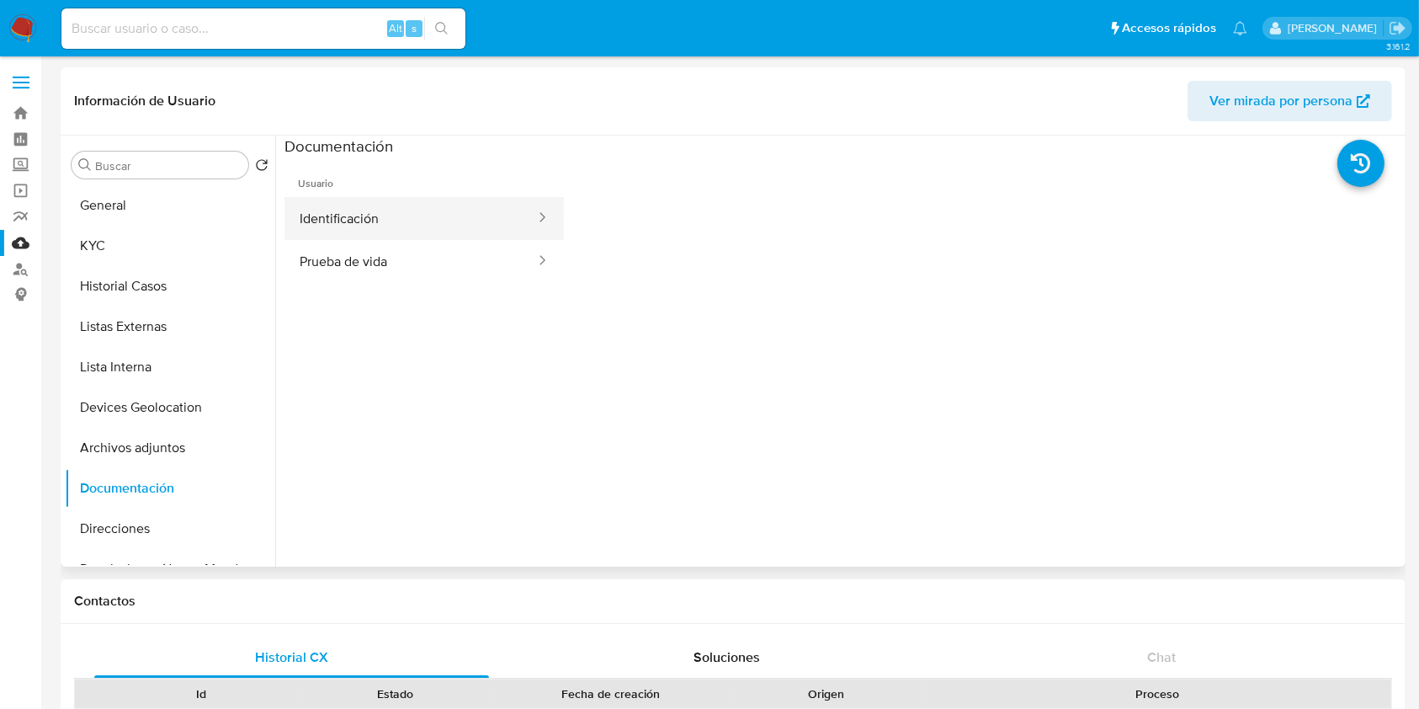
click at [416, 218] on button "Identificación" at bounding box center [410, 218] width 252 height 43
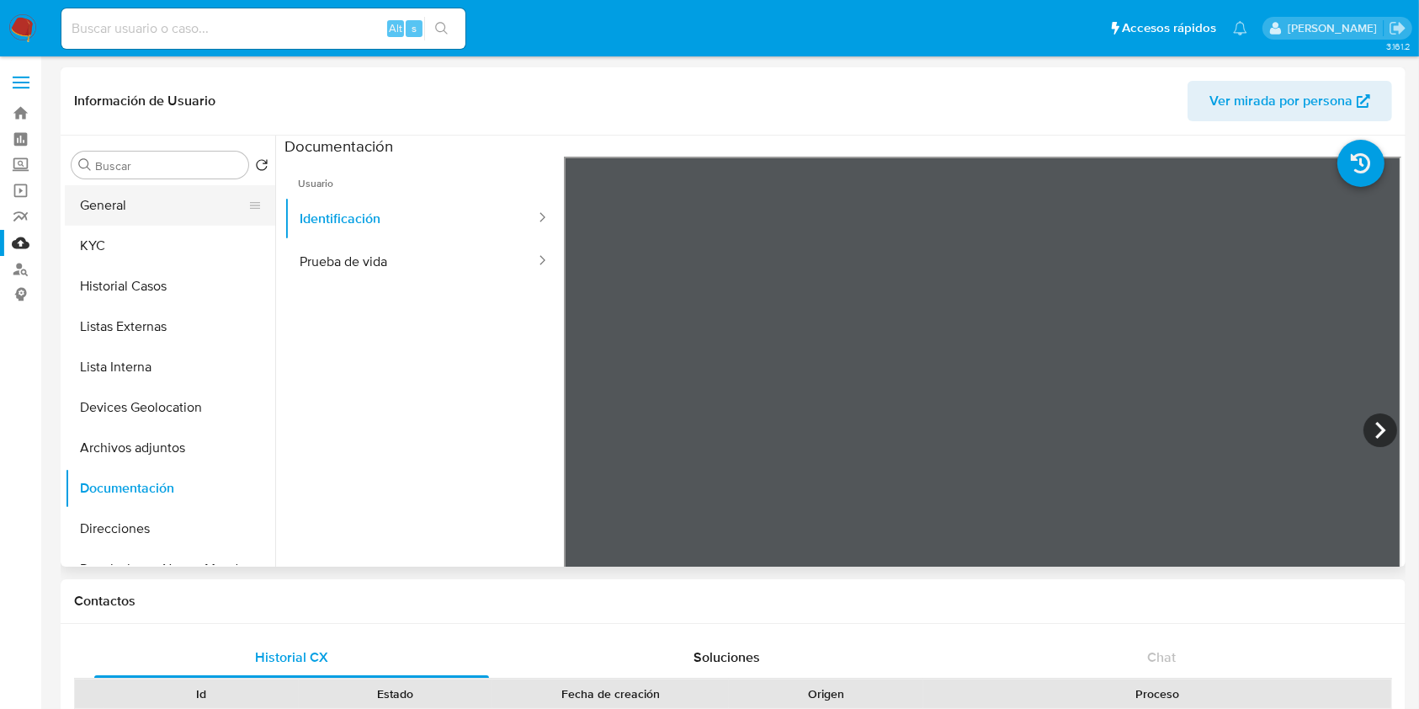
click at [160, 192] on button "General" at bounding box center [163, 205] width 197 height 40
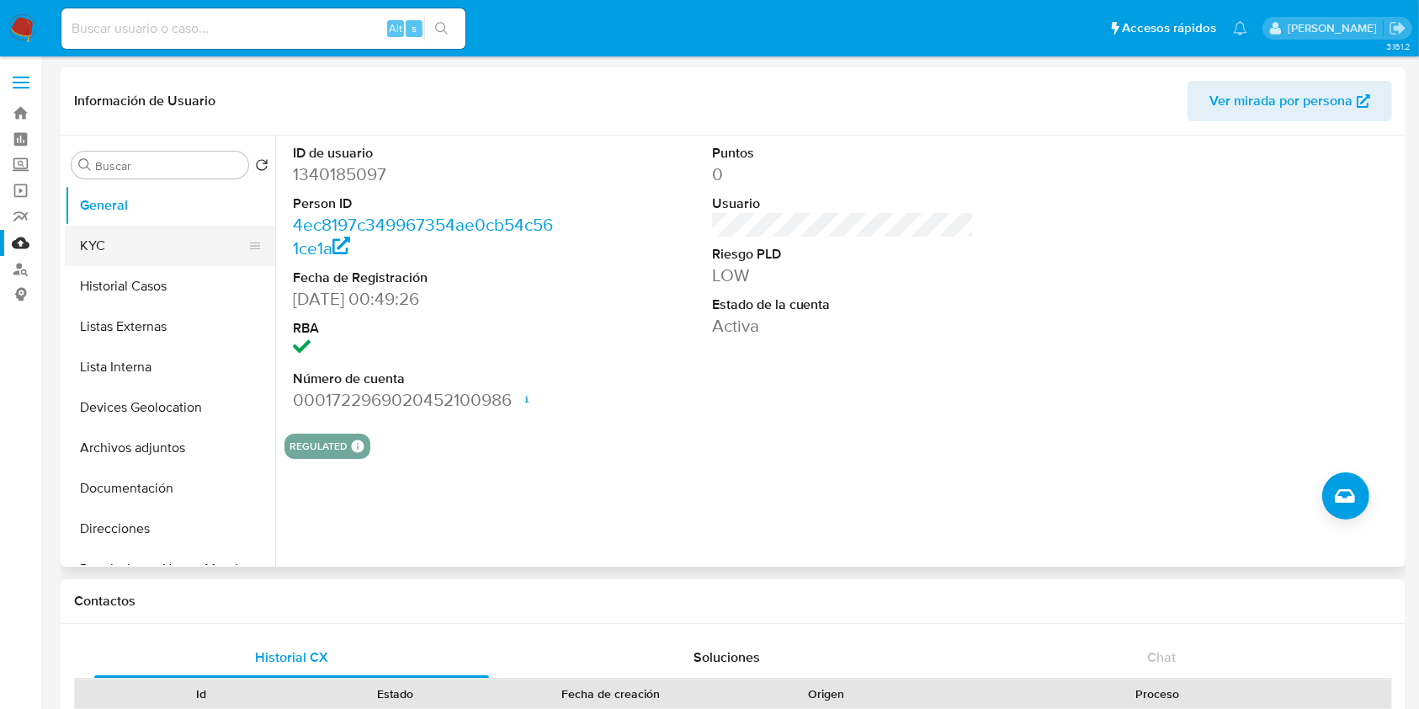
click at [176, 251] on button "KYC" at bounding box center [163, 246] width 197 height 40
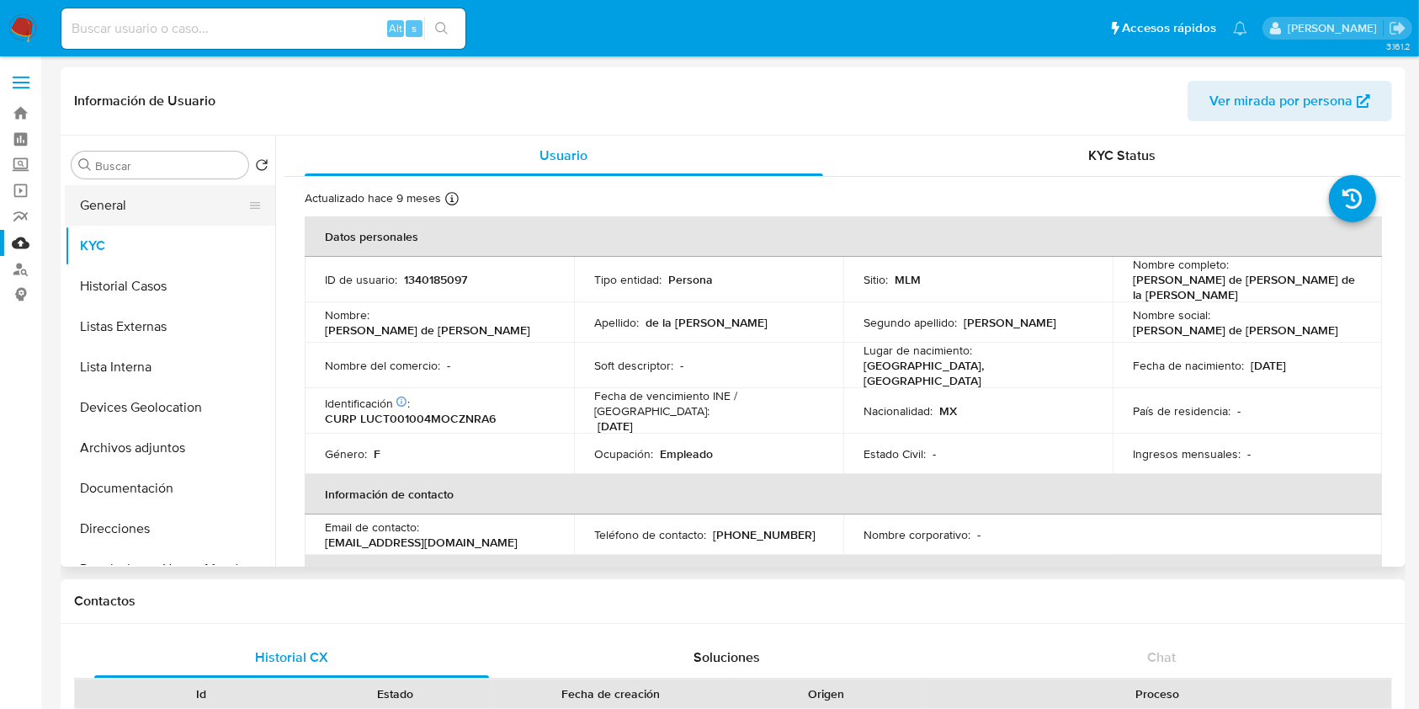
click at [151, 202] on button "General" at bounding box center [163, 205] width 197 height 40
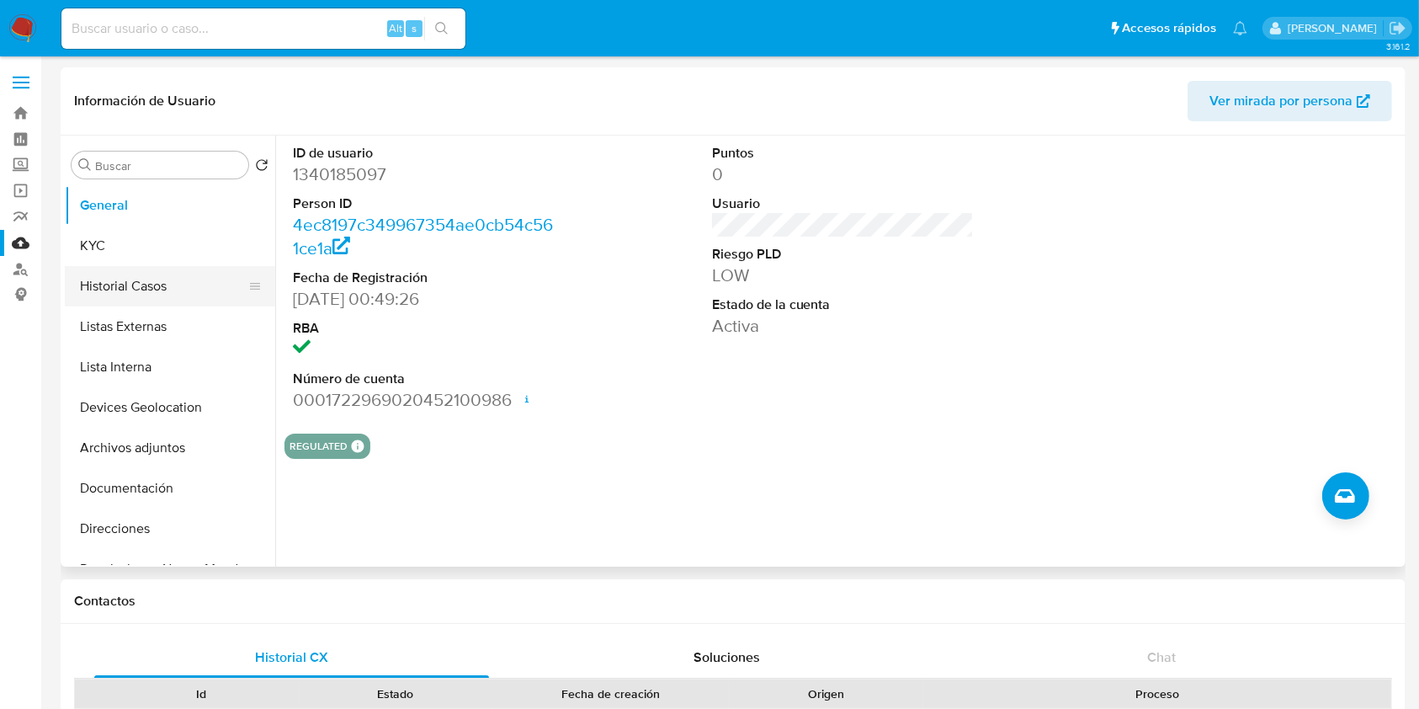
click at [136, 296] on button "Historial Casos" at bounding box center [163, 286] width 197 height 40
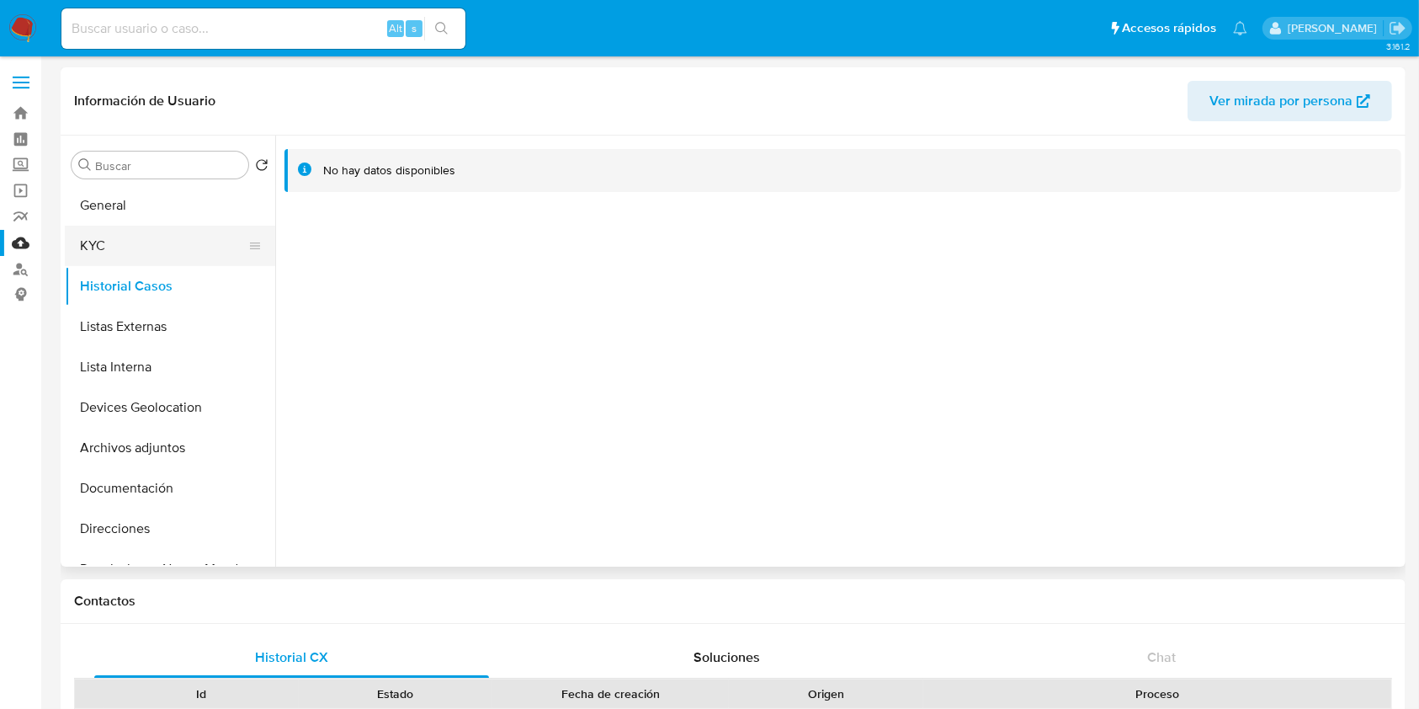
click at [136, 252] on button "KYC" at bounding box center [163, 246] width 197 height 40
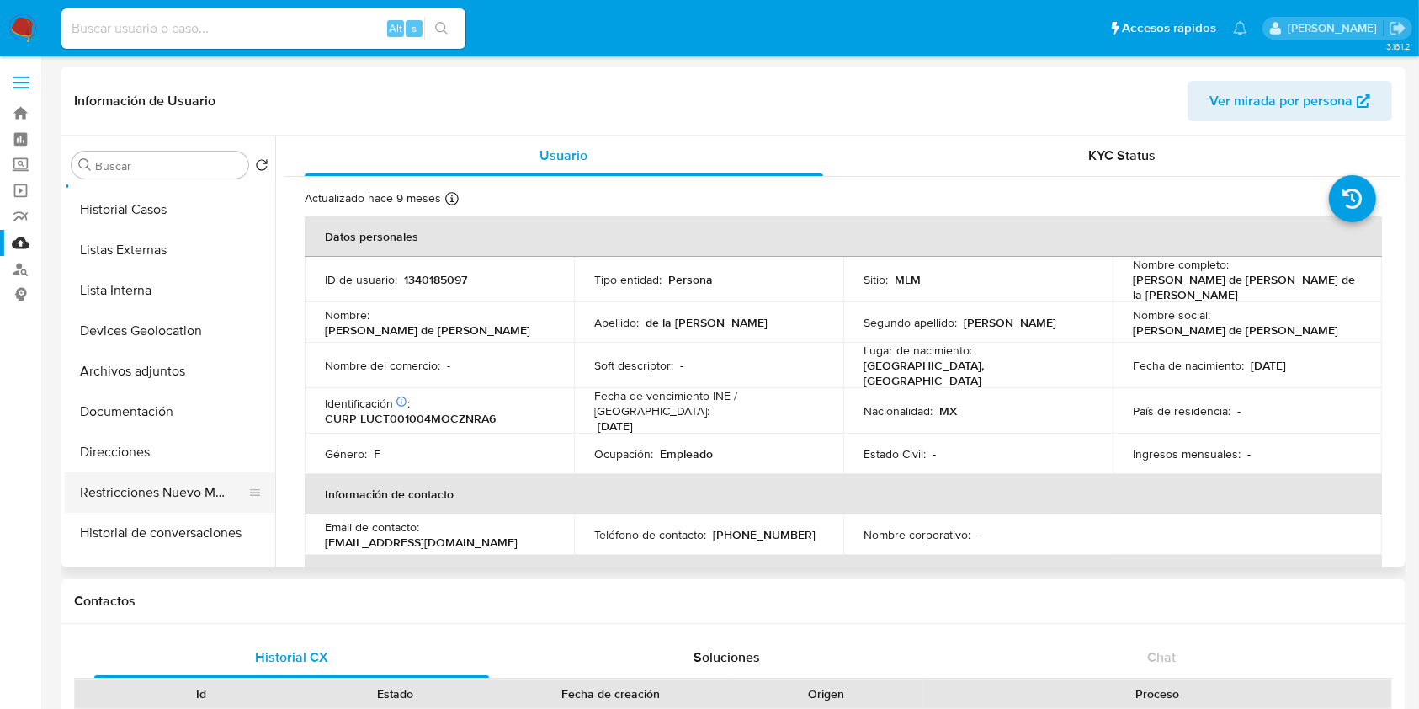
scroll to position [112, 0]
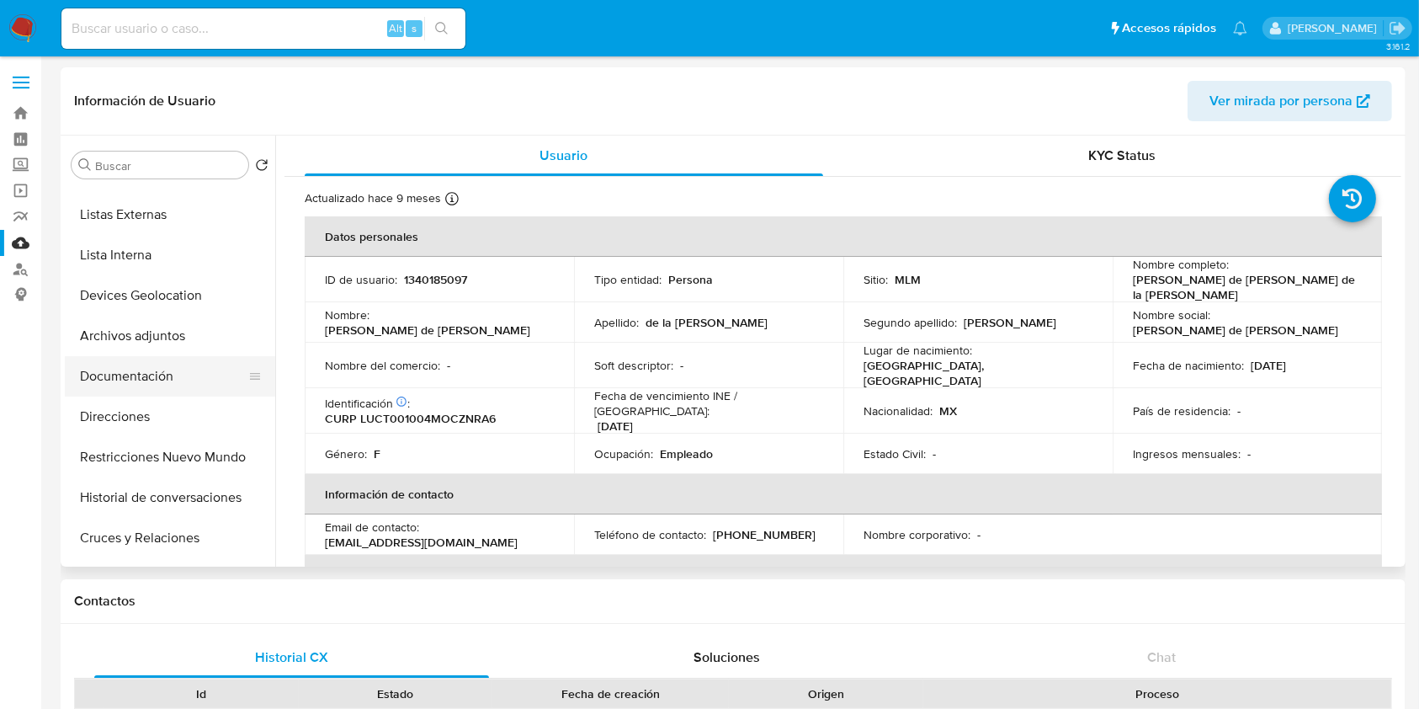
click at [144, 374] on button "Documentación" at bounding box center [163, 376] width 197 height 40
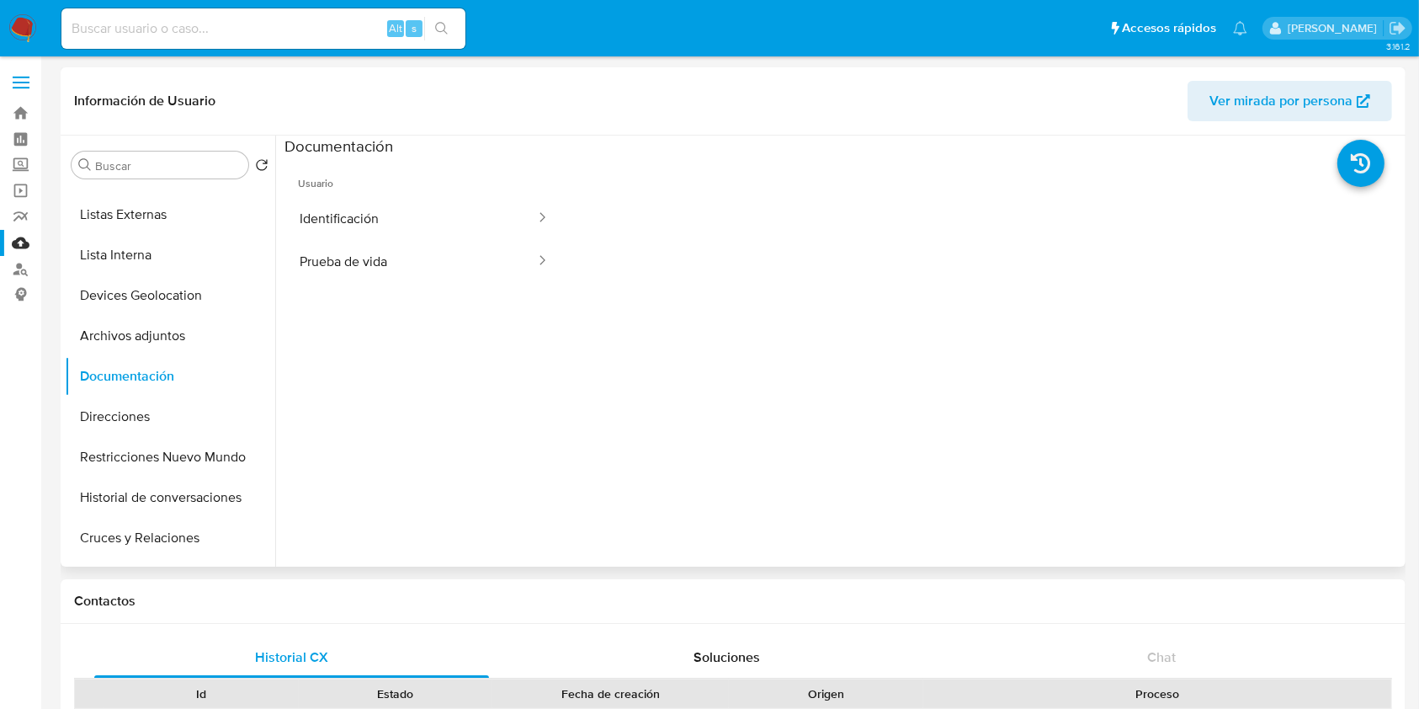
click at [425, 178] on span "Usuario" at bounding box center [423, 177] width 279 height 40
click at [436, 206] on button "Identificación" at bounding box center [410, 218] width 252 height 43
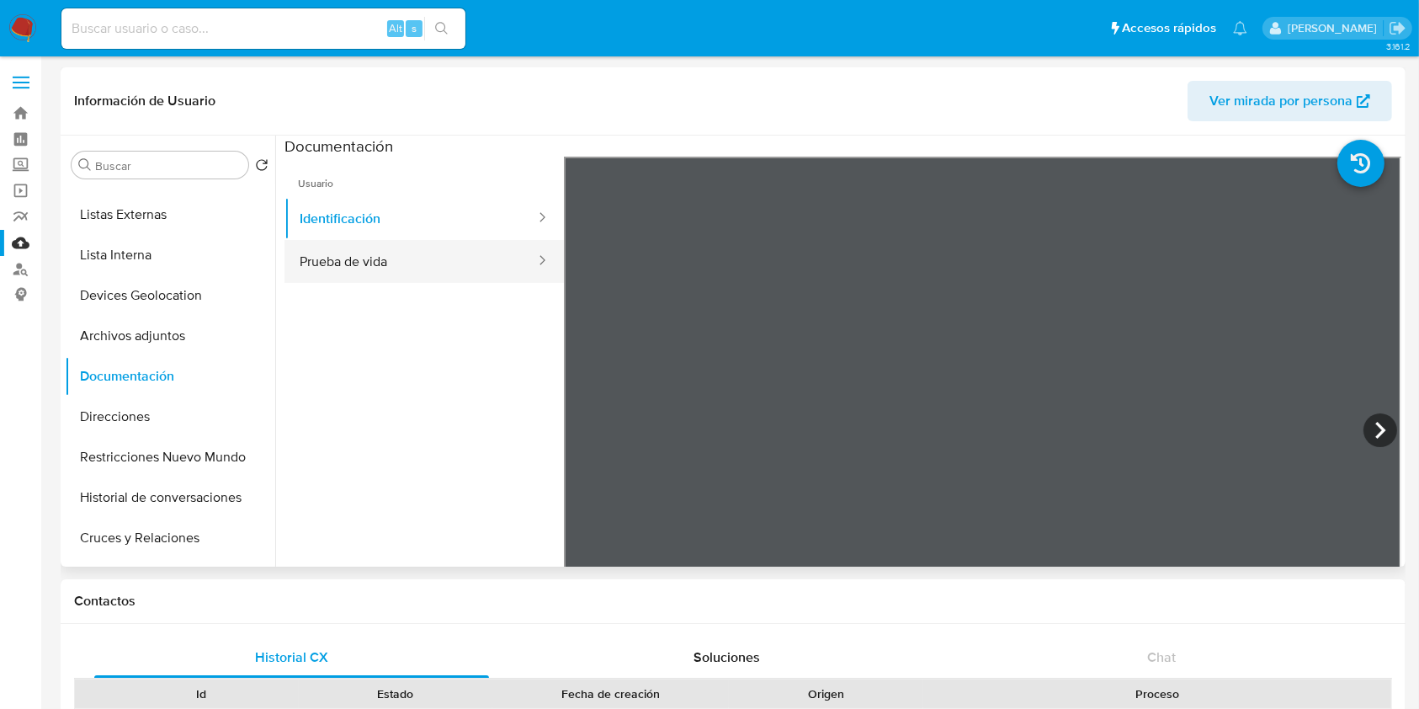
click at [452, 267] on button "Prueba de vida" at bounding box center [410, 261] width 252 height 43
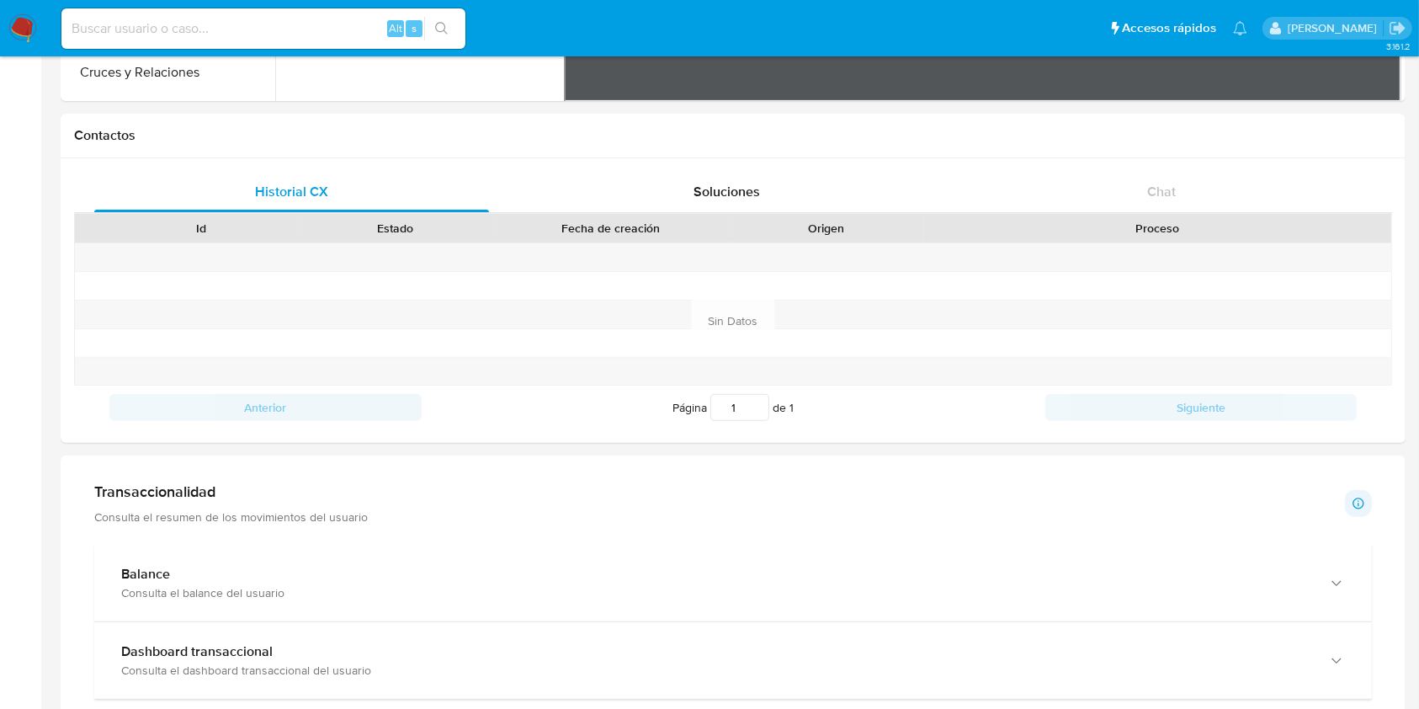
scroll to position [673, 0]
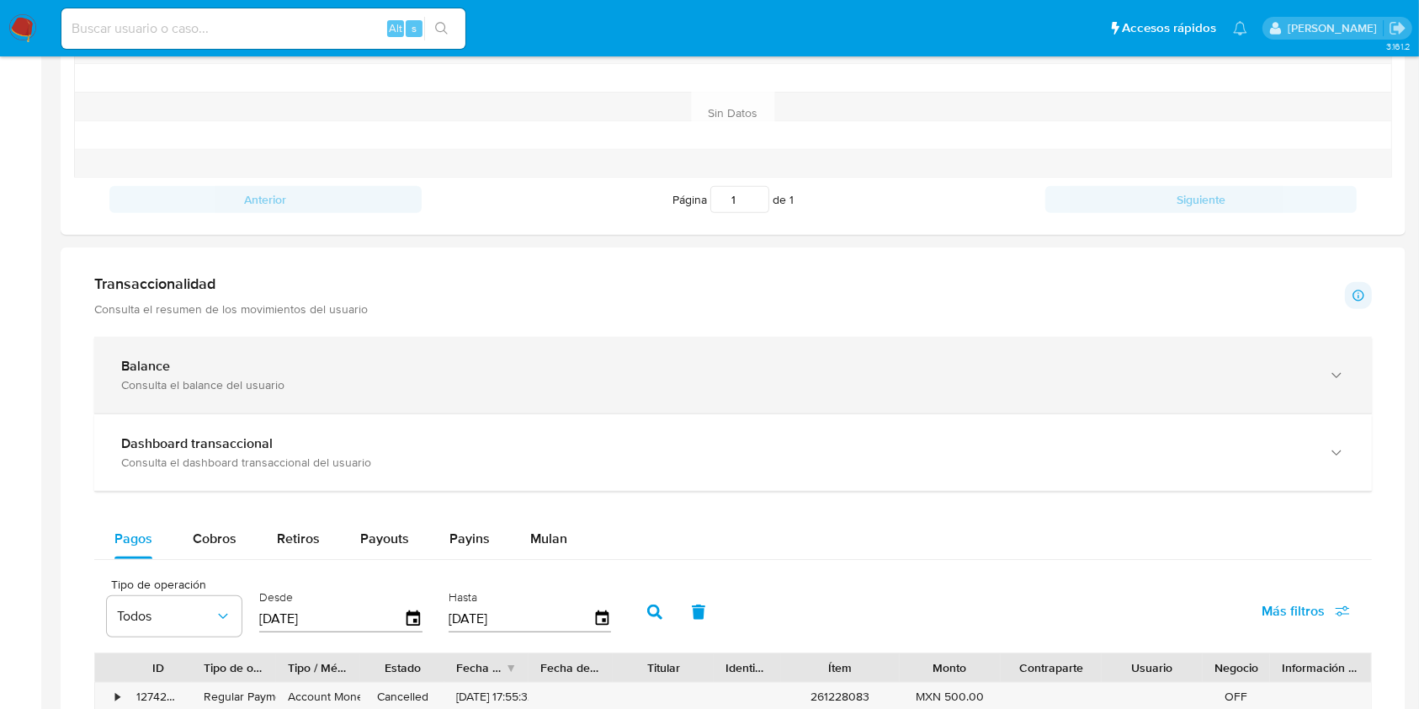
click at [304, 370] on div "Balance" at bounding box center [716, 366] width 1190 height 17
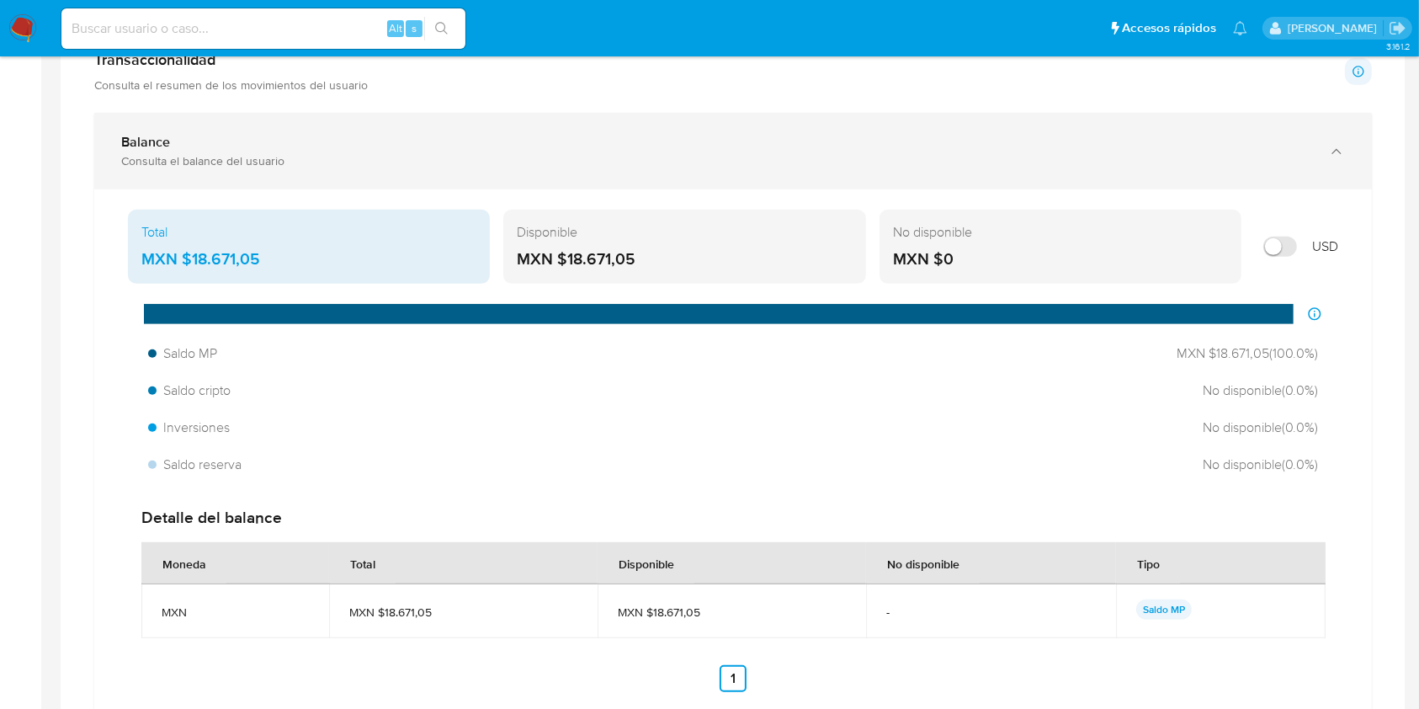
click at [290, 145] on div "Balance" at bounding box center [716, 142] width 1190 height 17
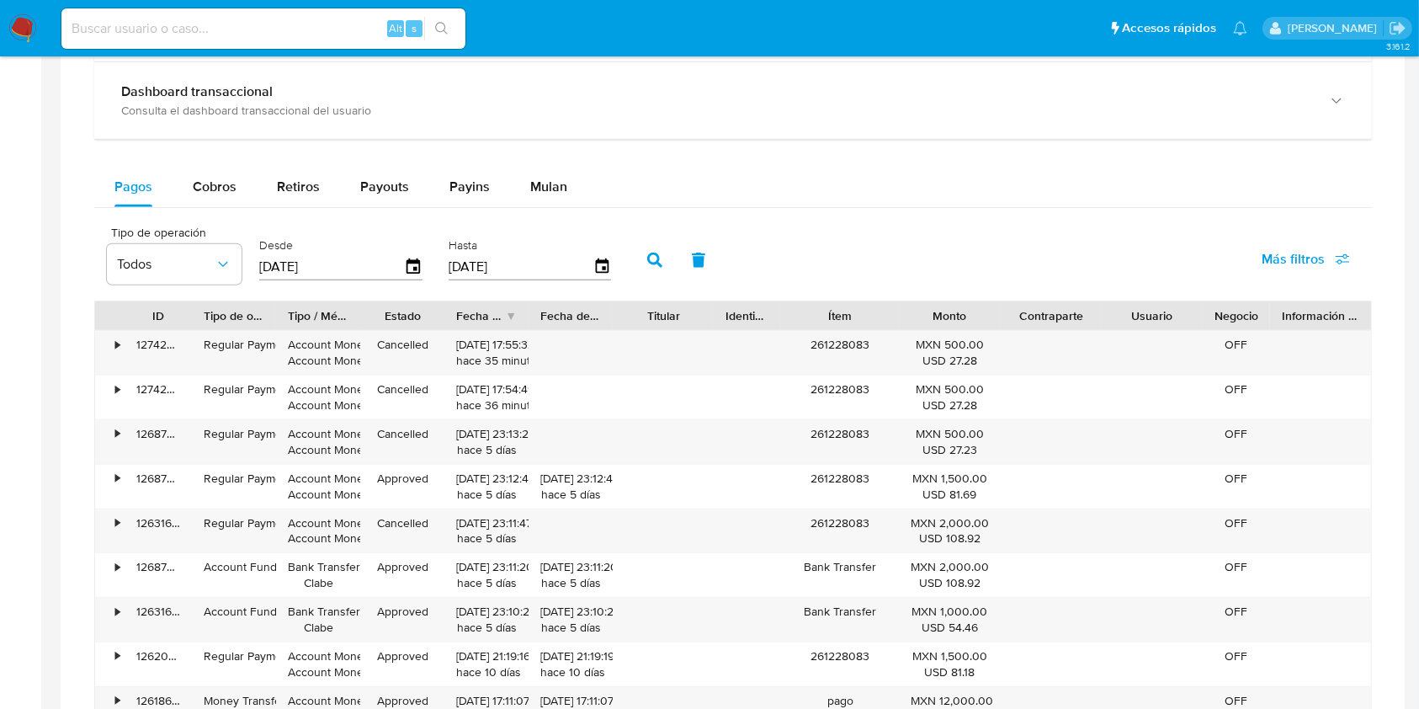
scroll to position [897, 0]
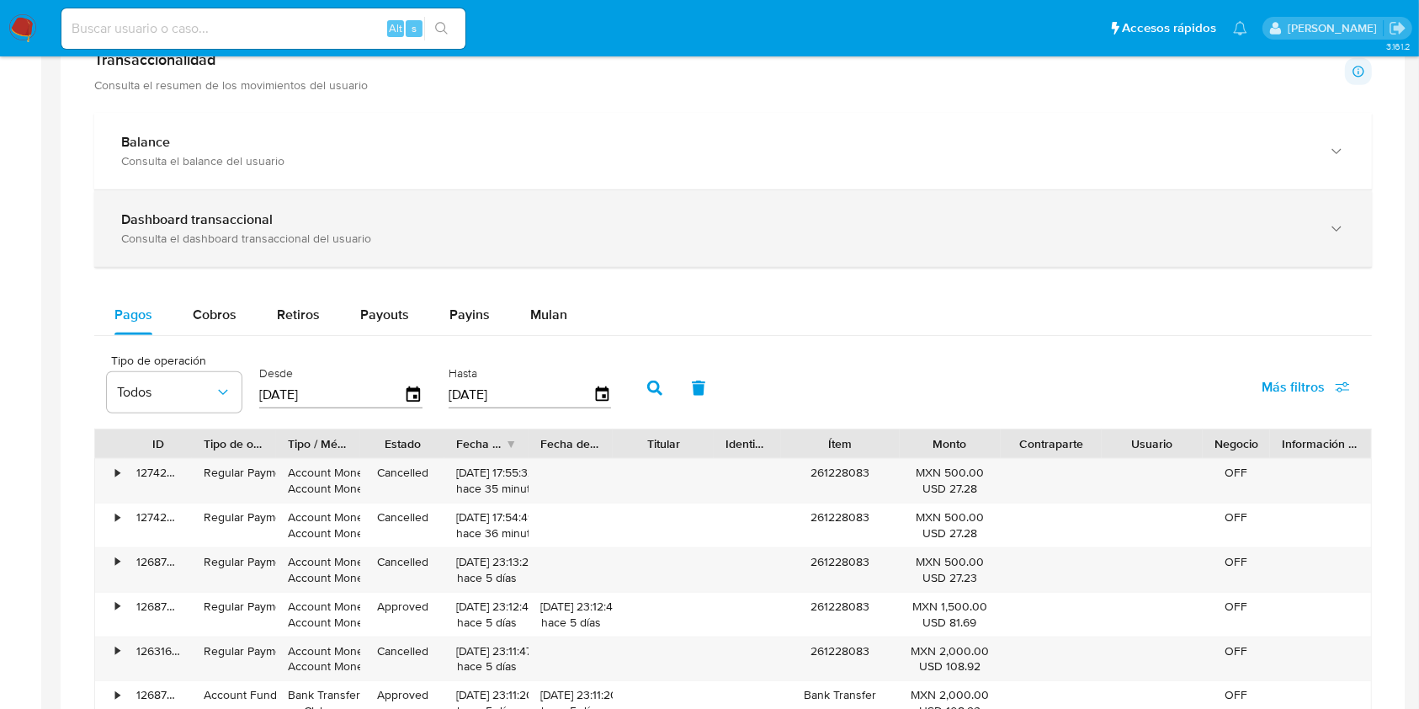
click at [304, 231] on div "Consulta el dashboard transaccional del usuario" at bounding box center [716, 238] width 1190 height 15
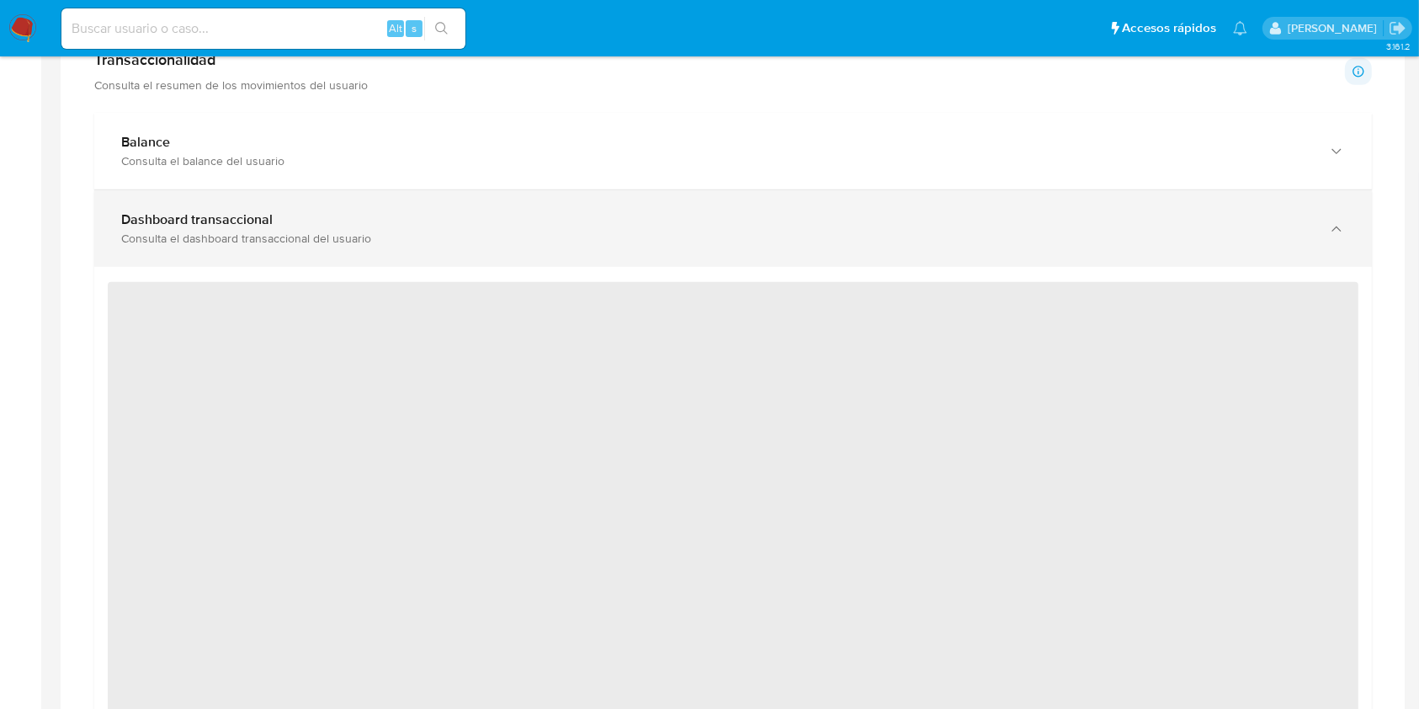
click at [502, 249] on div "Dashboard transaccional Consulta el dashboard transaccional del usuario" at bounding box center [733, 228] width 1278 height 77
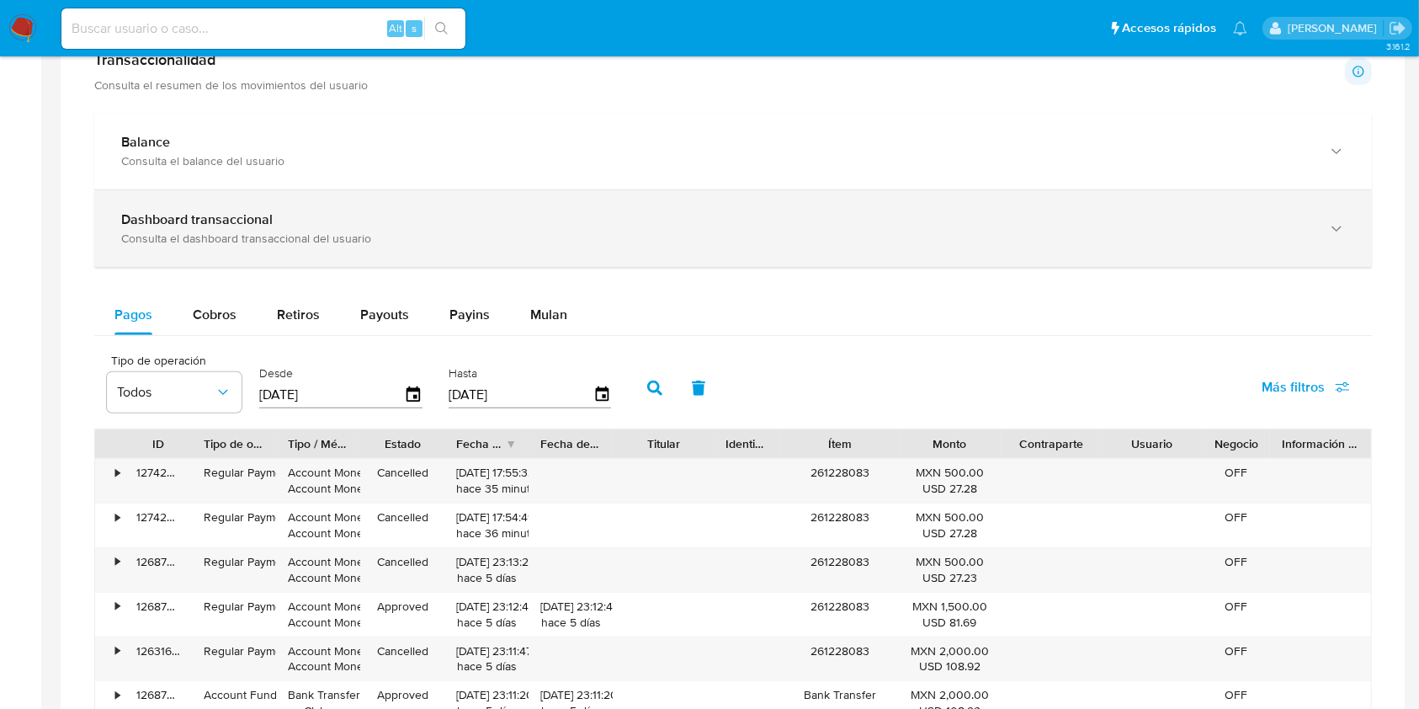
click at [387, 228] on div "Dashboard transaccional Consulta el dashboard transaccional del usuario" at bounding box center [716, 228] width 1190 height 35
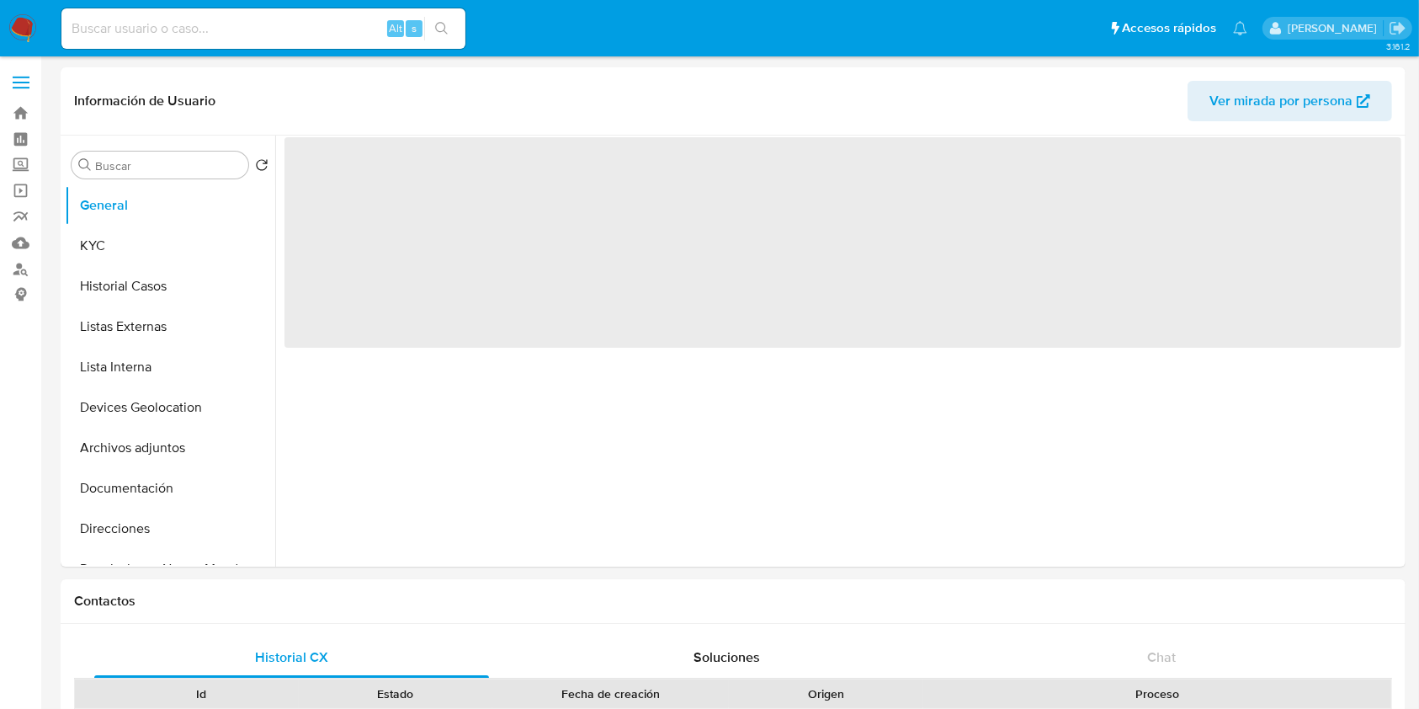
select select "10"
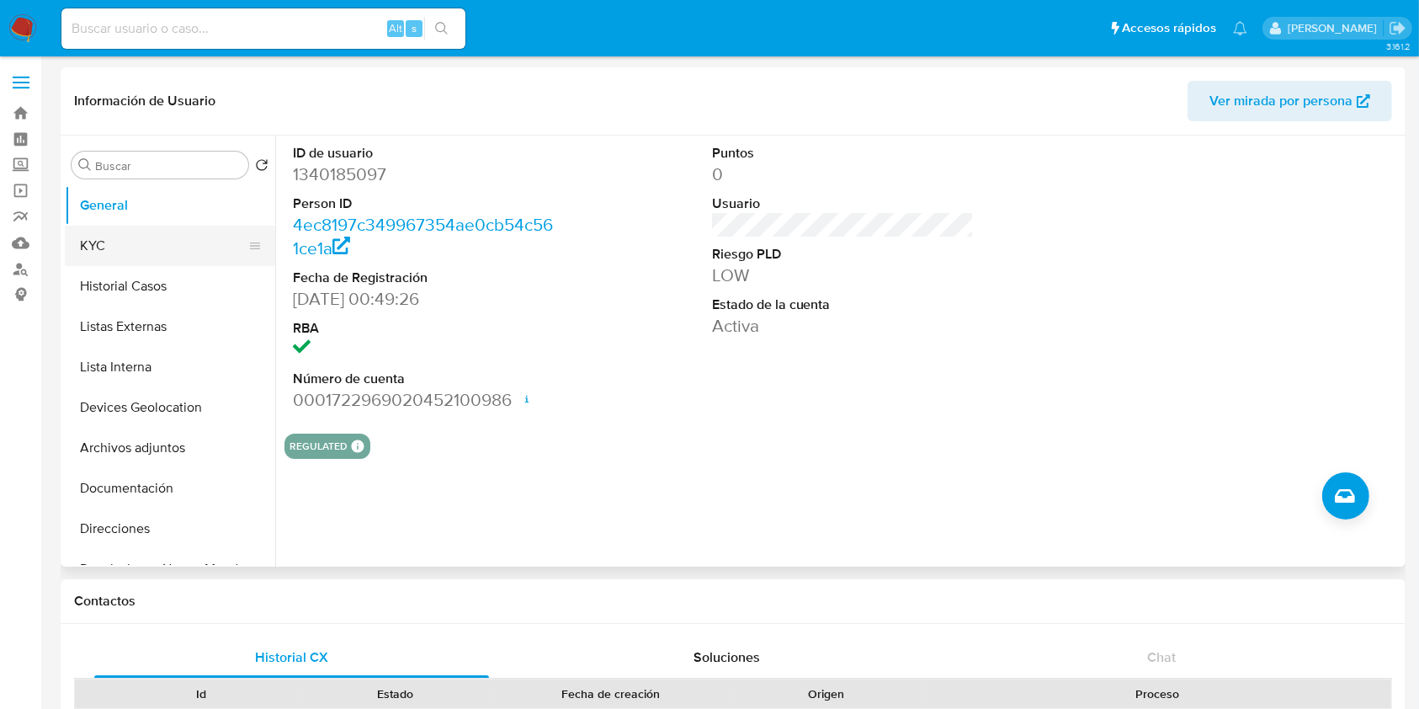
click at [181, 234] on button "KYC" at bounding box center [163, 246] width 197 height 40
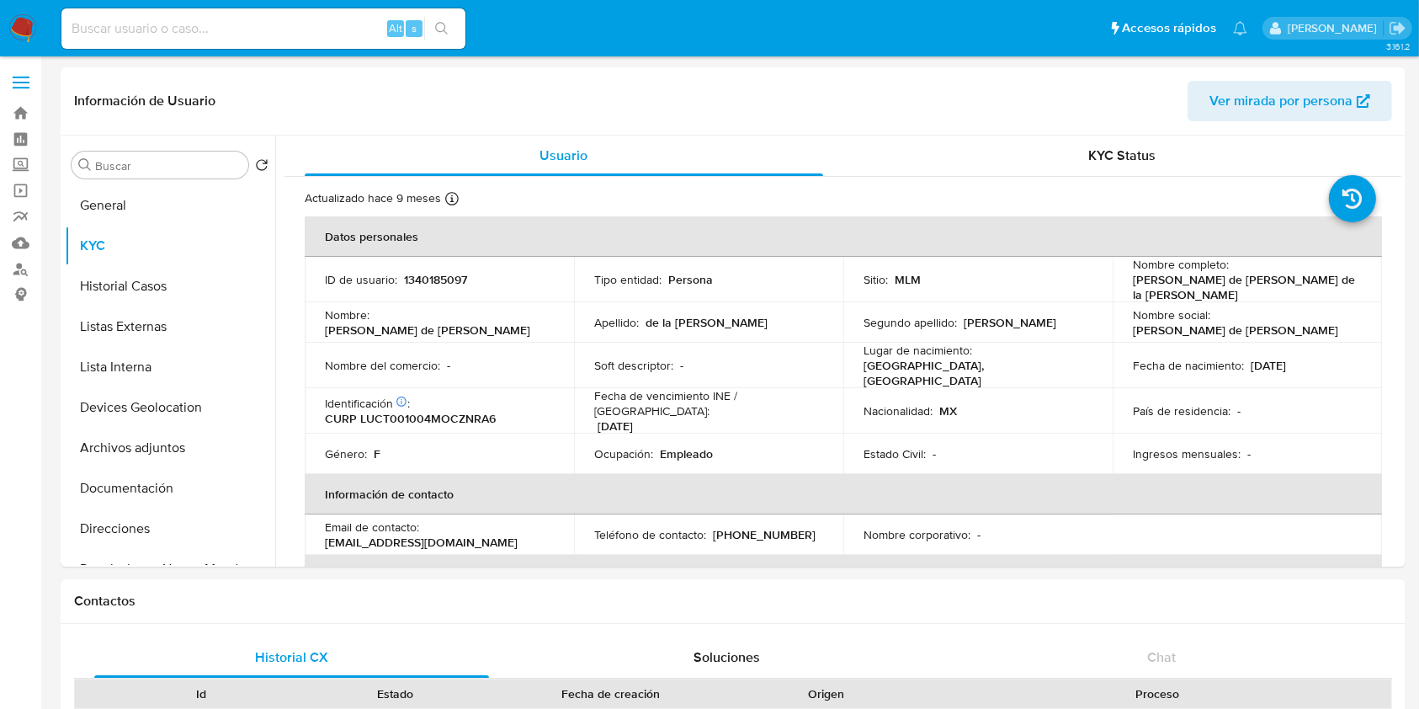
click at [331, 24] on input at bounding box center [263, 29] width 404 height 22
paste input "1967248852"
type input "1967248852"
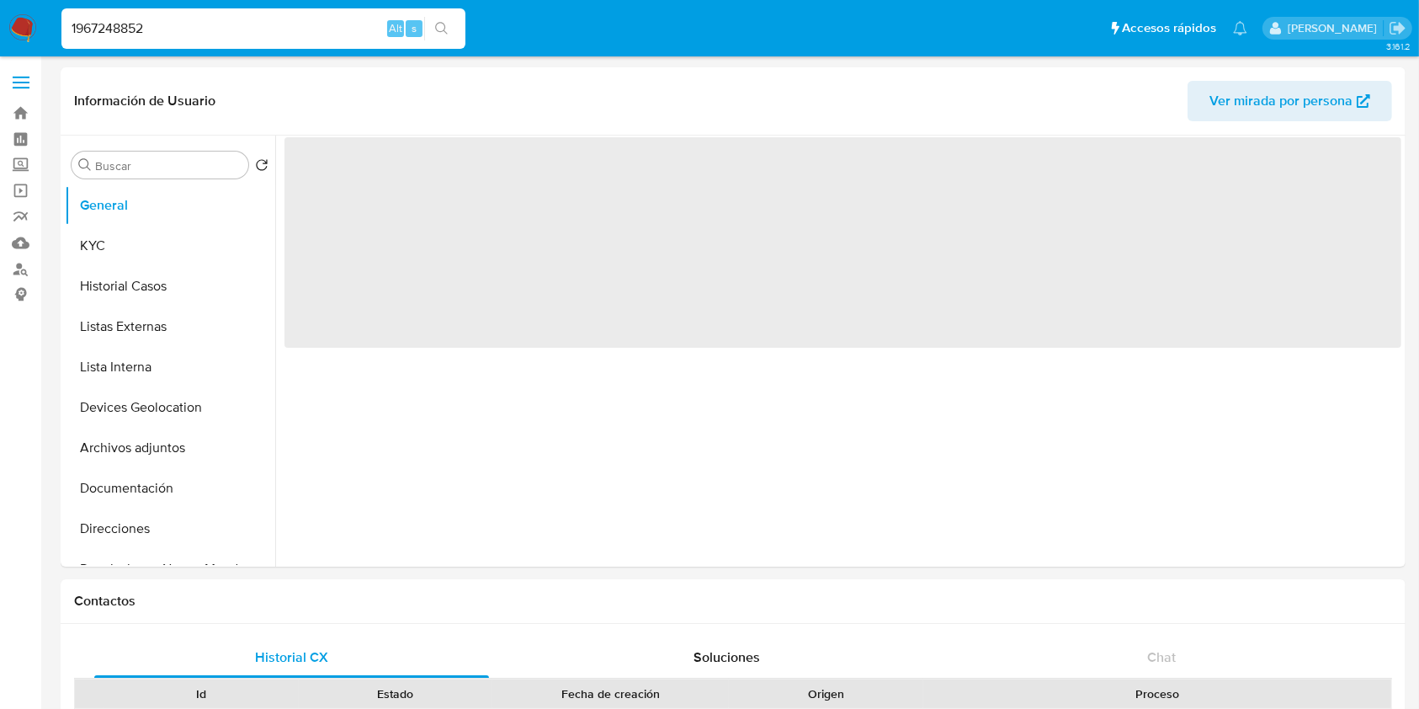
select select "10"
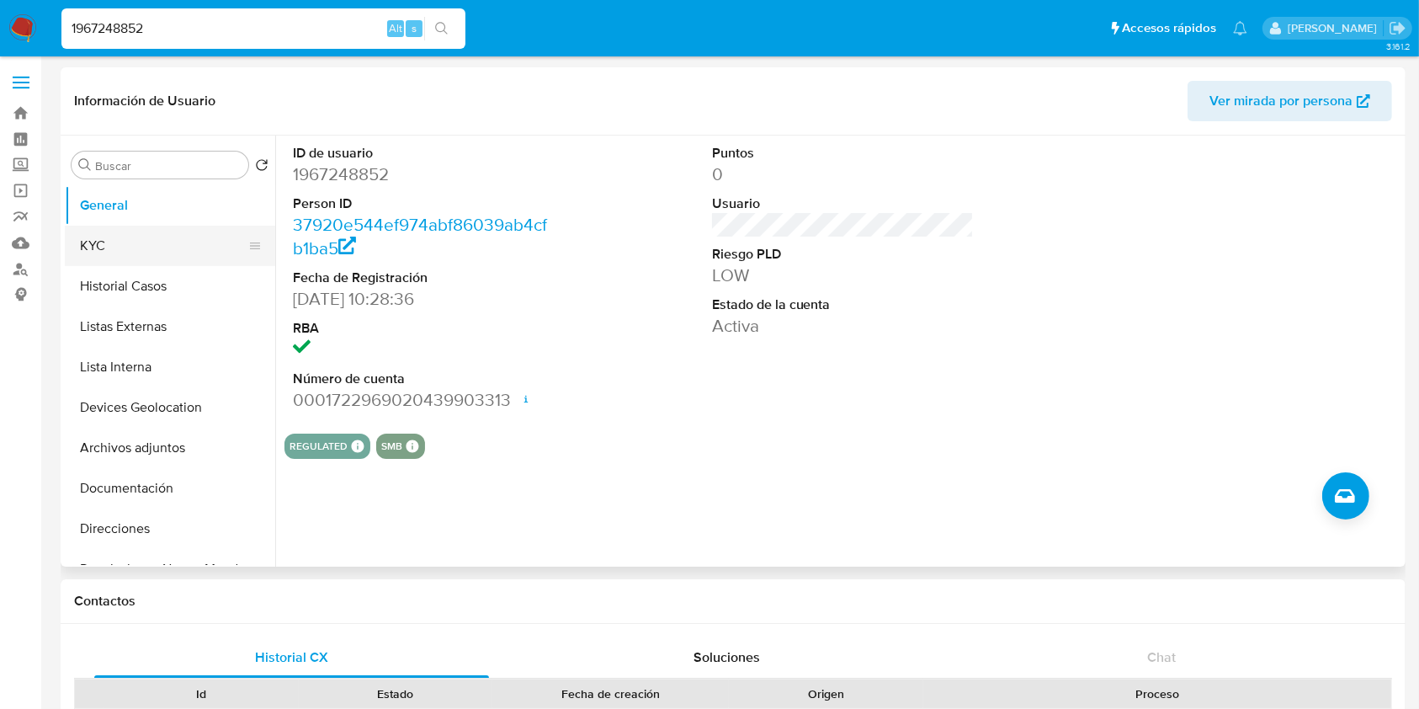
click at [95, 259] on button "KYC" at bounding box center [163, 246] width 197 height 40
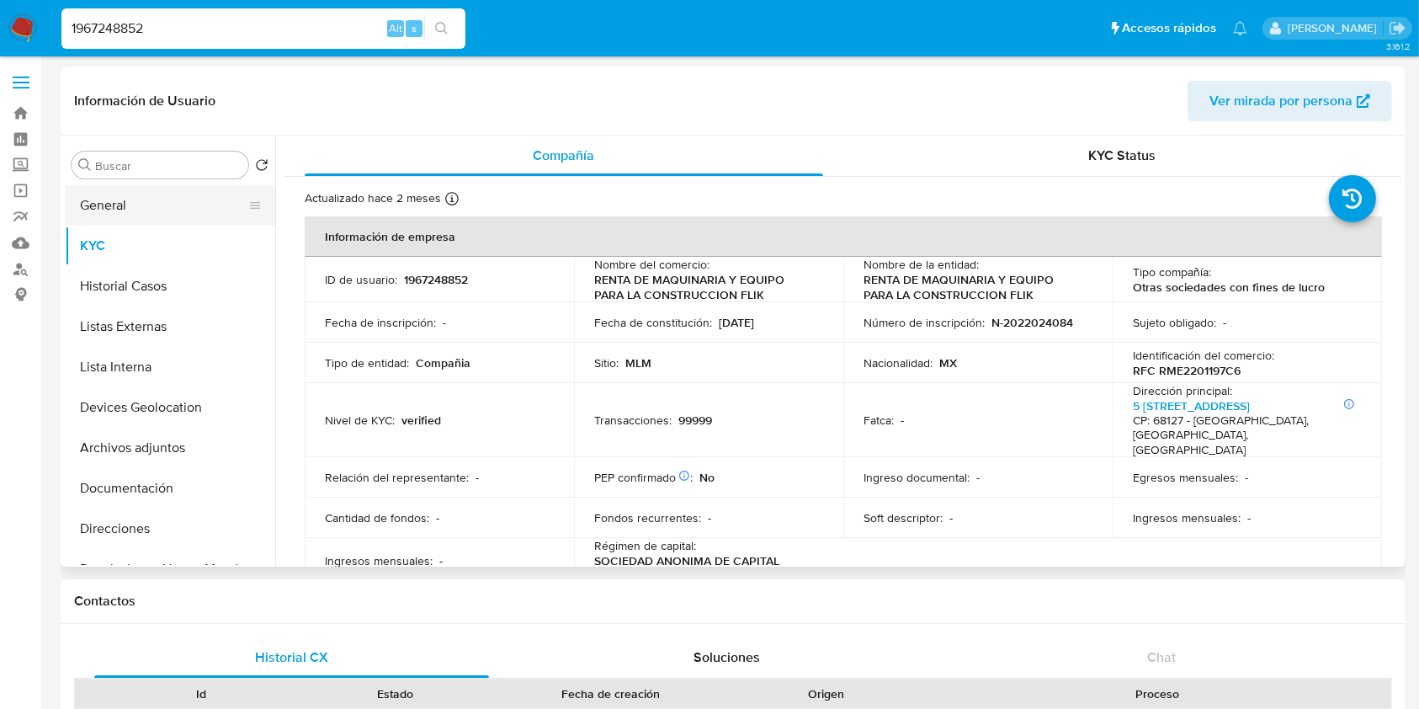
click at [101, 187] on button "General" at bounding box center [163, 205] width 197 height 40
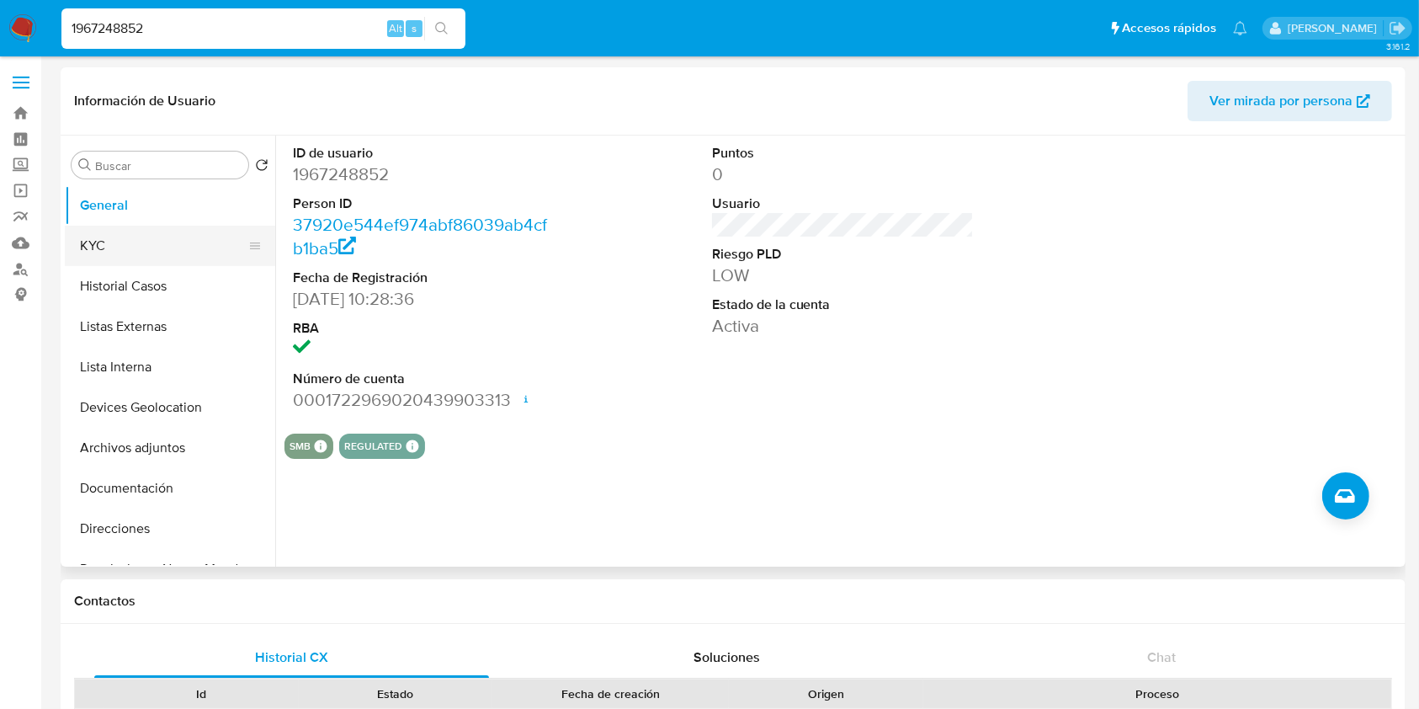
click at [70, 254] on button "KYC" at bounding box center [163, 246] width 197 height 40
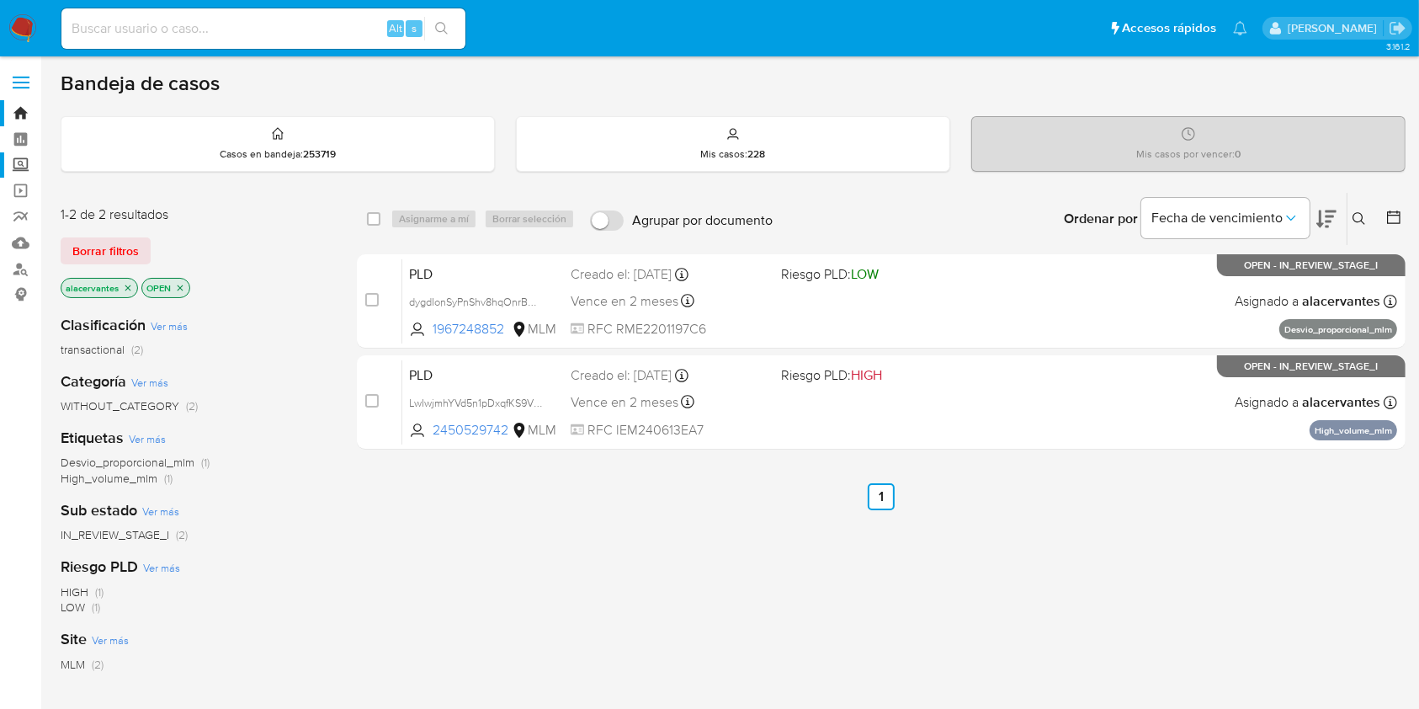
click at [24, 176] on label "Screening" at bounding box center [100, 165] width 200 height 26
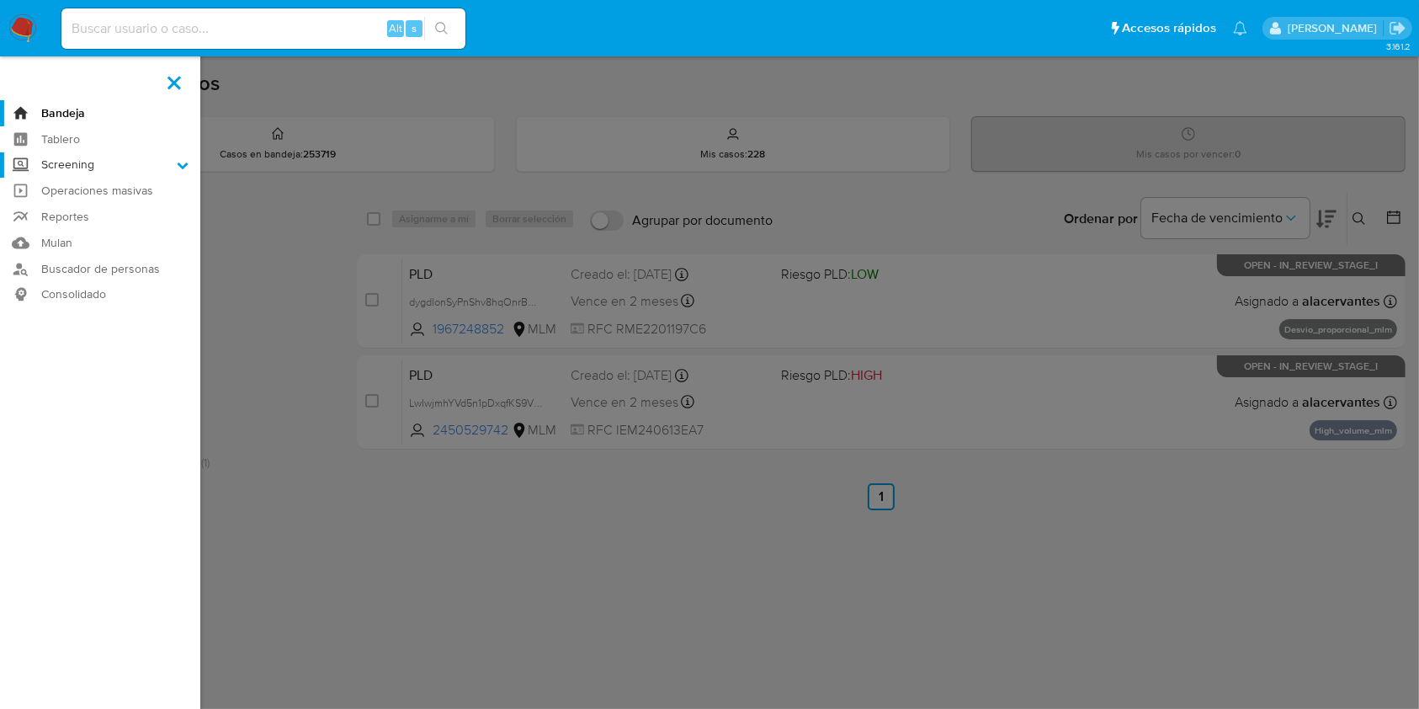
click at [0, 0] on input "Screening" at bounding box center [0, 0] width 0 height 0
click at [85, 226] on link "Herramientas" at bounding box center [100, 231] width 200 height 21
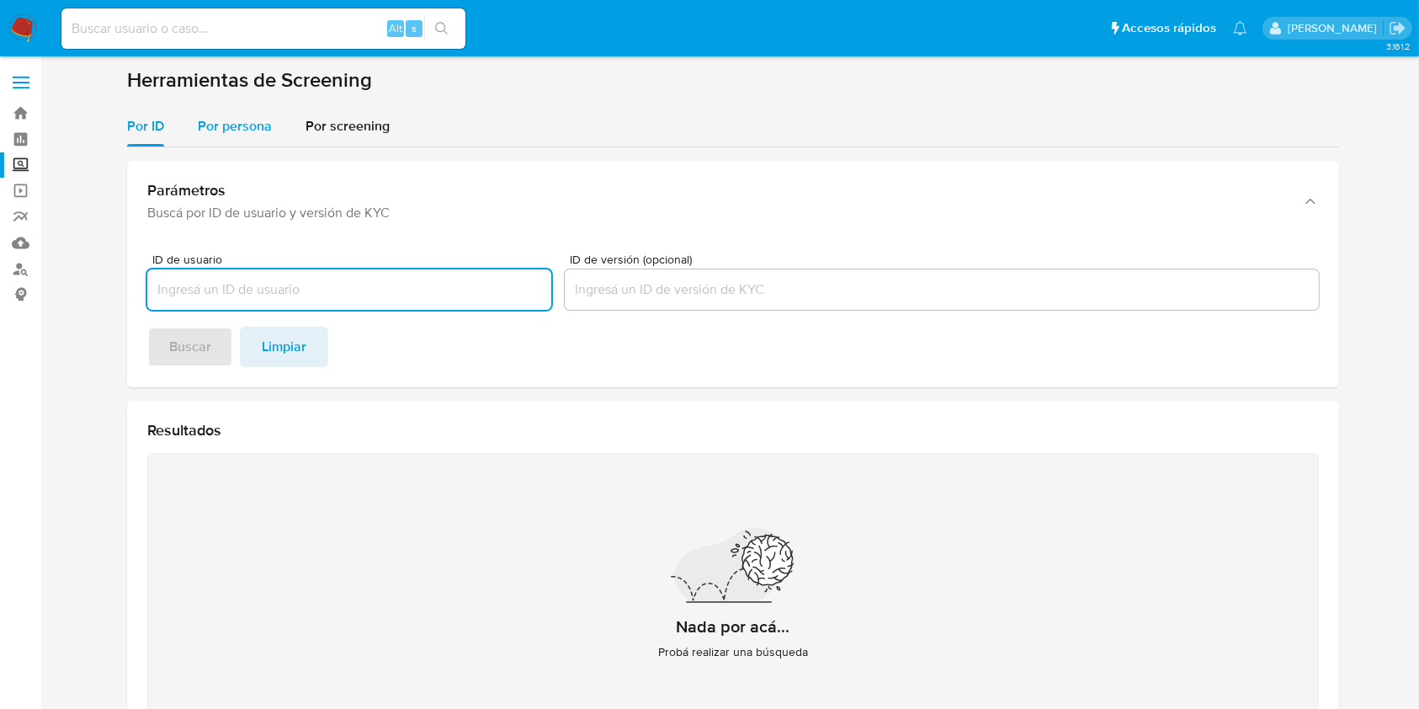
click at [236, 130] on span "Por persona" at bounding box center [235, 125] width 74 height 19
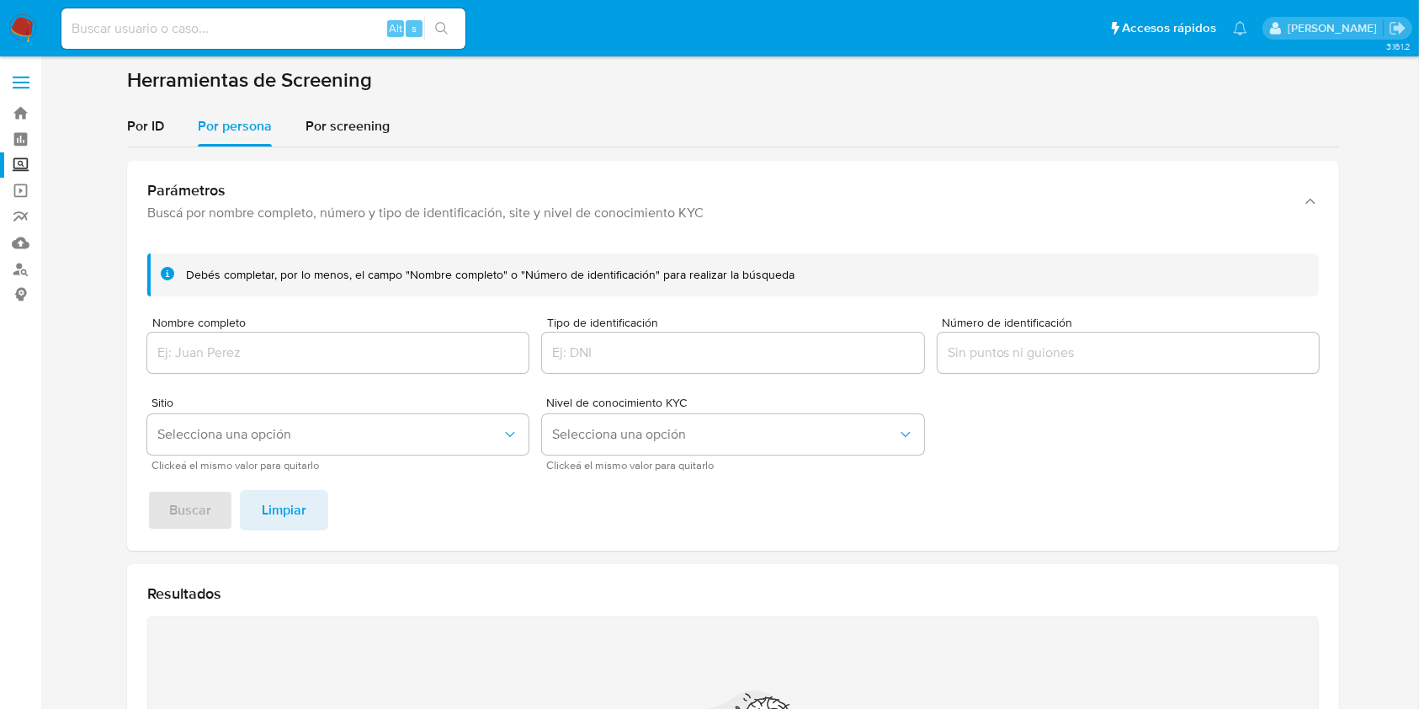
drag, startPoint x: 325, startPoint y: 376, endPoint x: 317, endPoint y: 350, distance: 27.2
click at [325, 378] on form "Debés completar, por lo menos, el campo "Nombre completo" o "Número de identifi…" at bounding box center [733, 361] width 1172 height 216
click at [317, 350] on input "Nombre completo" at bounding box center [337, 353] width 381 height 22
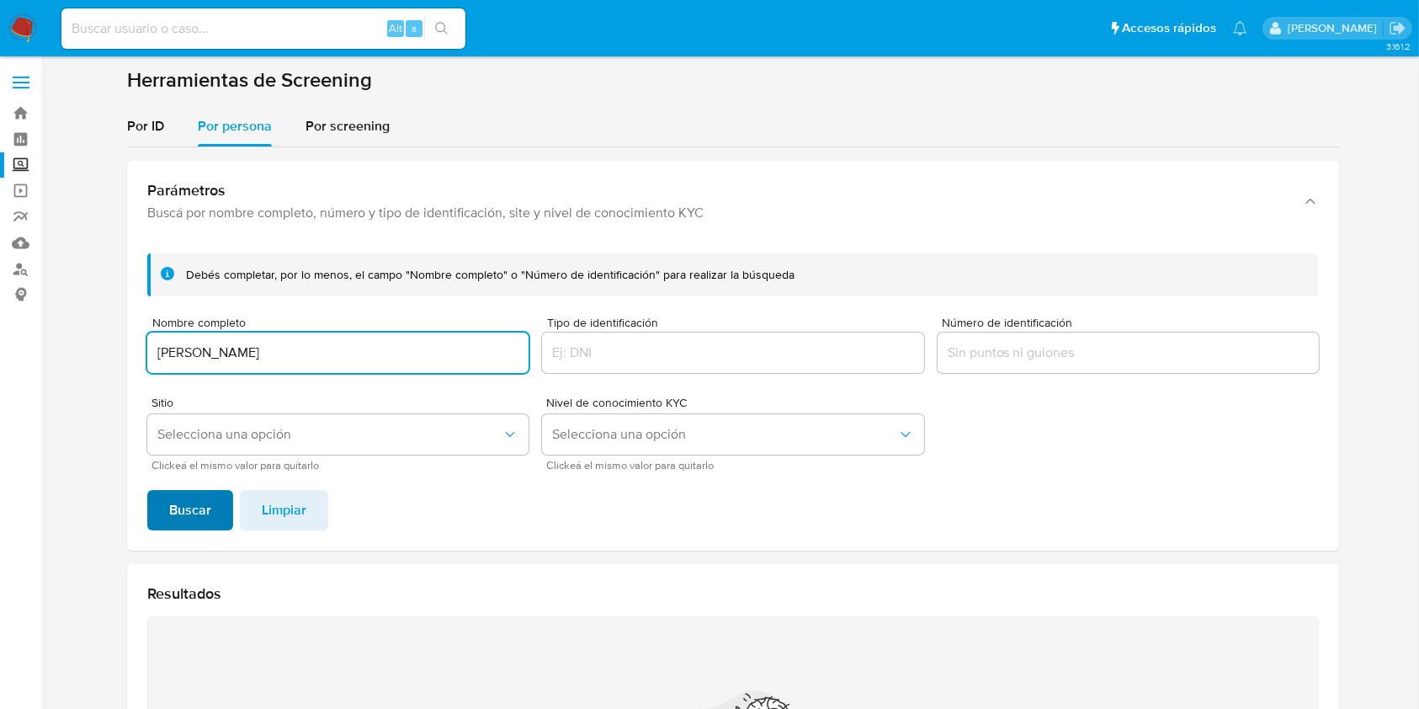
type input "WILLIAM ALEXIS MARTINEZ ROJAS"
click at [205, 508] on span "Buscar" at bounding box center [190, 510] width 42 height 37
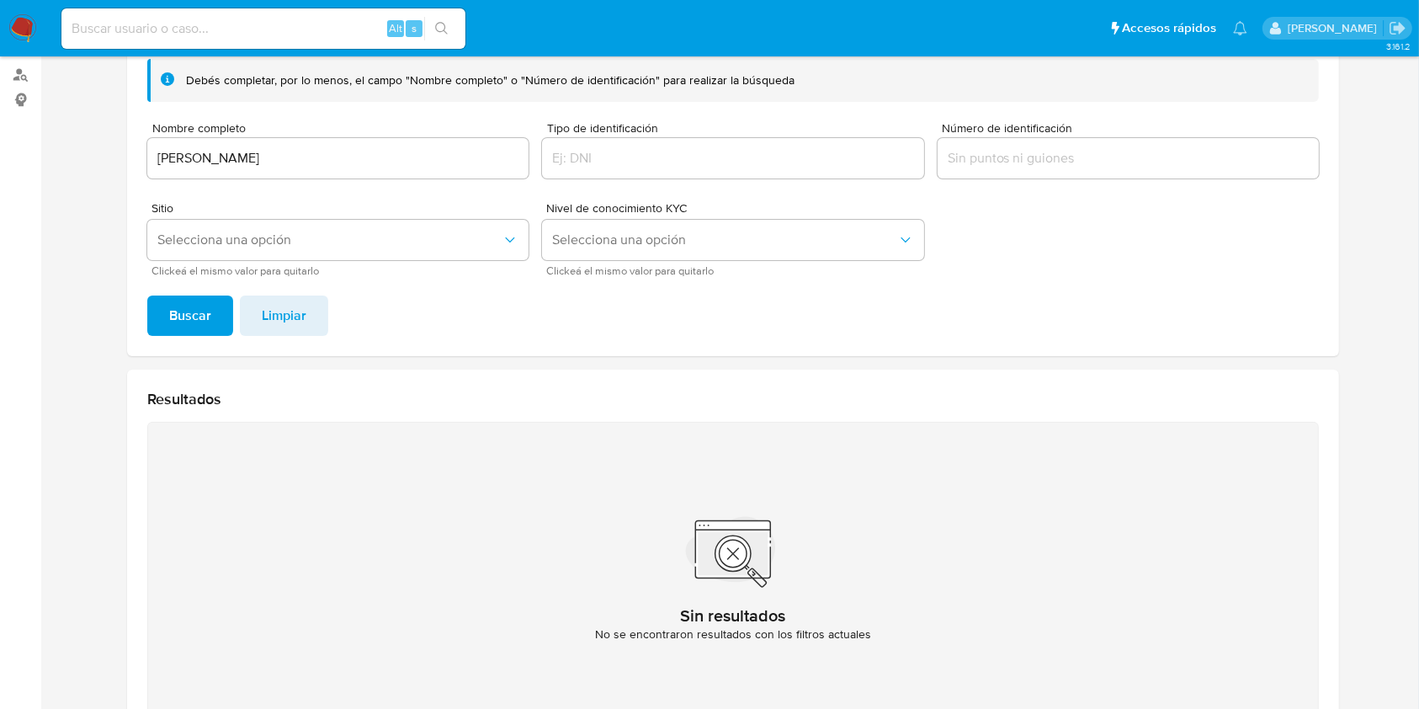
scroll to position [82, 0]
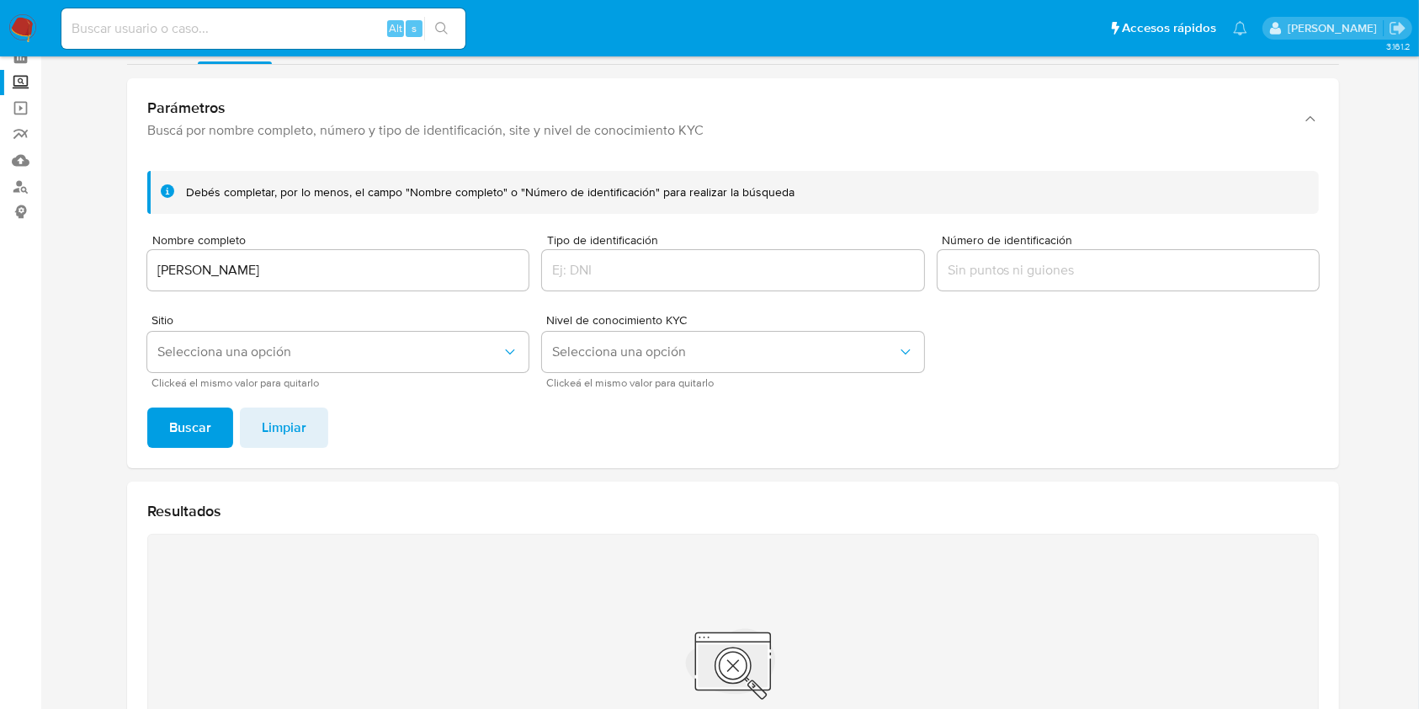
click at [376, 275] on input "WILLIAM ALEXIS MARTINEZ ROJAS" at bounding box center [337, 270] width 381 height 22
